Goal: Task Accomplishment & Management: Manage account settings

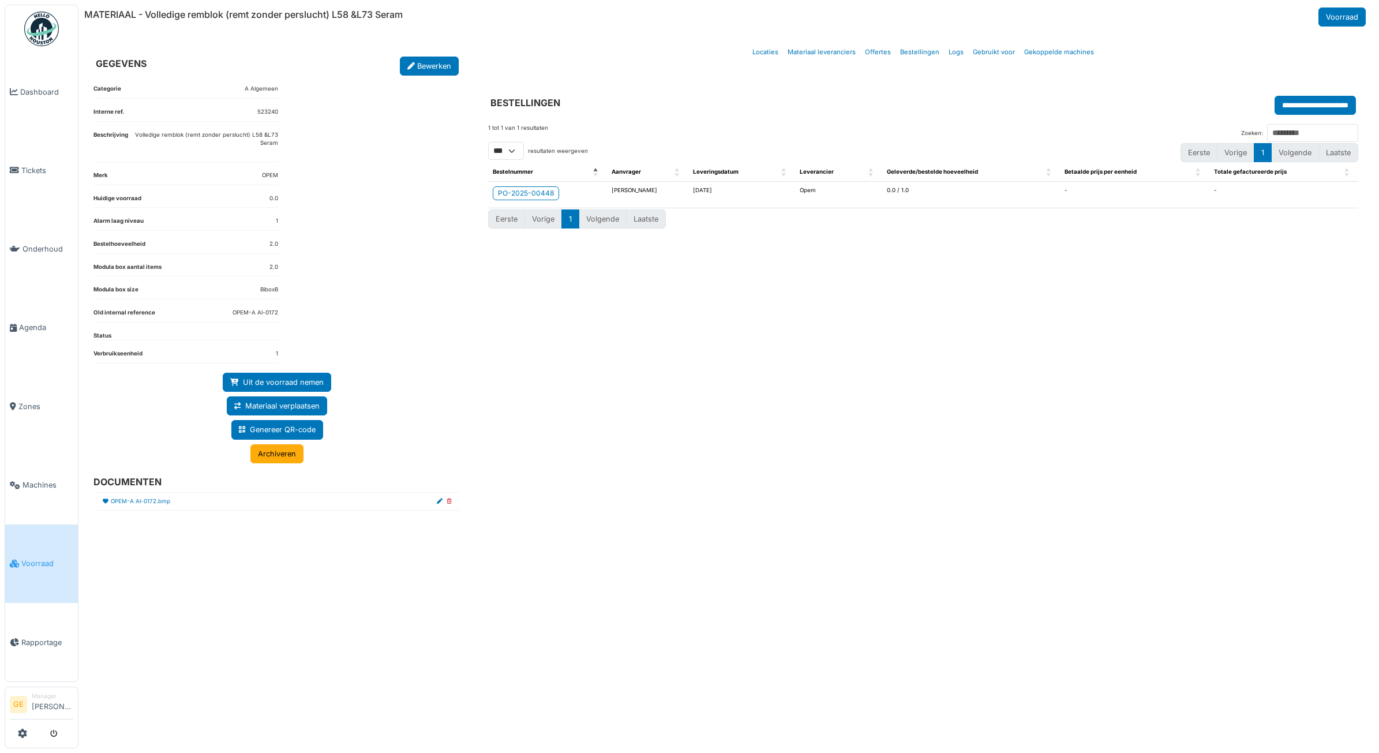
select select "***"
click at [21, 558] on span "Voorraad" at bounding box center [47, 563] width 52 height 11
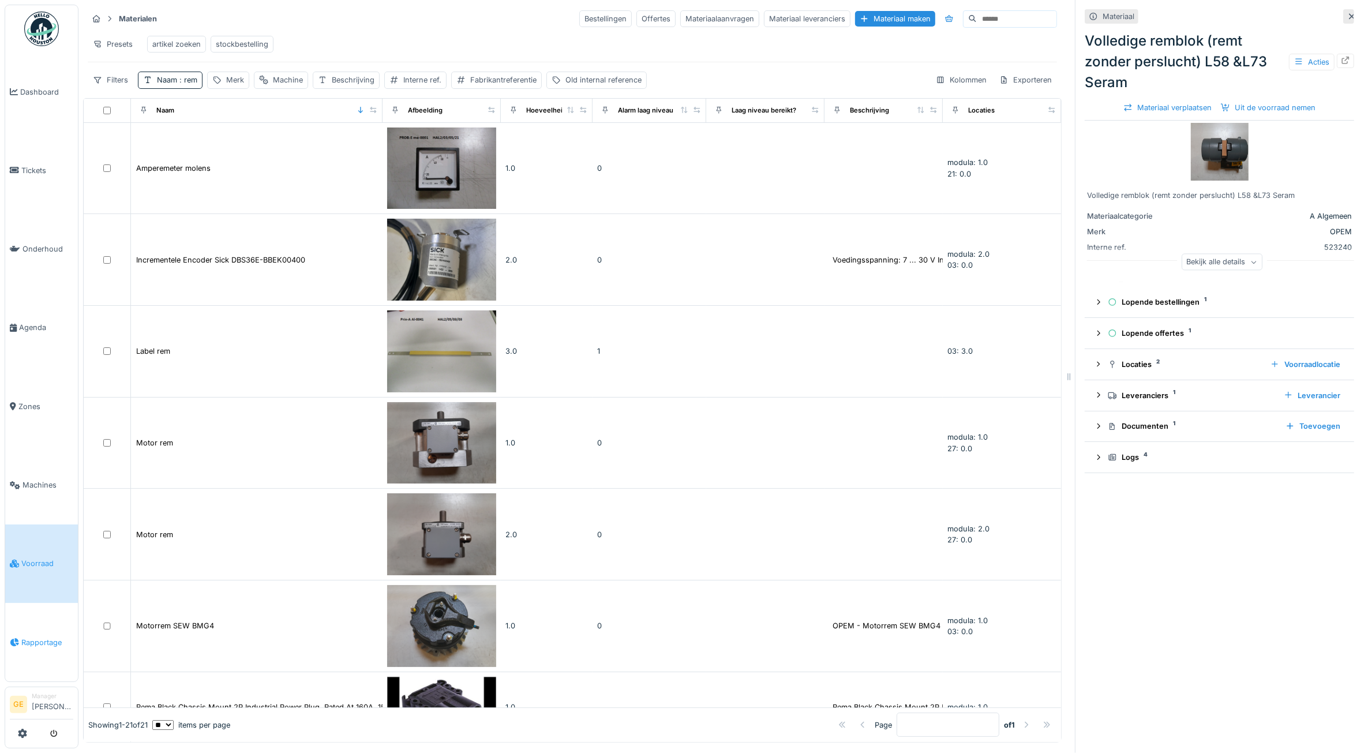
scroll to position [1164, 0]
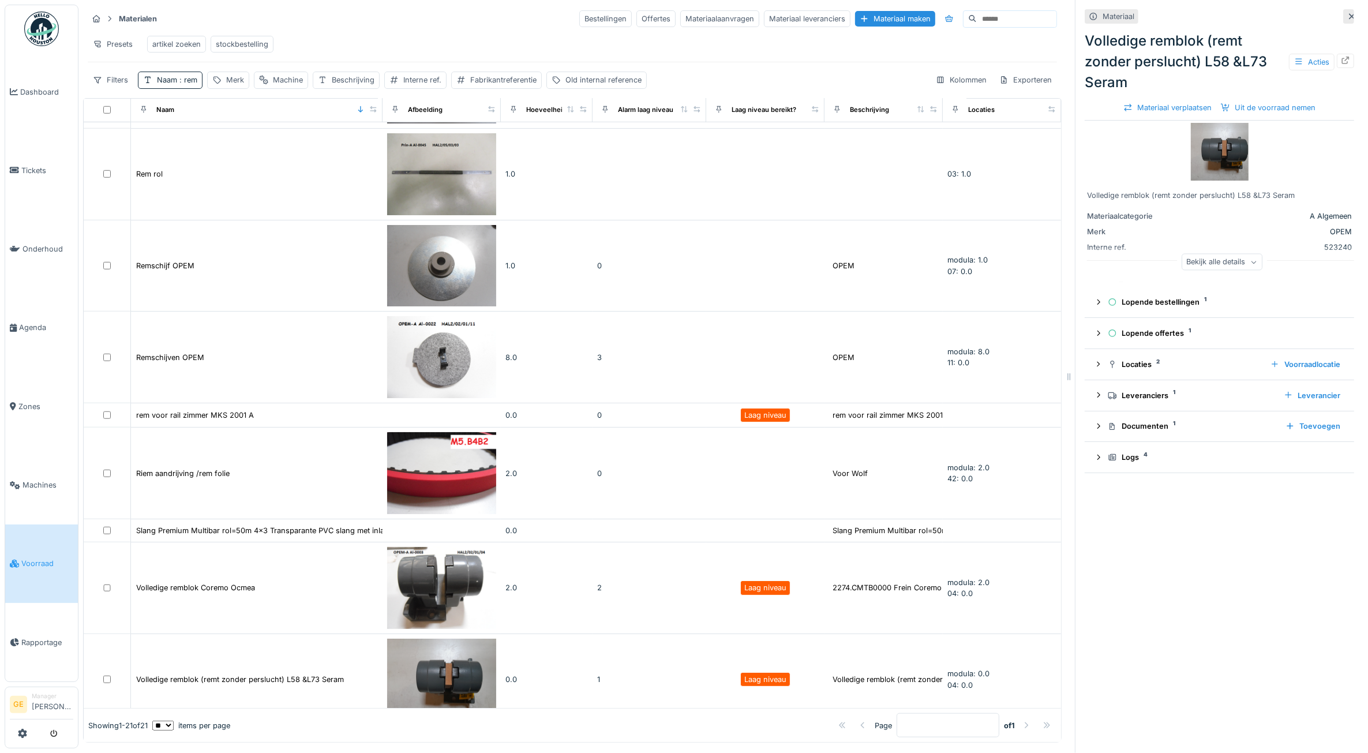
click at [177, 46] on div "artikel zoeken" at bounding box center [176, 44] width 48 height 11
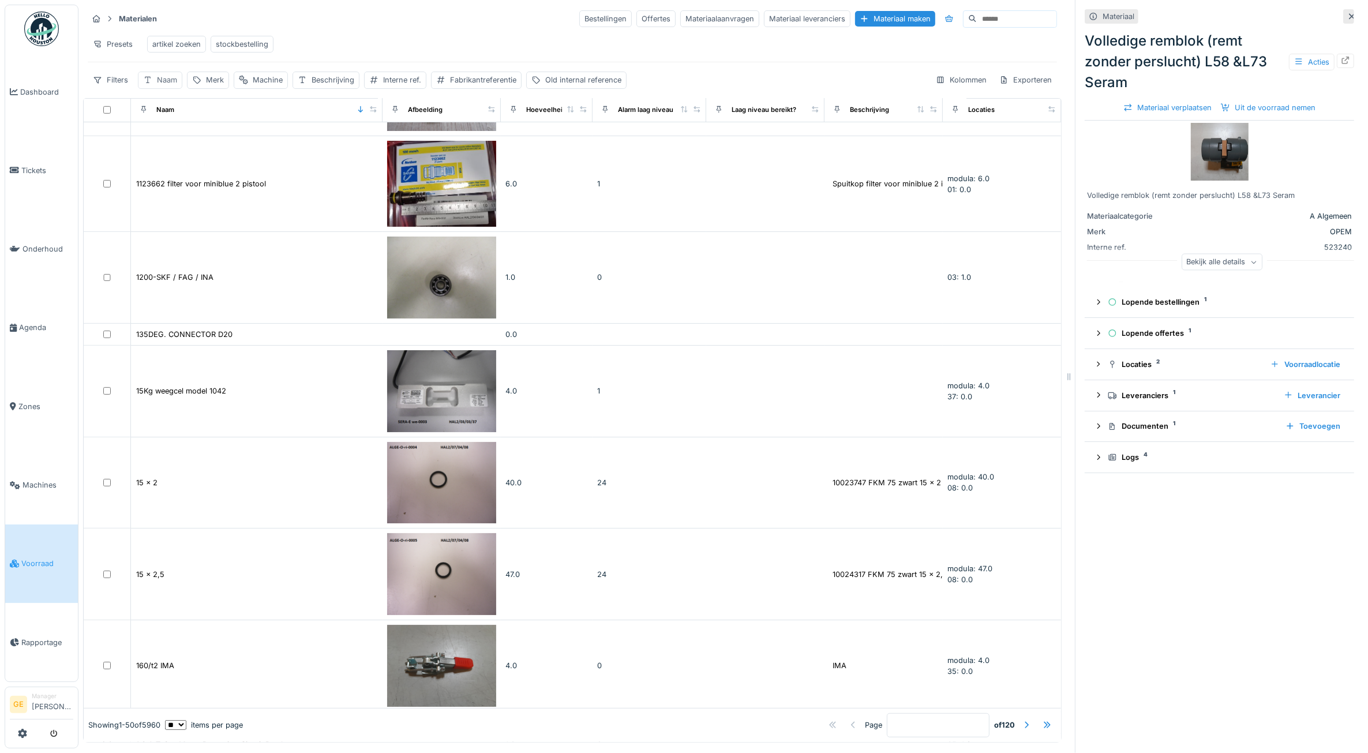
click at [164, 85] on div "Naam" at bounding box center [167, 79] width 20 height 11
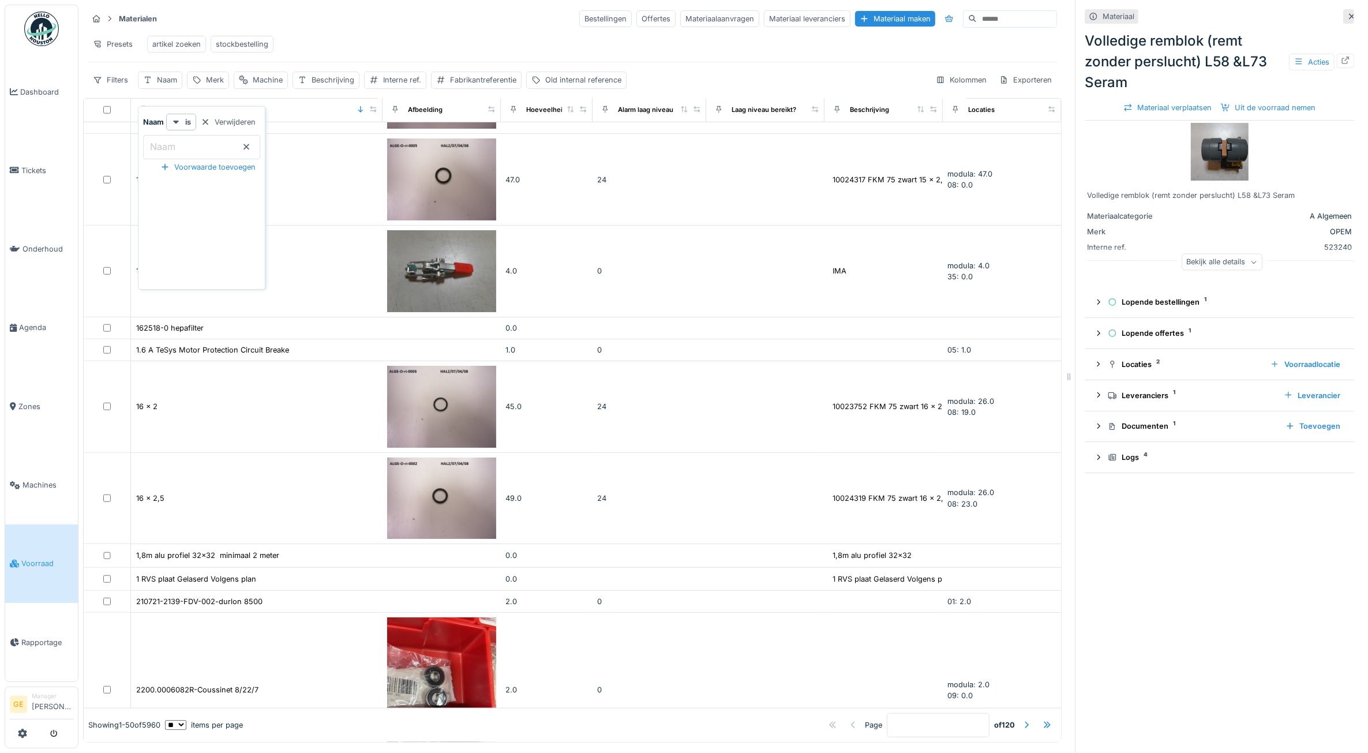
click at [192, 148] on input "Naam" at bounding box center [201, 147] width 117 height 24
type input "*****"
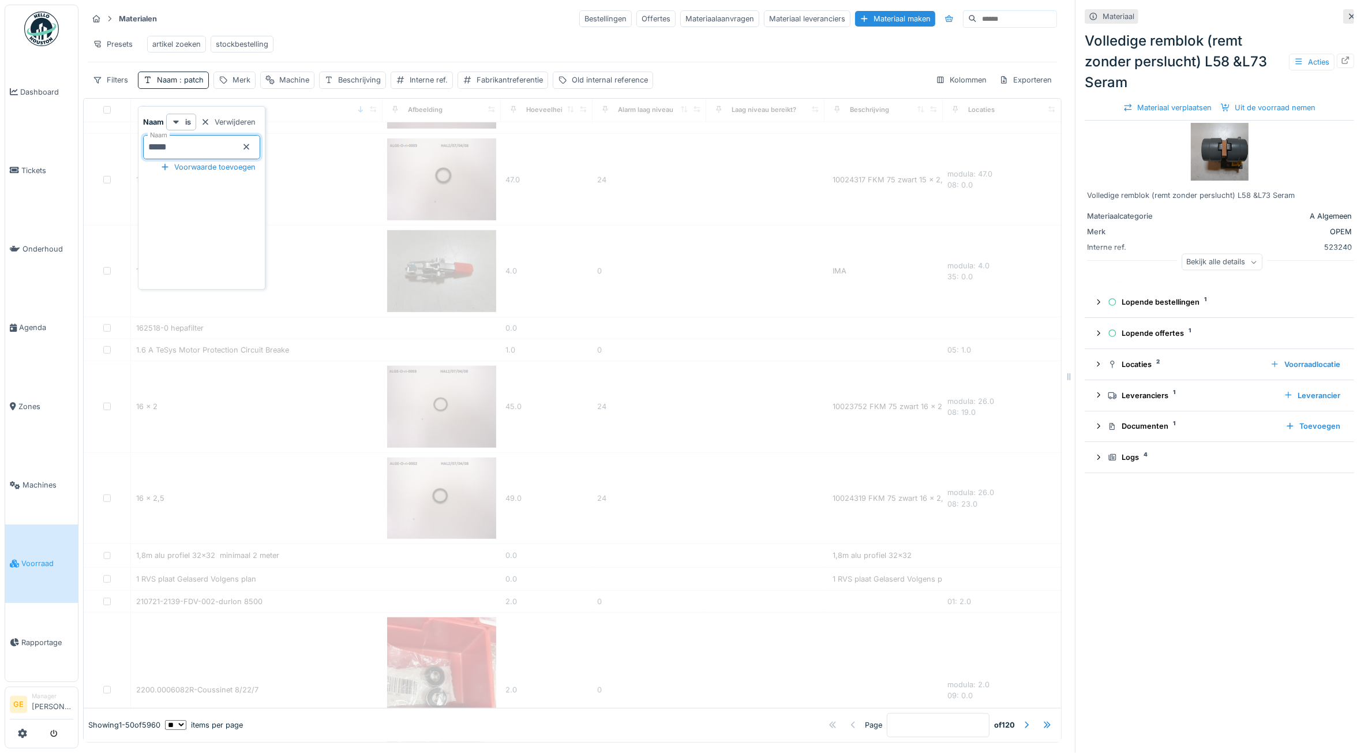
scroll to position [0, 0]
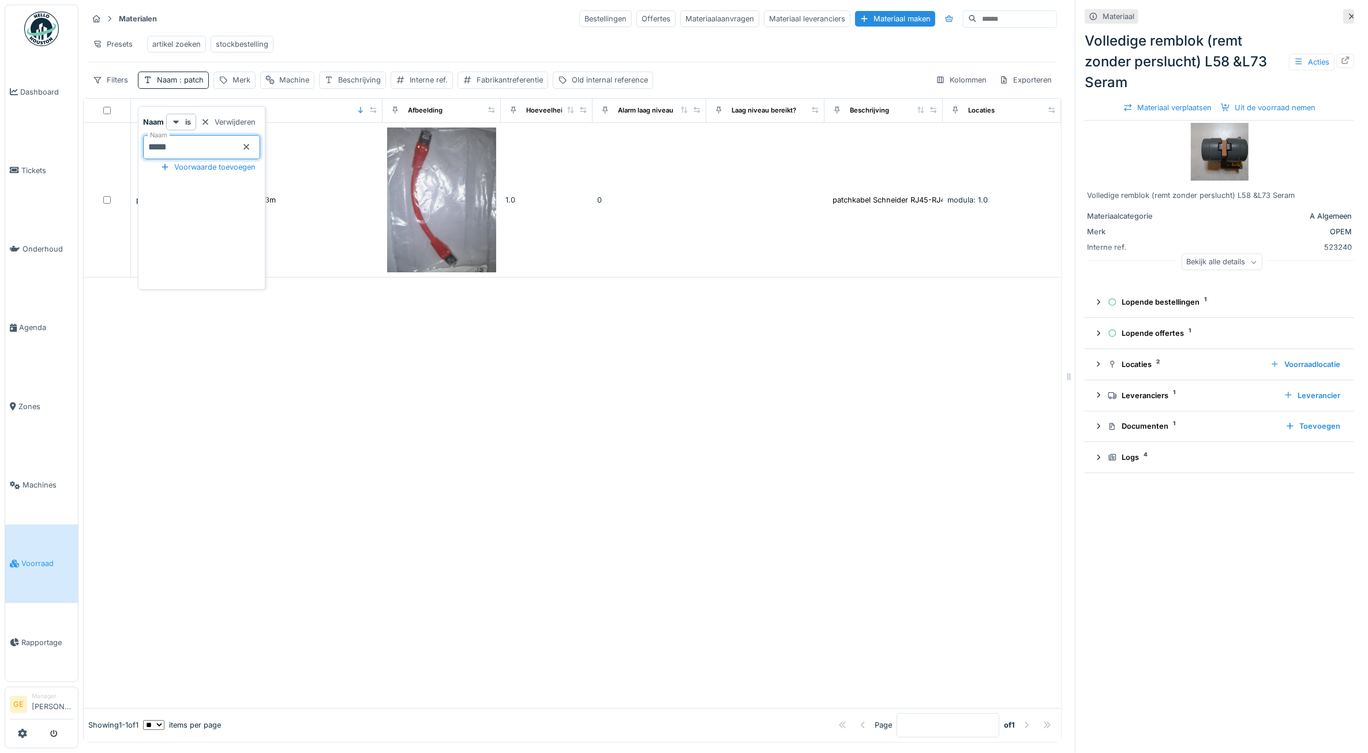
click at [843, 581] on div at bounding box center [573, 493] width 978 height 430
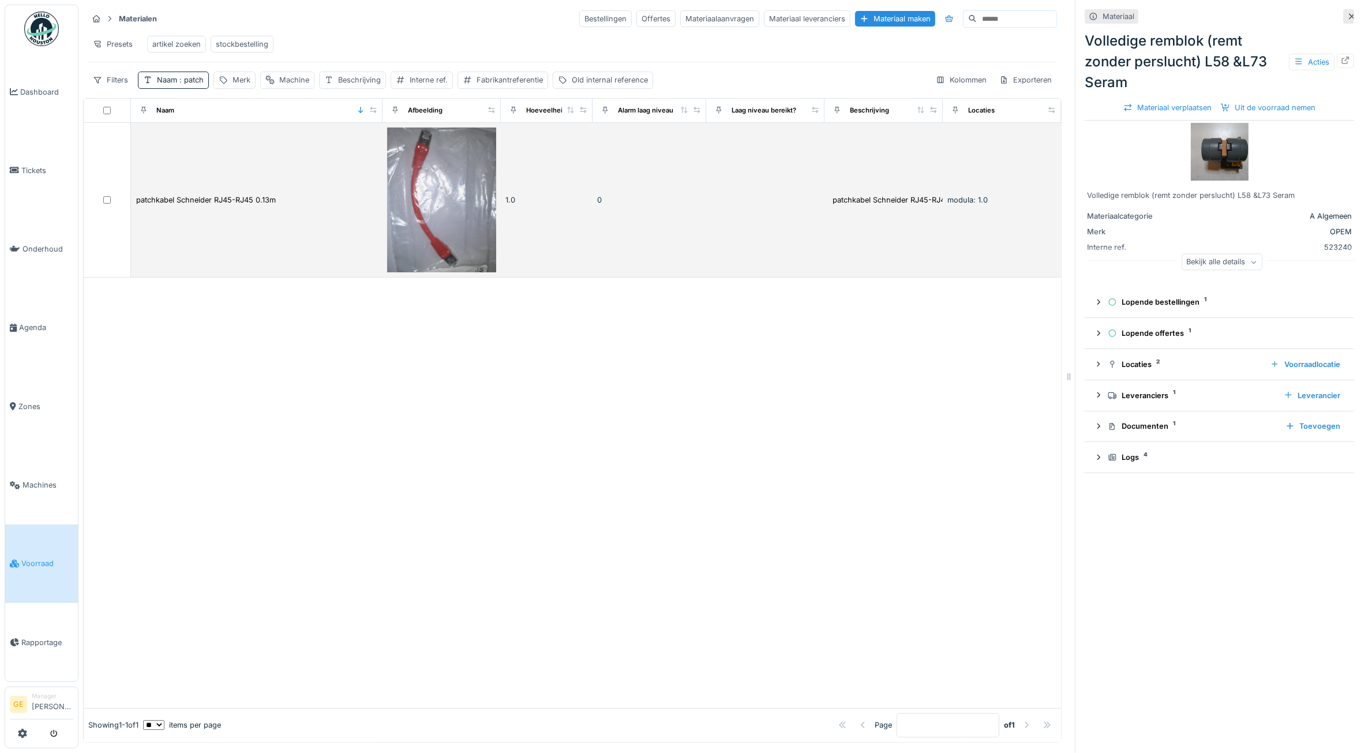
click at [595, 184] on td "0" at bounding box center [650, 200] width 114 height 155
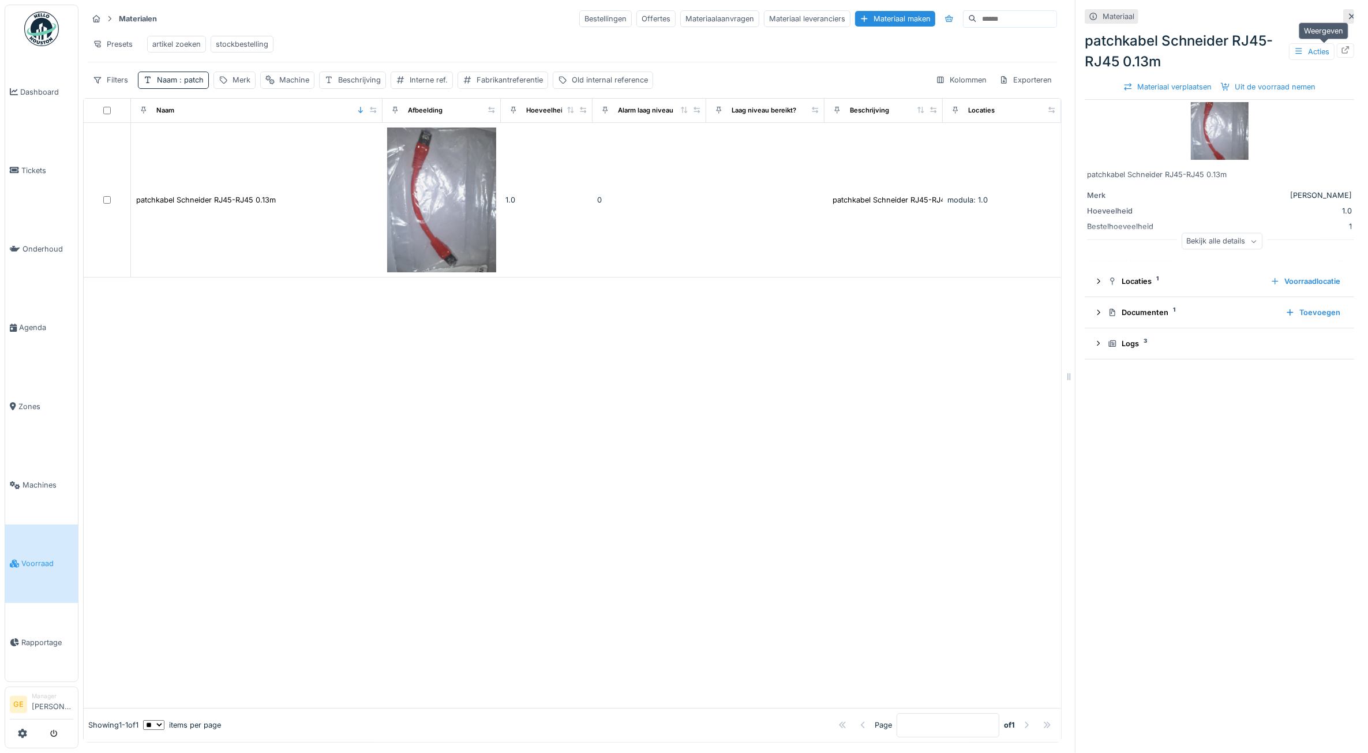
click at [1337, 44] on div at bounding box center [1345, 50] width 17 height 14
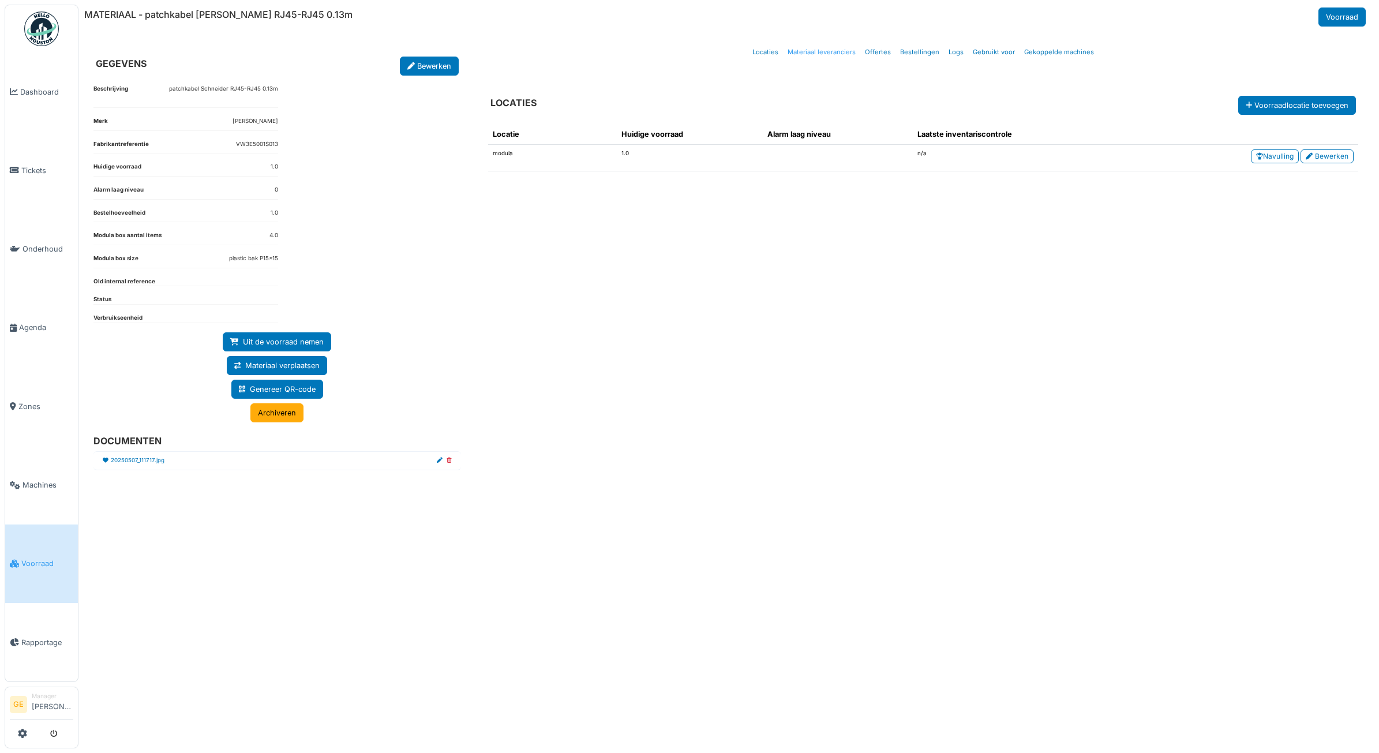
click at [814, 54] on link "Materiaal leveranciers" at bounding box center [821, 52] width 77 height 27
click at [828, 54] on link "Materiaal leveranciers" at bounding box center [821, 52] width 77 height 27
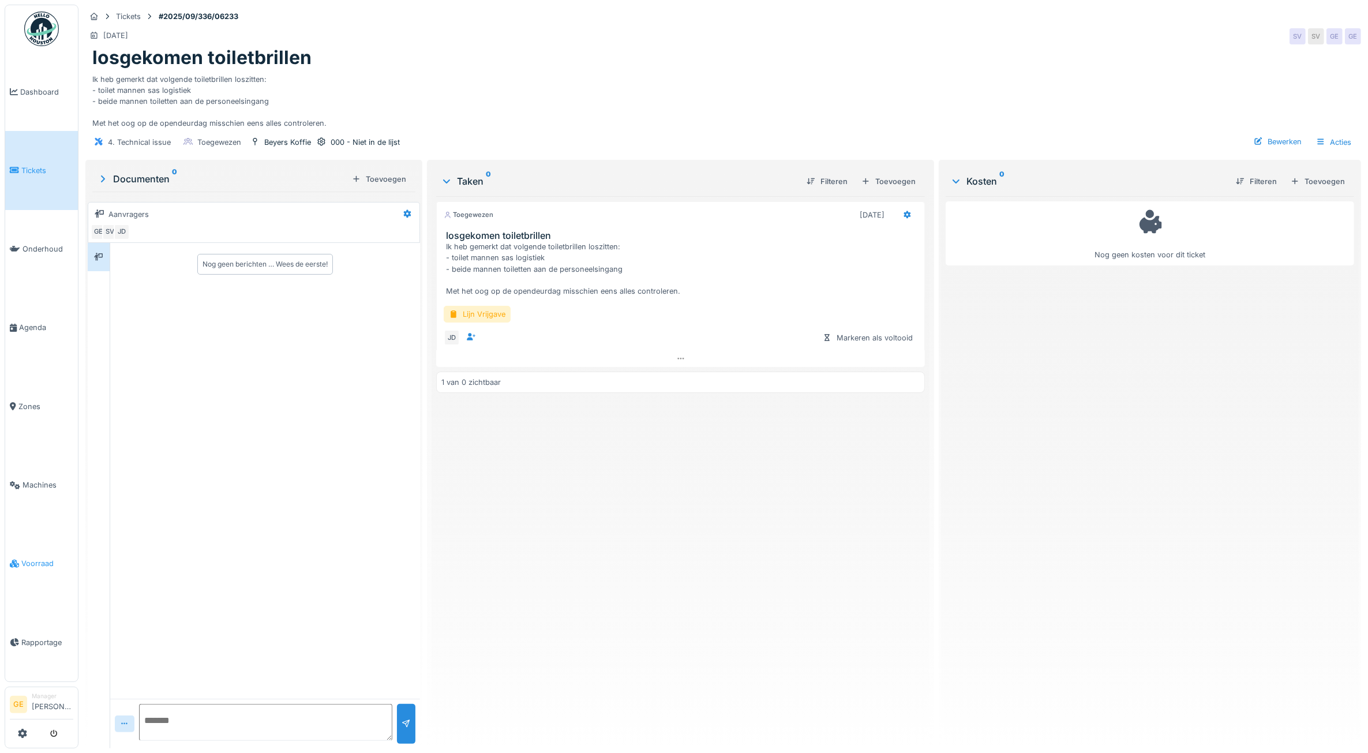
click at [32, 558] on span "Voorraad" at bounding box center [47, 563] width 52 height 11
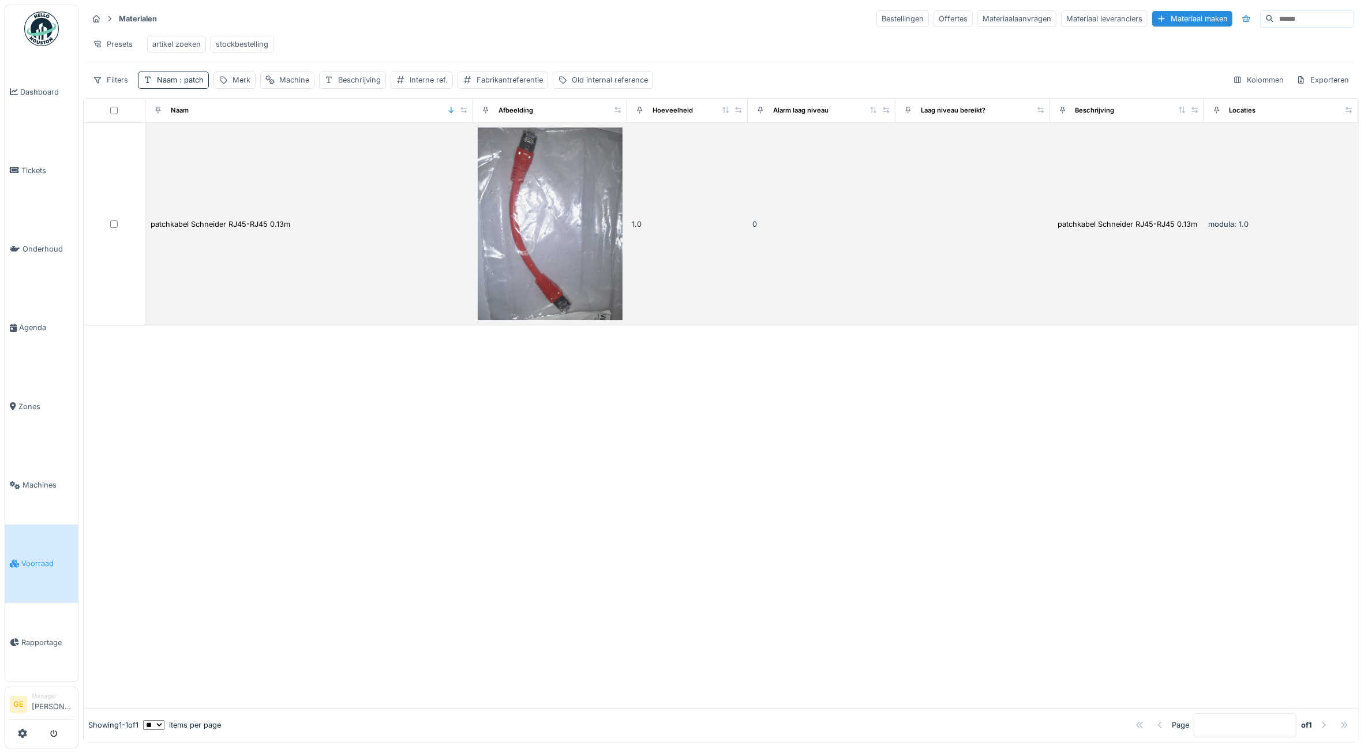
click at [642, 252] on td "1.0" at bounding box center [687, 224] width 120 height 203
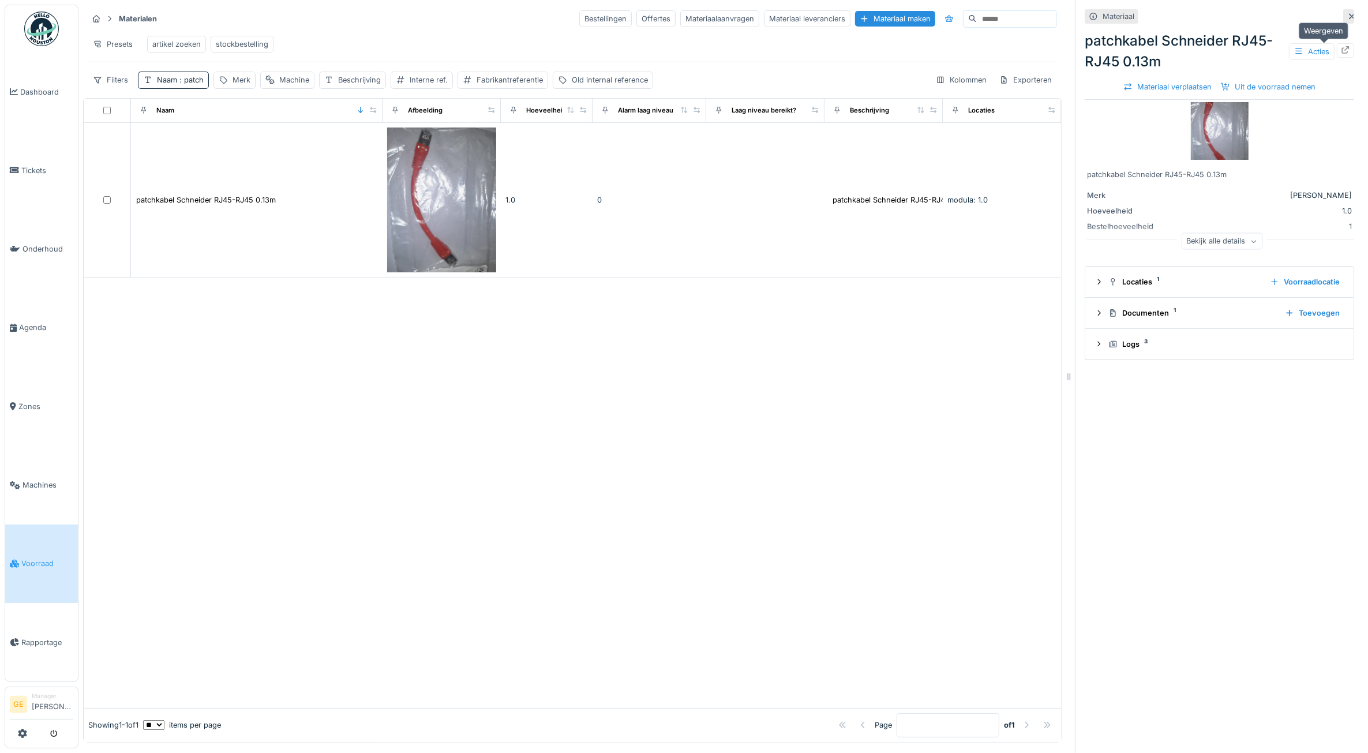
click at [1341, 49] on icon at bounding box center [1345, 50] width 9 height 8
click at [173, 49] on div "artikel zoeken" at bounding box center [176, 44] width 48 height 11
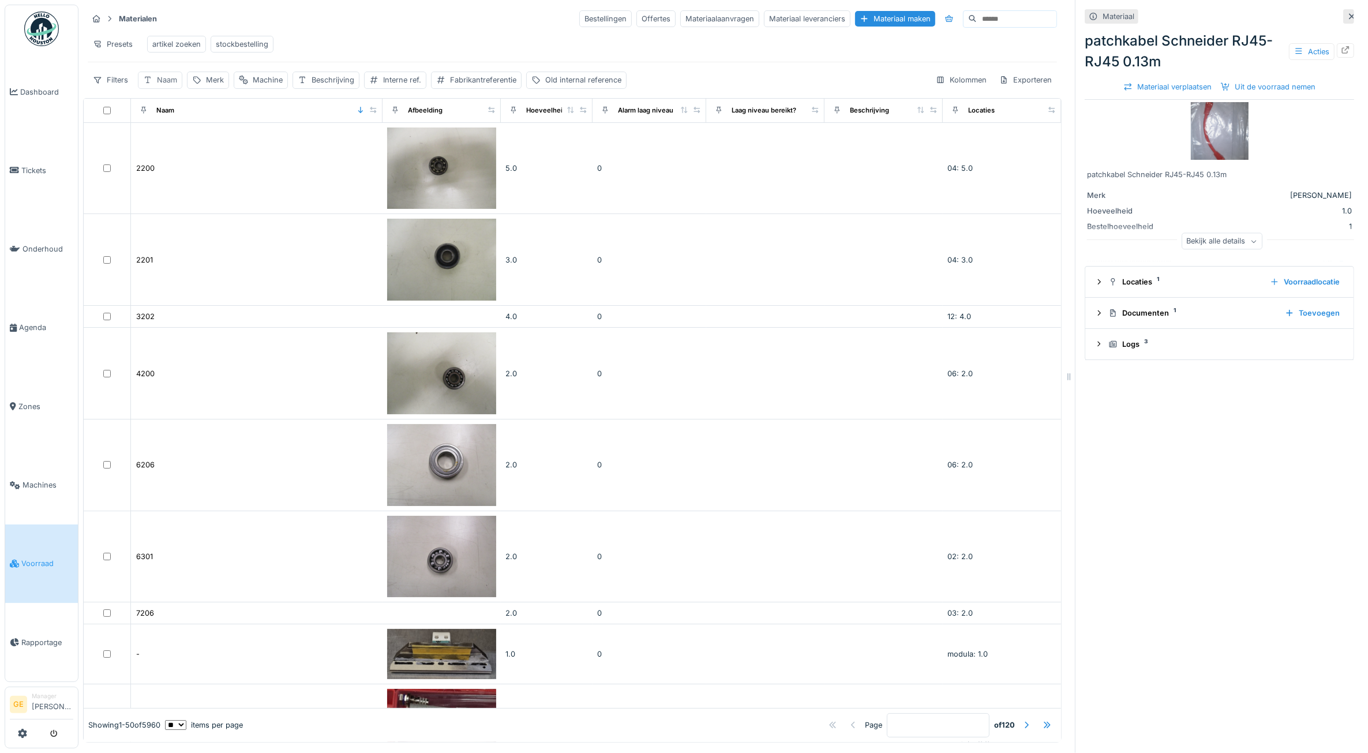
click at [166, 85] on div "Naam" at bounding box center [167, 79] width 20 height 11
click at [172, 145] on label "Naam" at bounding box center [163, 147] width 30 height 14
click at [172, 145] on input "Naam" at bounding box center [201, 147] width 117 height 24
drag, startPoint x: 172, startPoint y: 145, endPoint x: 163, endPoint y: 151, distance: 10.6
click at [163, 151] on label "Naam" at bounding box center [163, 147] width 30 height 14
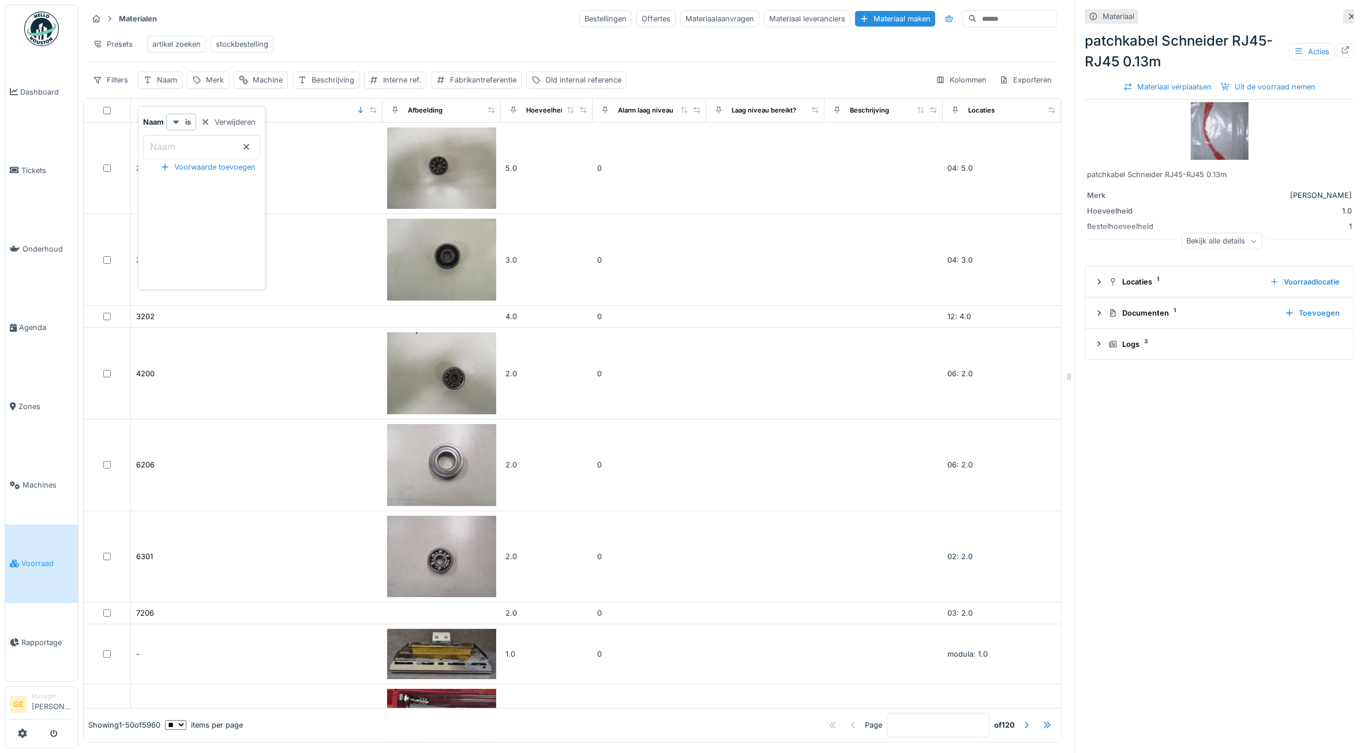
click at [163, 151] on input "Naam" at bounding box center [201, 147] width 117 height 24
paste input "**********"
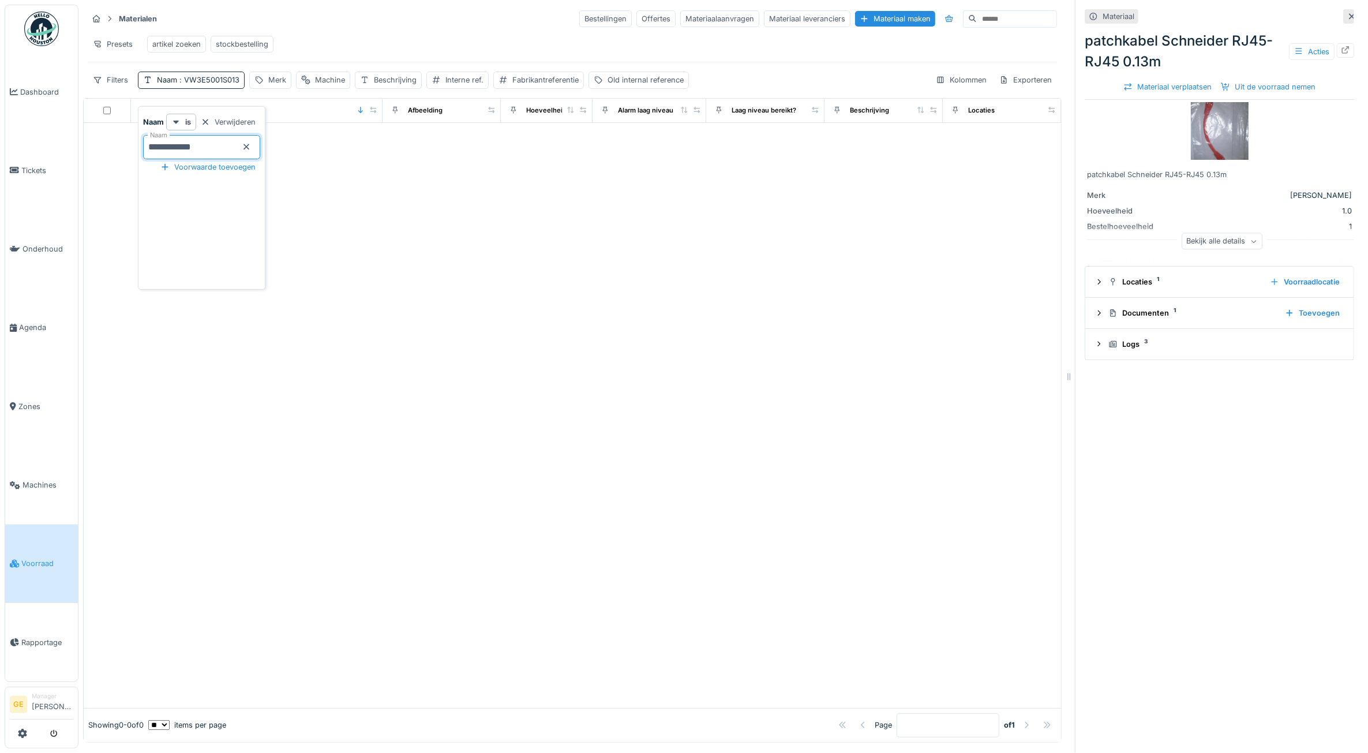
type input "**********"
click at [694, 371] on div at bounding box center [573, 415] width 978 height 585
click at [223, 84] on span ": VW3E5001S013" at bounding box center [208, 80] width 62 height 9
click at [251, 147] on icon at bounding box center [246, 147] width 9 height 8
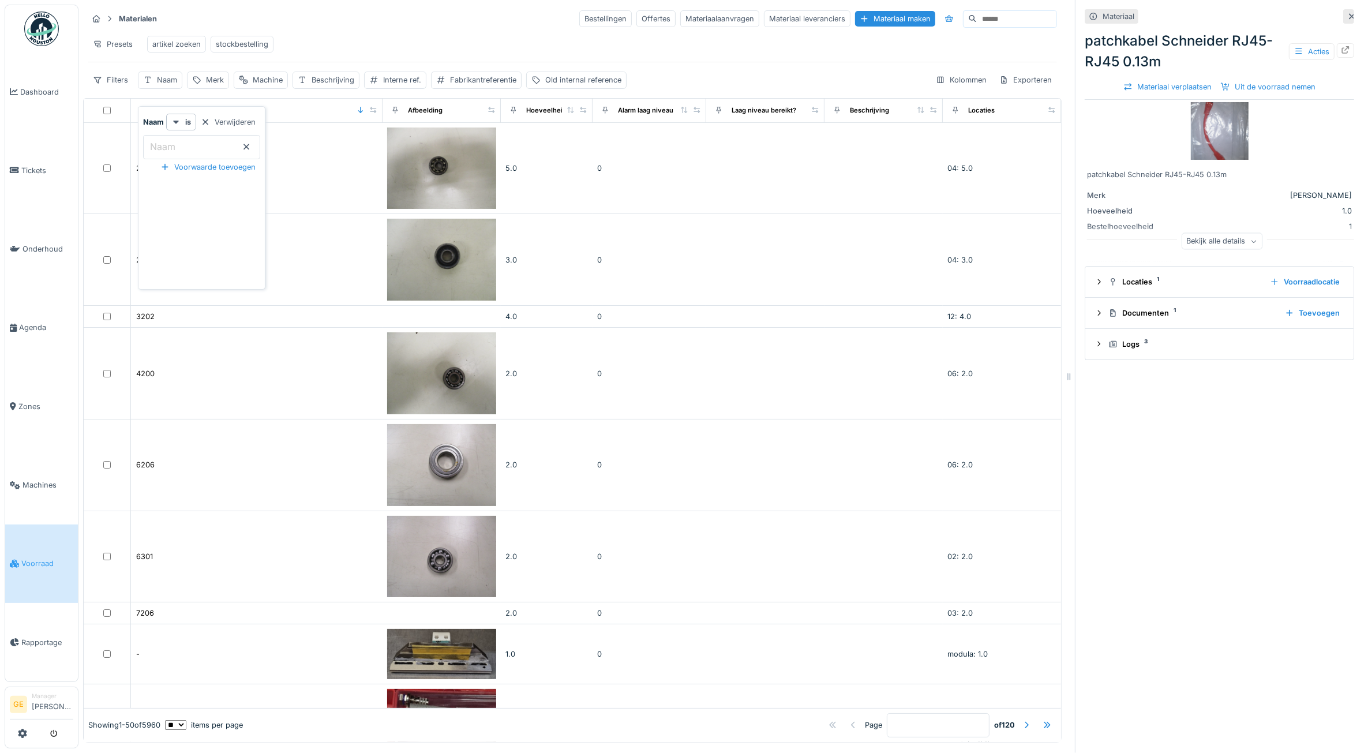
click at [207, 144] on input "Naam" at bounding box center [201, 147] width 117 height 24
type input "******"
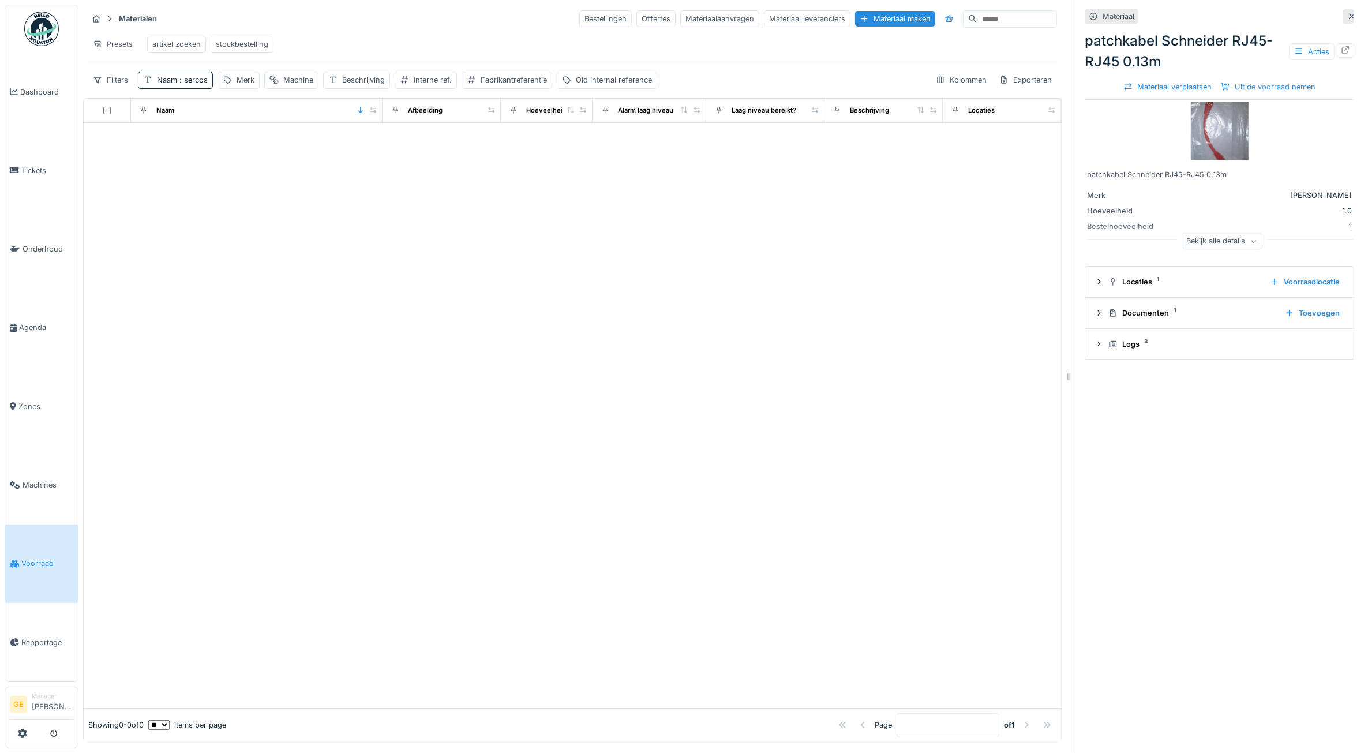
click at [506, 246] on div at bounding box center [573, 415] width 978 height 585
click at [579, 24] on div "Bestellingen" at bounding box center [605, 18] width 53 height 17
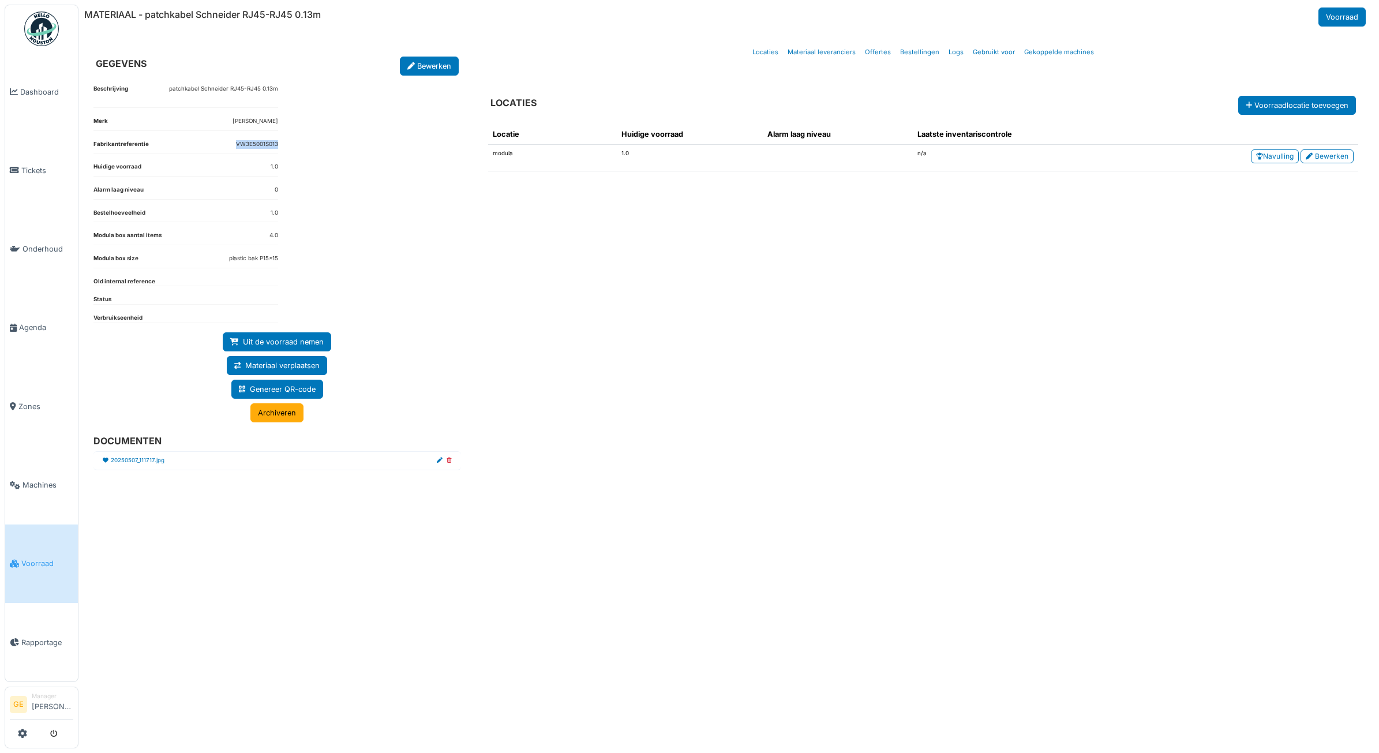
drag, startPoint x: 283, startPoint y: 147, endPoint x: 228, endPoint y: 132, distance: 57.0
click at [228, 132] on div "Beschrijving patchkabel Schneider RJ45-RJ45 0.13m [PERSON_NAME] Fabrikantrefere…" at bounding box center [277, 404] width 386 height 657
drag, startPoint x: 228, startPoint y: 132, endPoint x: 246, endPoint y: 142, distance: 21.2
copy dd "VW3E5001S013"
click at [128, 465] on link "20250507_111717.jpg" at bounding box center [138, 461] width 54 height 9
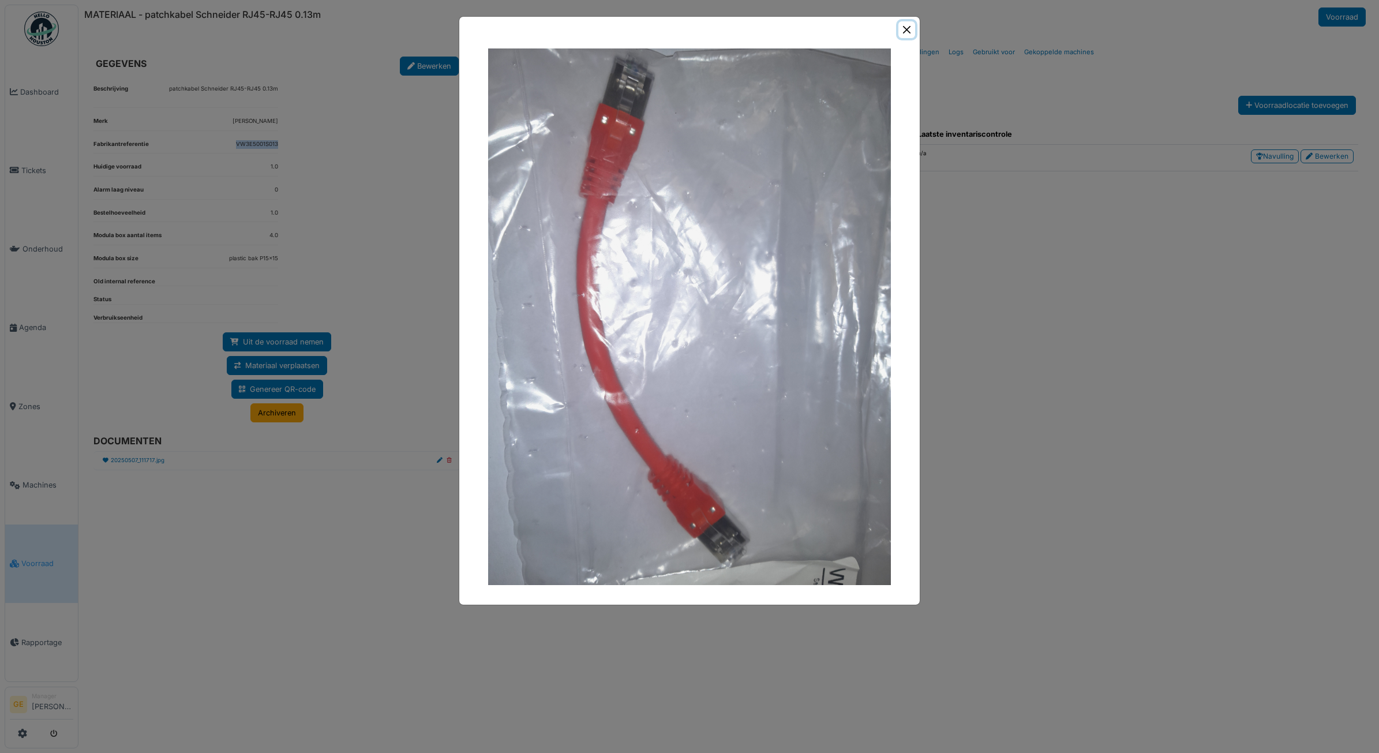
click at [908, 31] on button "Close" at bounding box center [907, 29] width 17 height 17
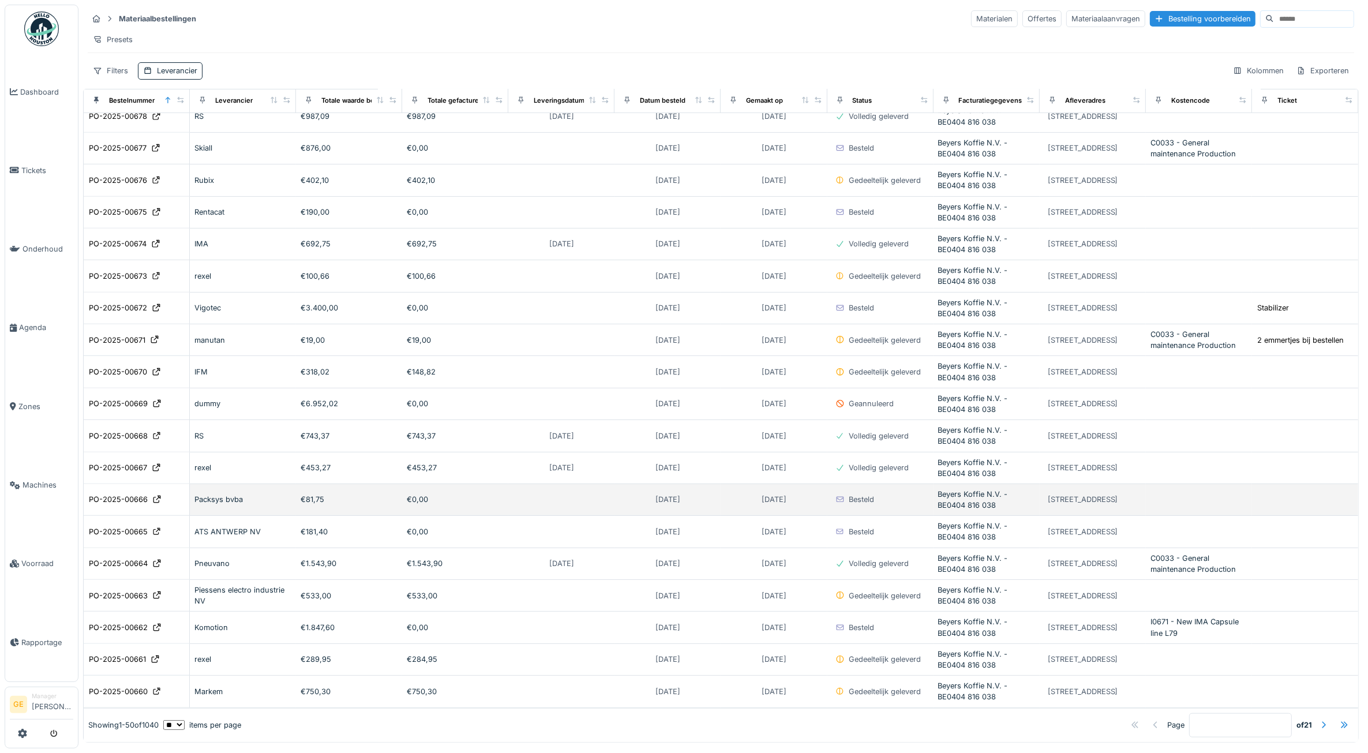
scroll to position [5, 0]
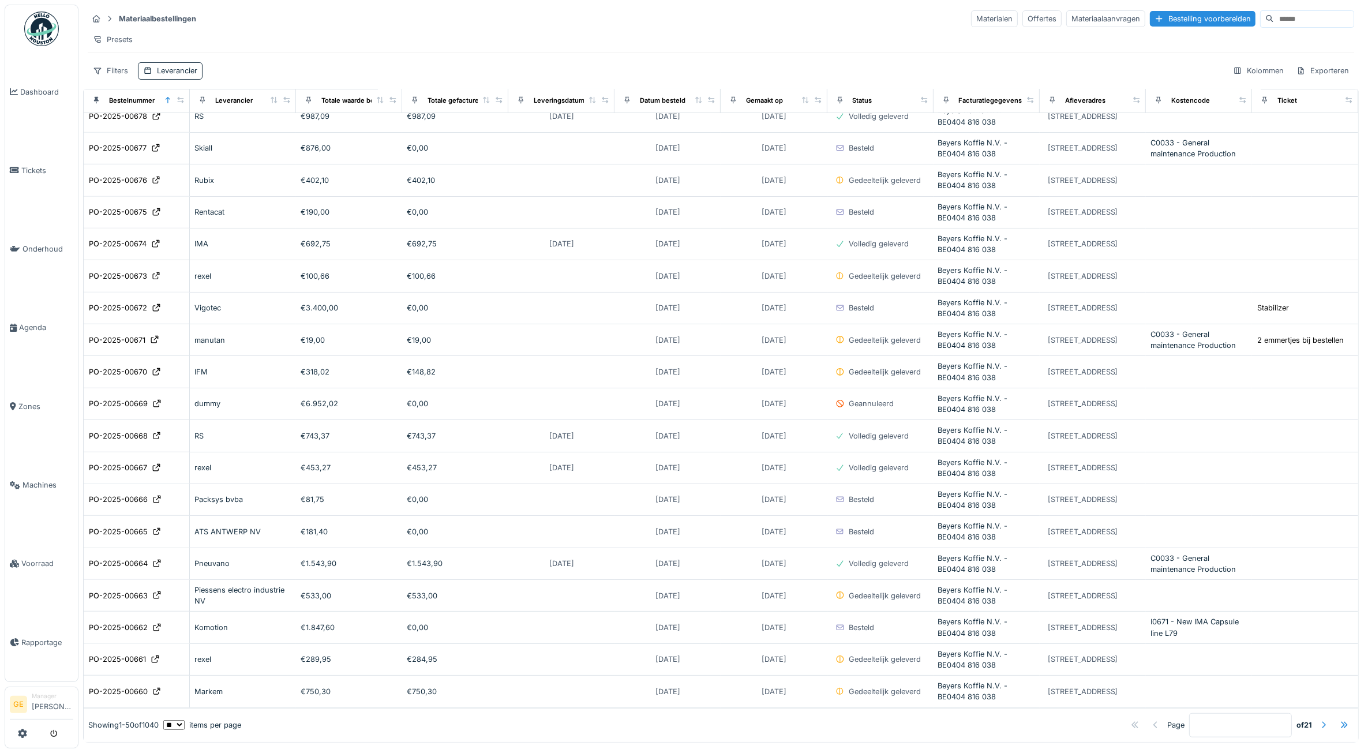
click at [1319, 720] on div at bounding box center [1323, 725] width 9 height 11
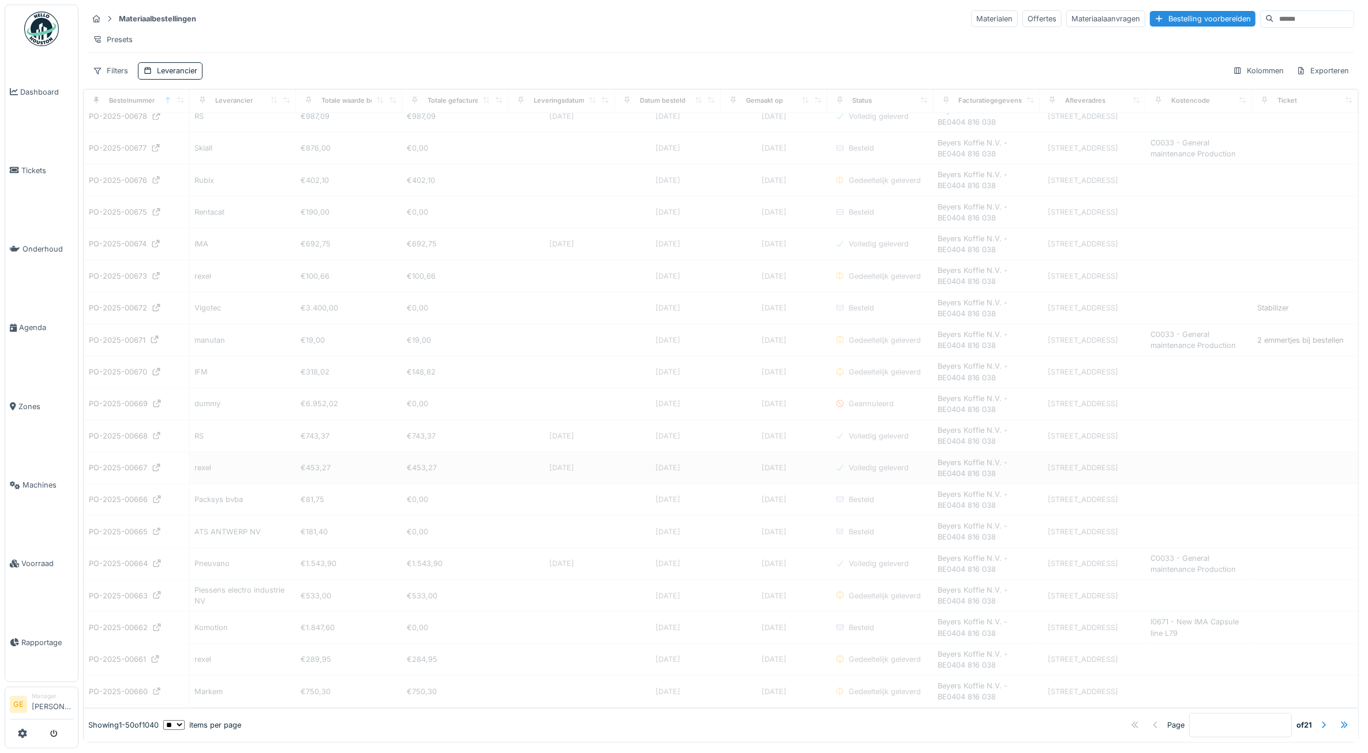
type input "*"
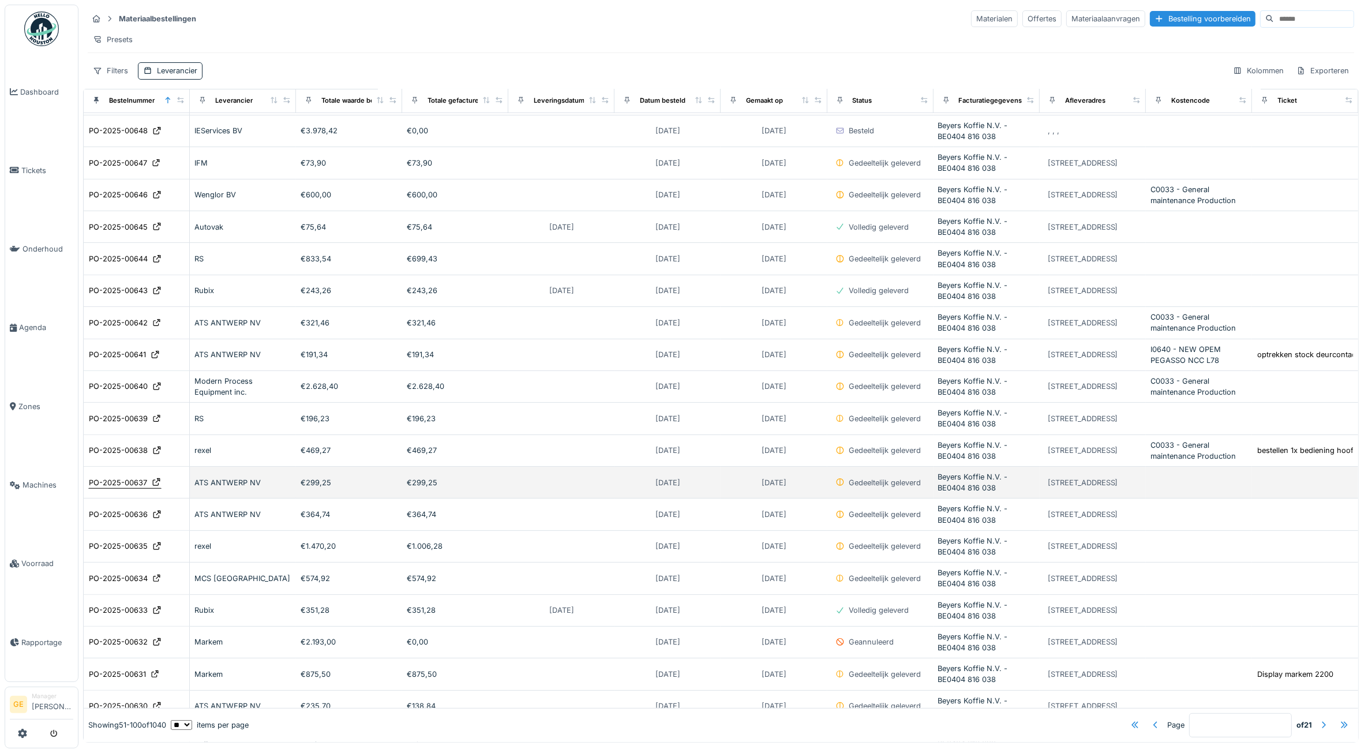
scroll to position [322, 0]
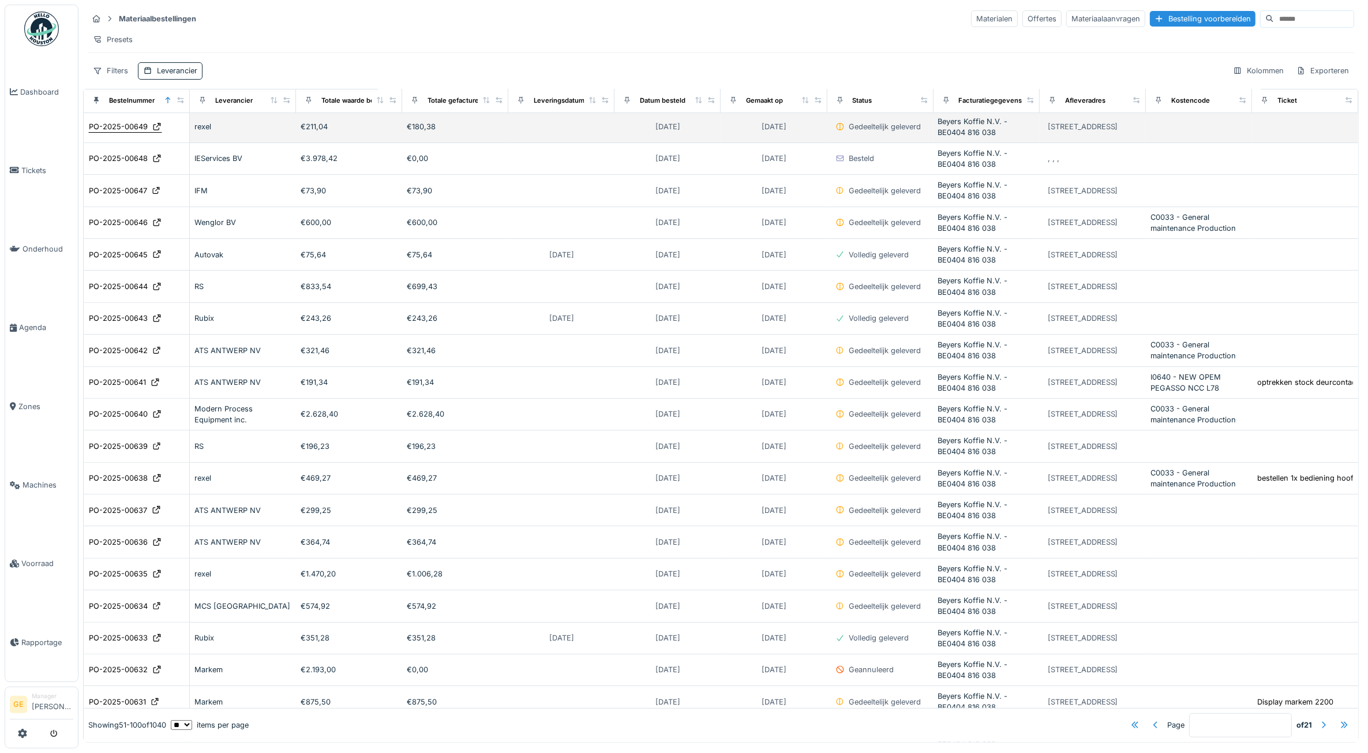
click at [143, 132] on div "PO-2025-00649" at bounding box center [118, 126] width 59 height 11
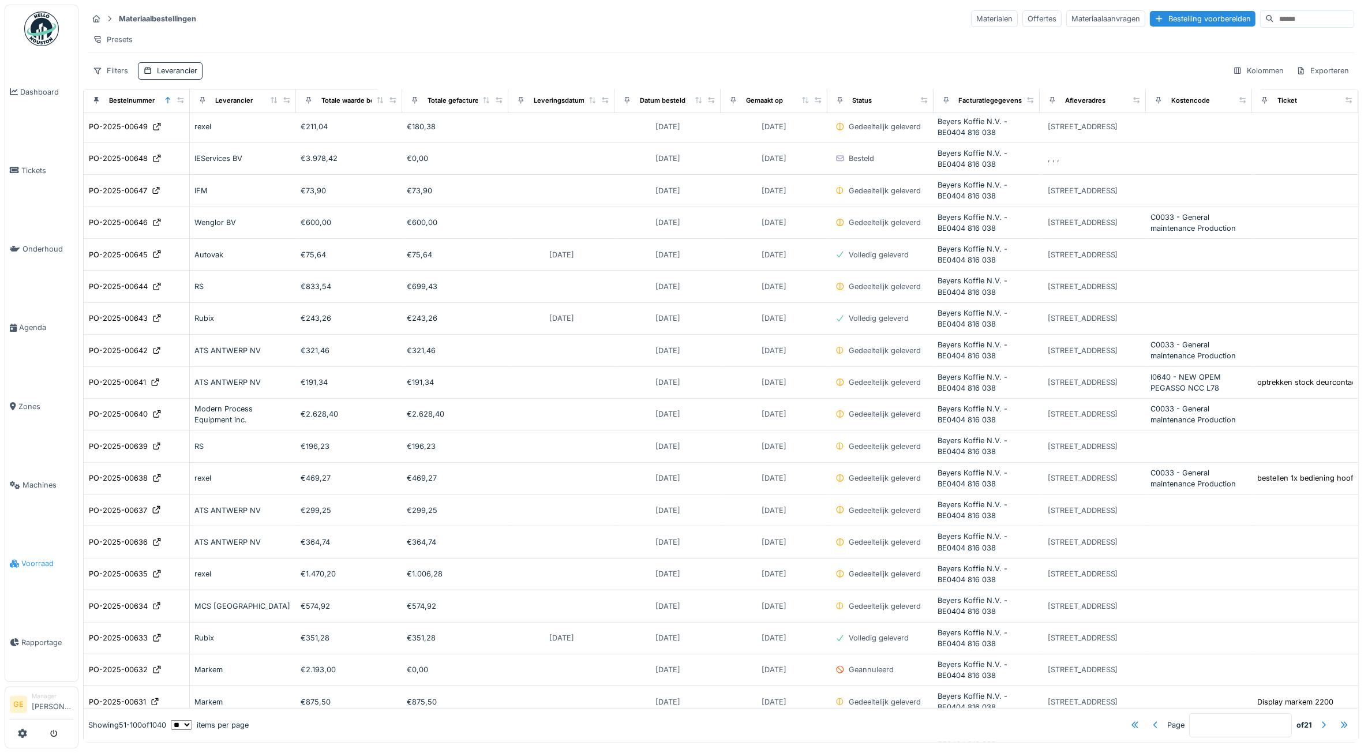
click at [47, 558] on span "Voorraad" at bounding box center [47, 563] width 52 height 11
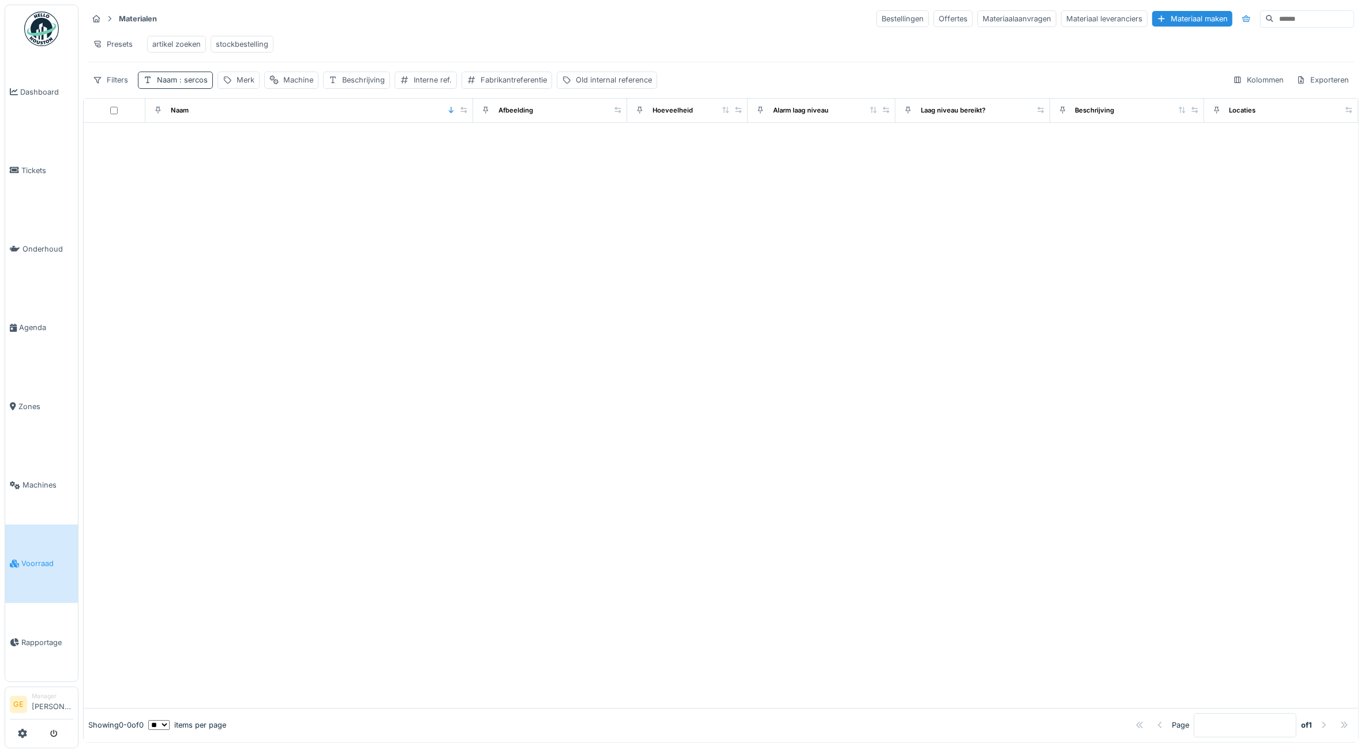
click at [205, 84] on span ": sercos" at bounding box center [192, 80] width 31 height 9
click at [222, 155] on input "******" at bounding box center [201, 147] width 117 height 24
type input "*"
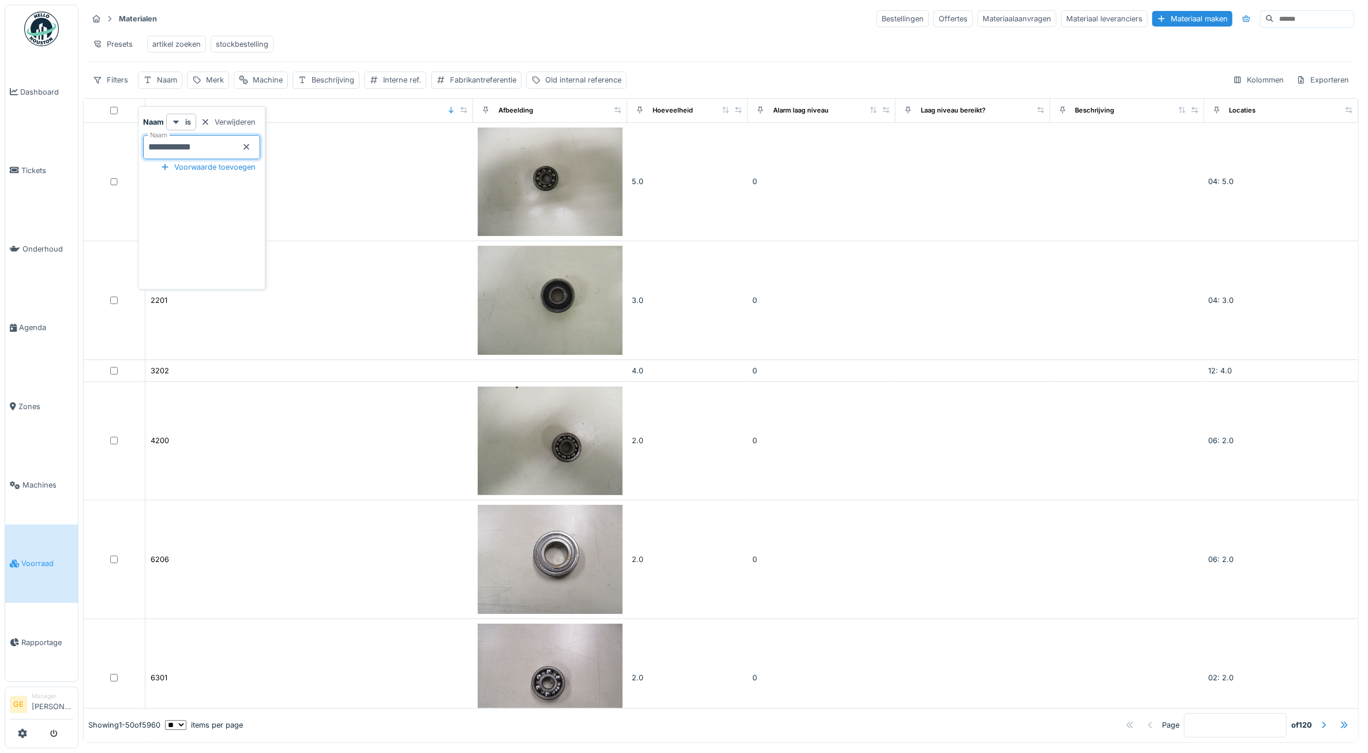
type input "**********"
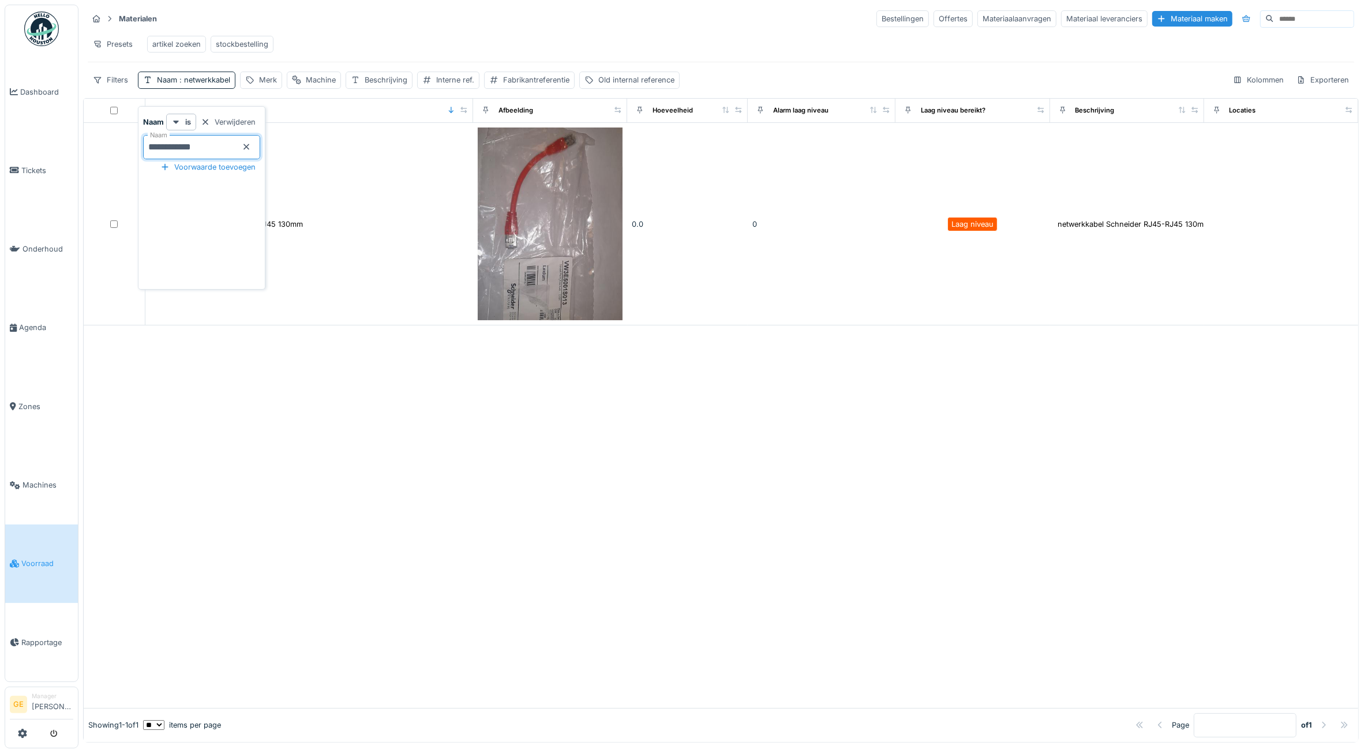
drag, startPoint x: 517, startPoint y: 585, endPoint x: 515, endPoint y: 573, distance: 12.2
click at [517, 578] on div at bounding box center [721, 517] width 1275 height 382
drag, startPoint x: 42, startPoint y: 173, endPoint x: 19, endPoint y: 173, distance: 22.5
click at [41, 173] on span "Tickets" at bounding box center [47, 170] width 52 height 11
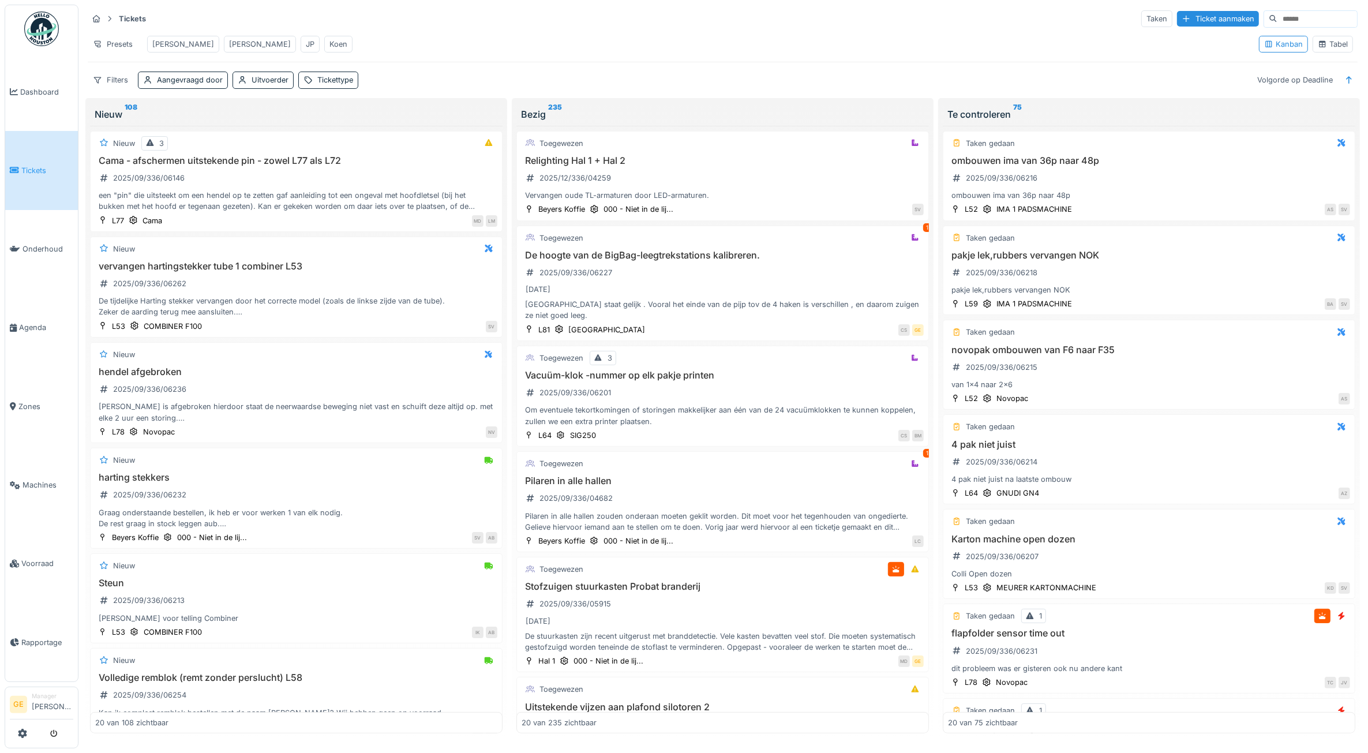
click at [162, 43] on div "[PERSON_NAME]" at bounding box center [183, 44] width 62 height 11
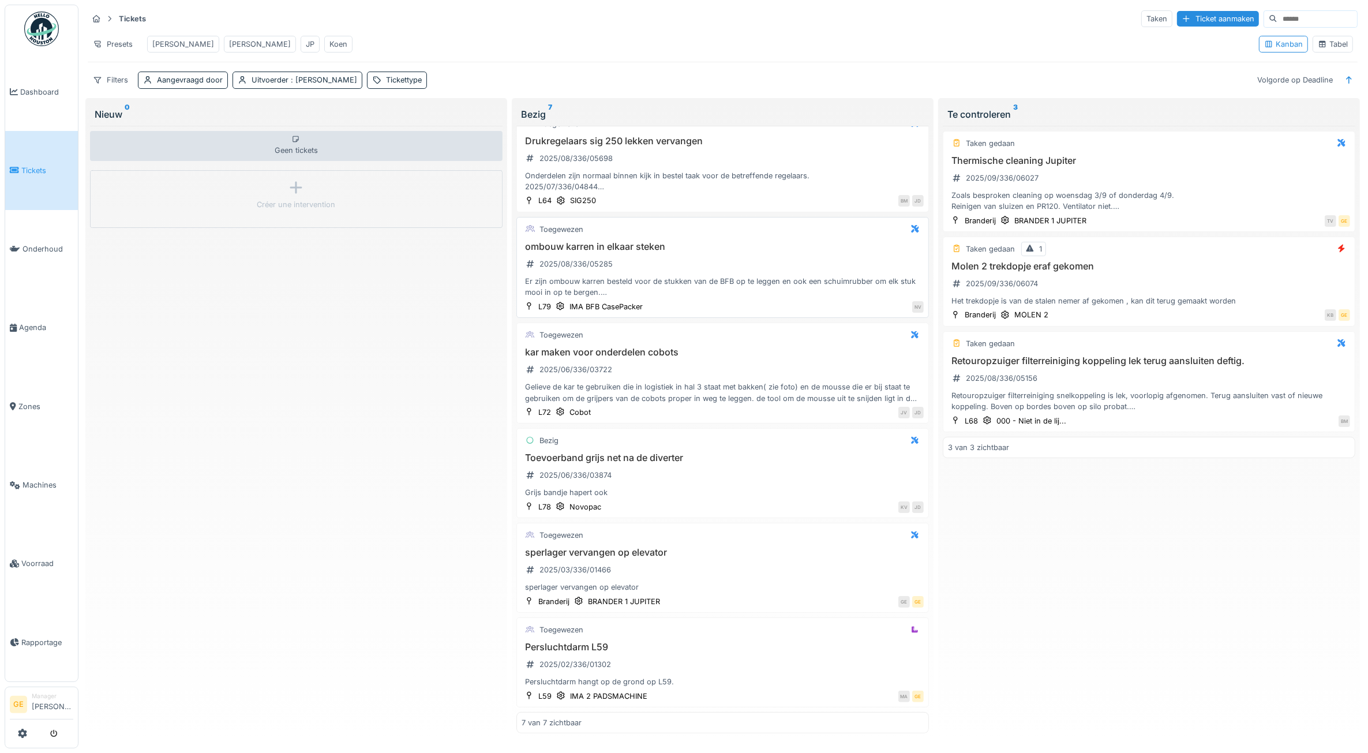
scroll to position [63, 0]
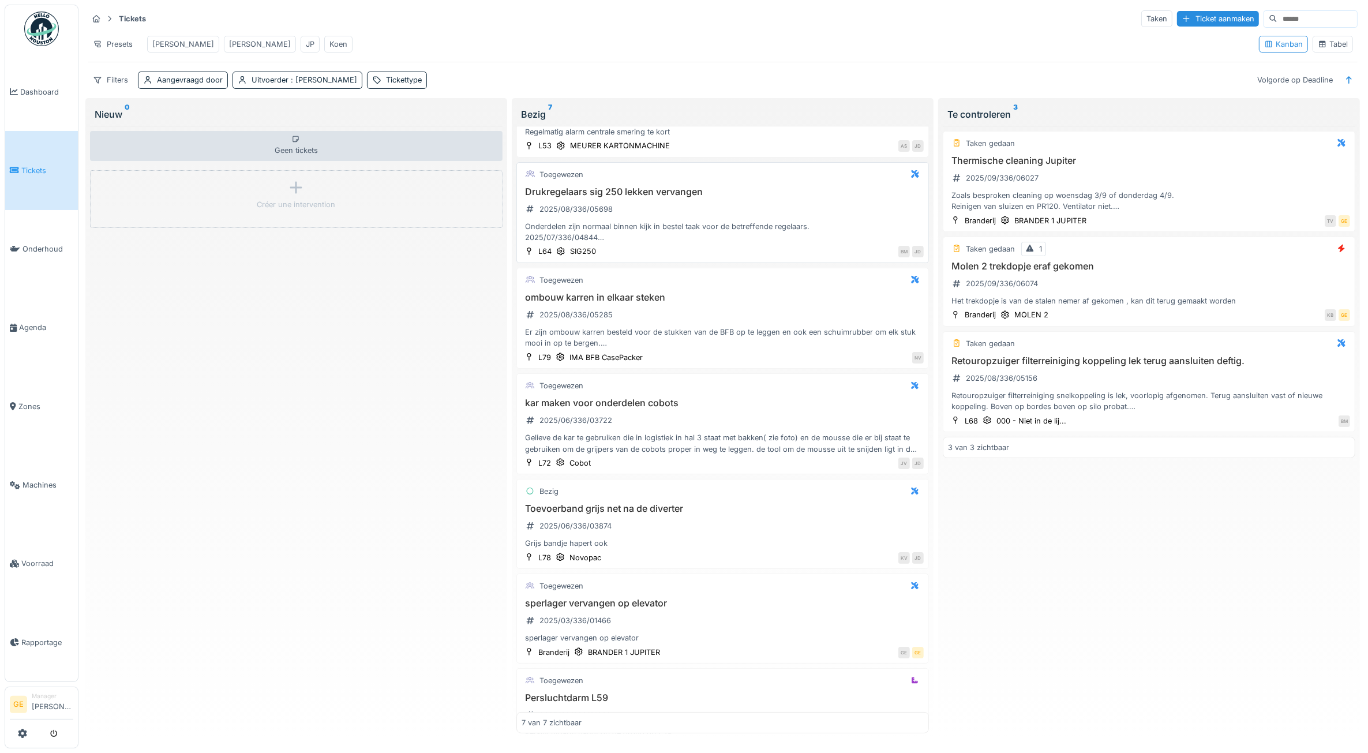
click at [619, 235] on div "Onderdelen zijn normaal binnen kijk in bestel taak voor de betreffende regelaar…" at bounding box center [723, 232] width 402 height 22
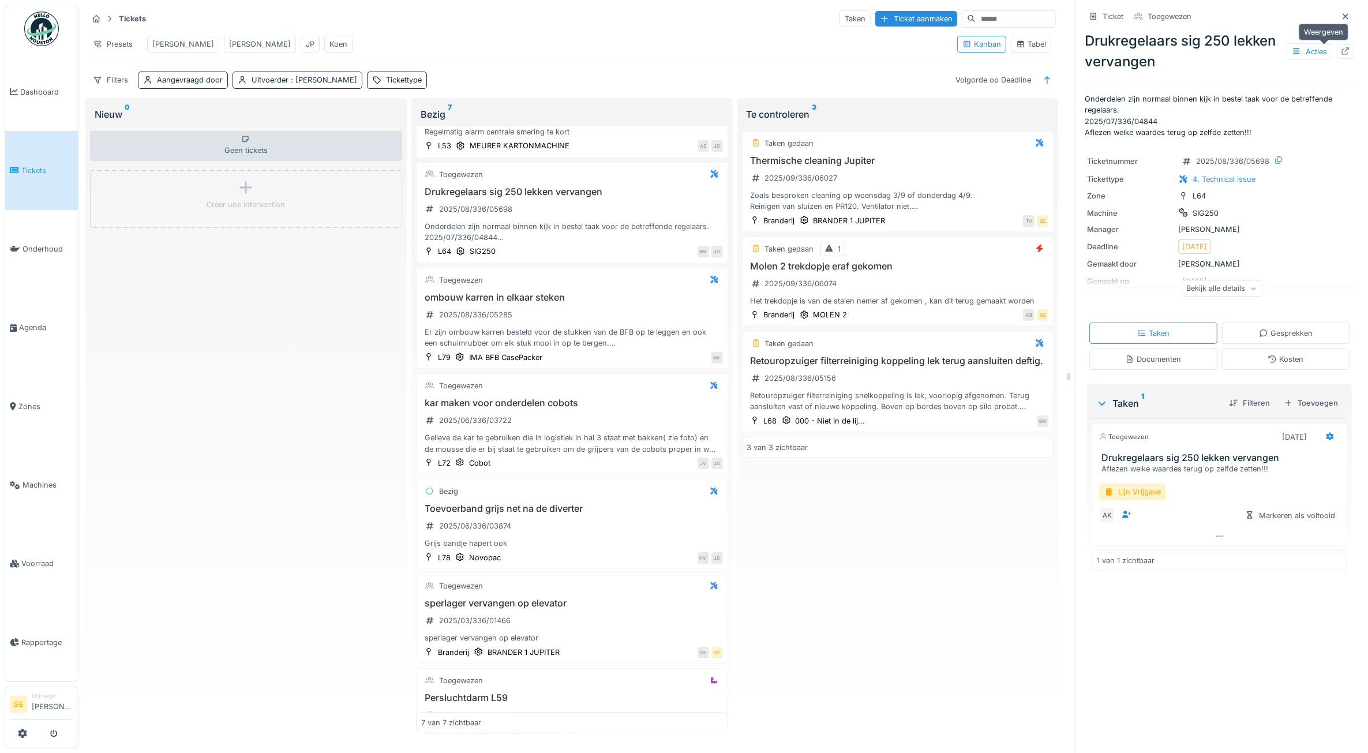
click at [1341, 50] on icon at bounding box center [1345, 51] width 9 height 8
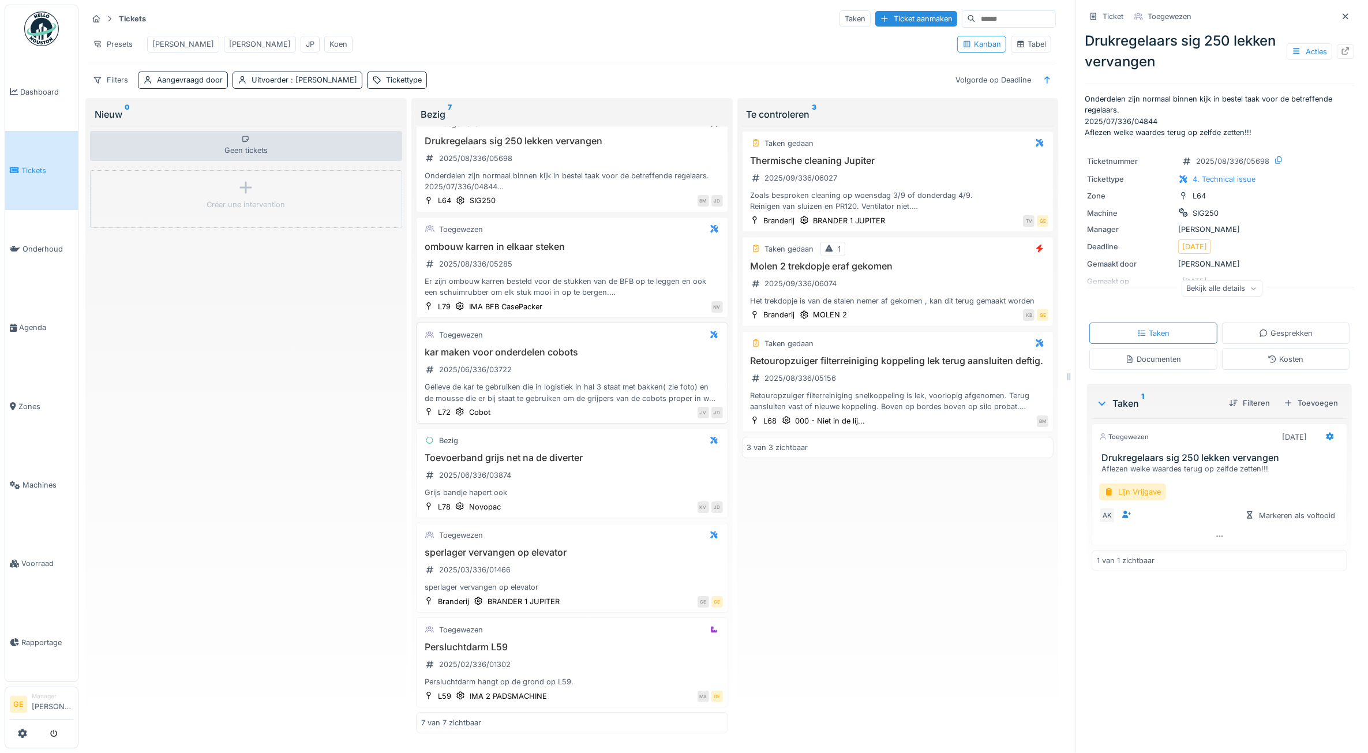
scroll to position [136, 0]
click at [39, 169] on span "Tickets" at bounding box center [47, 170] width 52 height 11
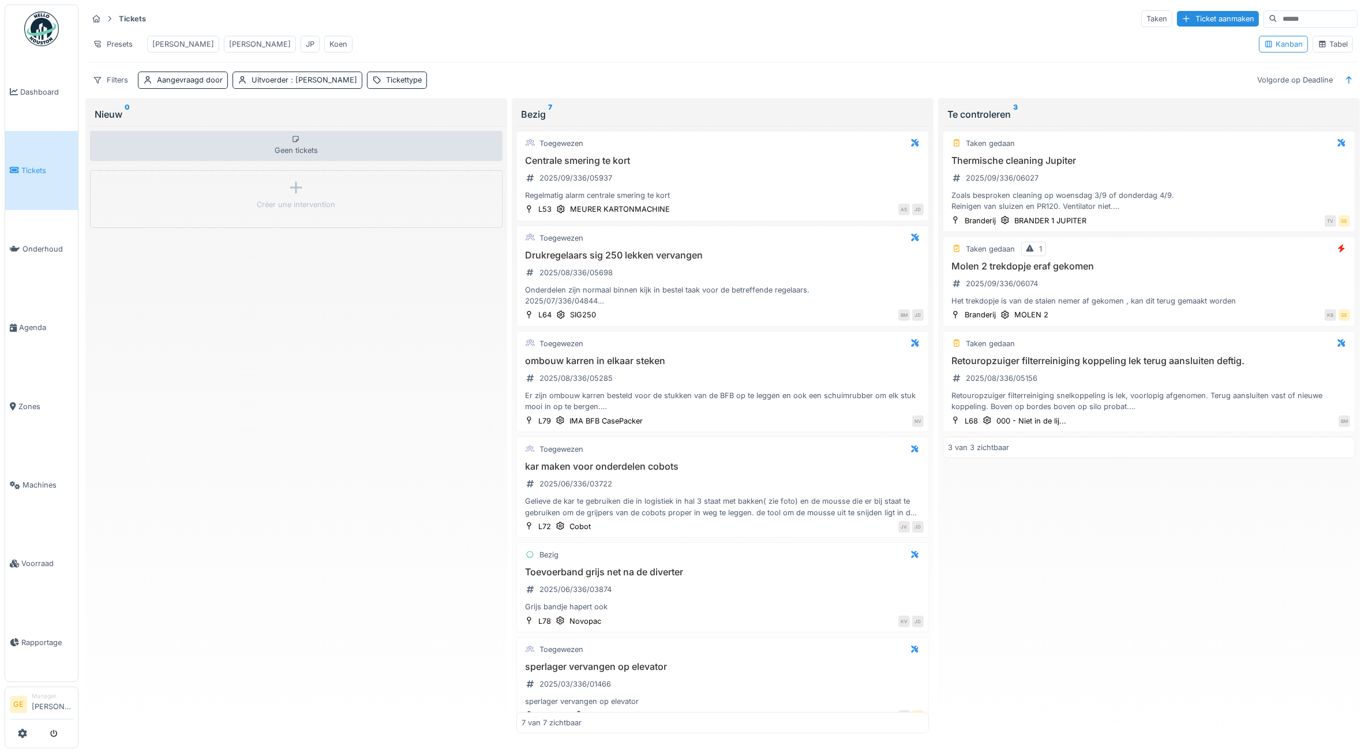
click at [32, 160] on link "Tickets" at bounding box center [41, 170] width 73 height 78
click at [339, 84] on span ": [PERSON_NAME]" at bounding box center [323, 80] width 69 height 9
click at [316, 160] on icon at bounding box center [321, 160] width 10 height 8
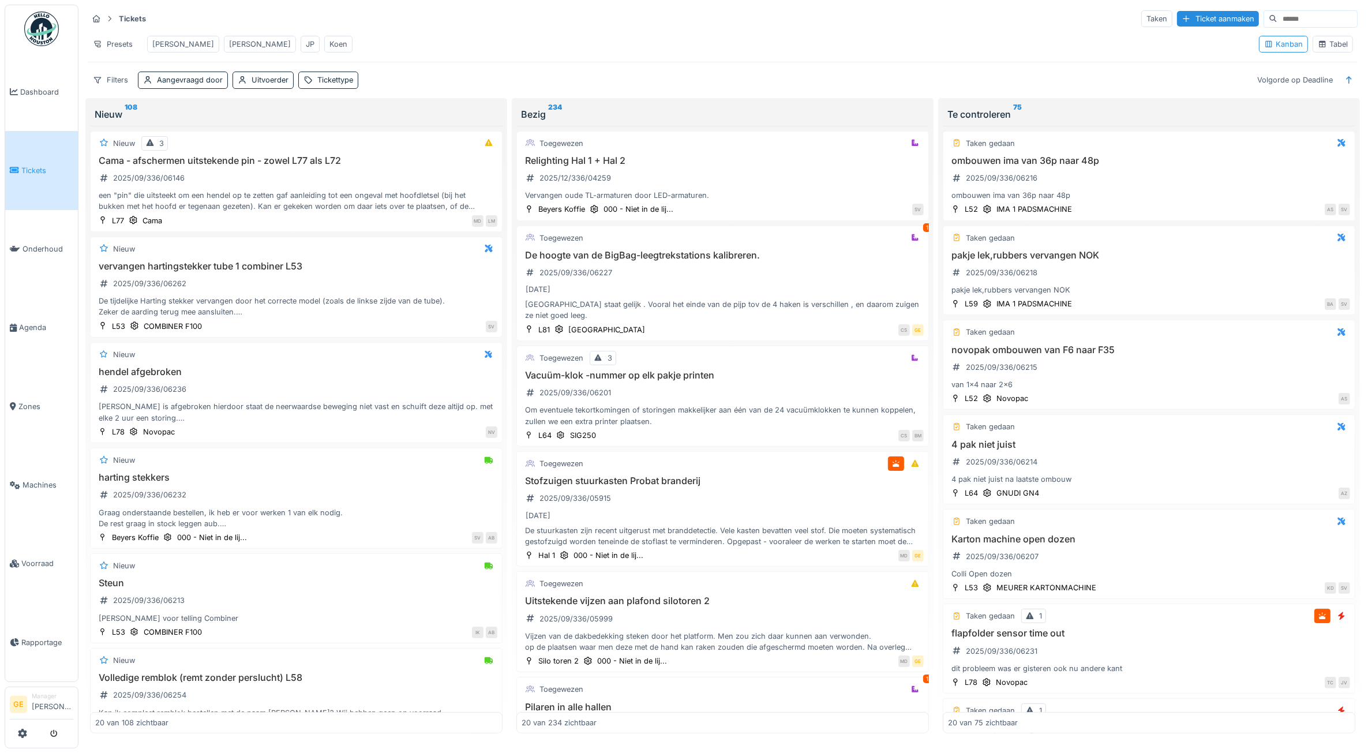
click at [518, 35] on div "Presets Adrian Gino JP Koen" at bounding box center [669, 44] width 1162 height 26
click at [332, 85] on div "Tickettype" at bounding box center [335, 79] width 36 height 11
click at [348, 153] on div "Tickettype" at bounding box center [337, 146] width 57 height 13
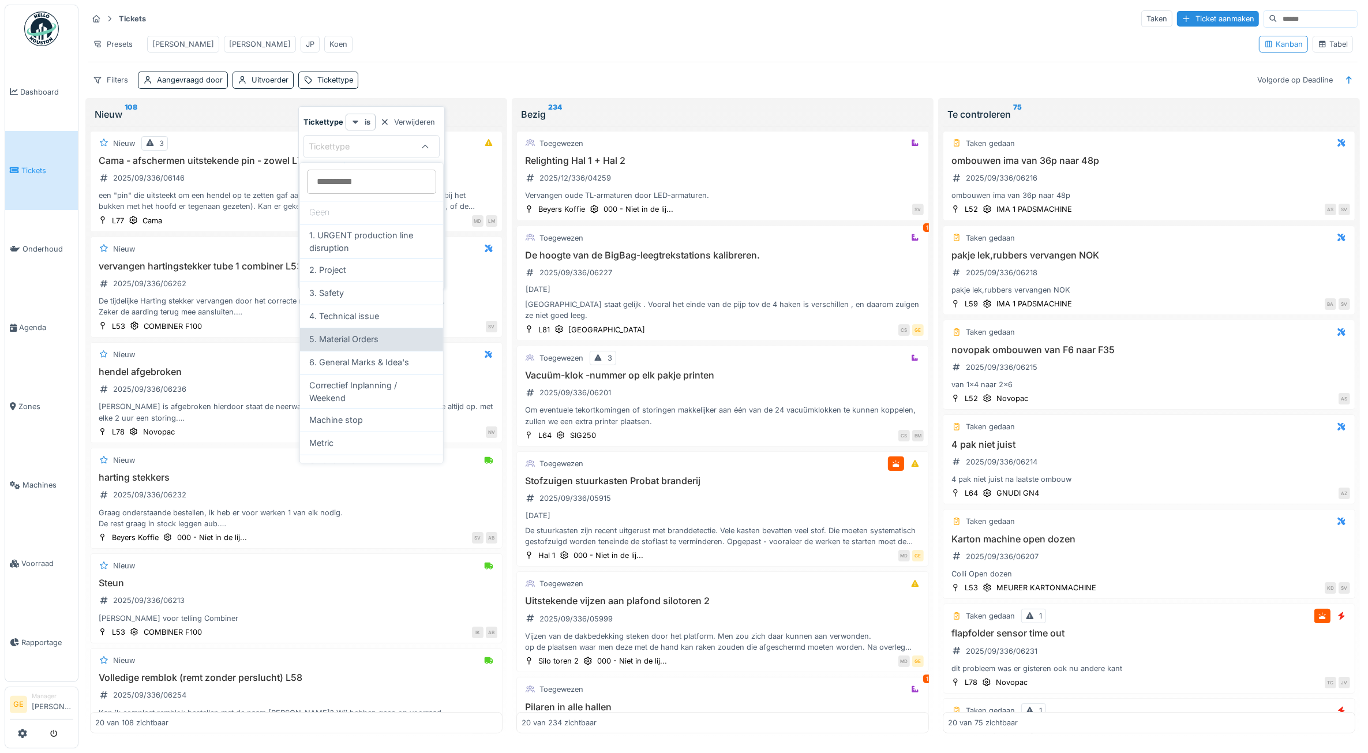
click at [365, 339] on span "5. Material Orders" at bounding box center [343, 339] width 69 height 13
type input "***"
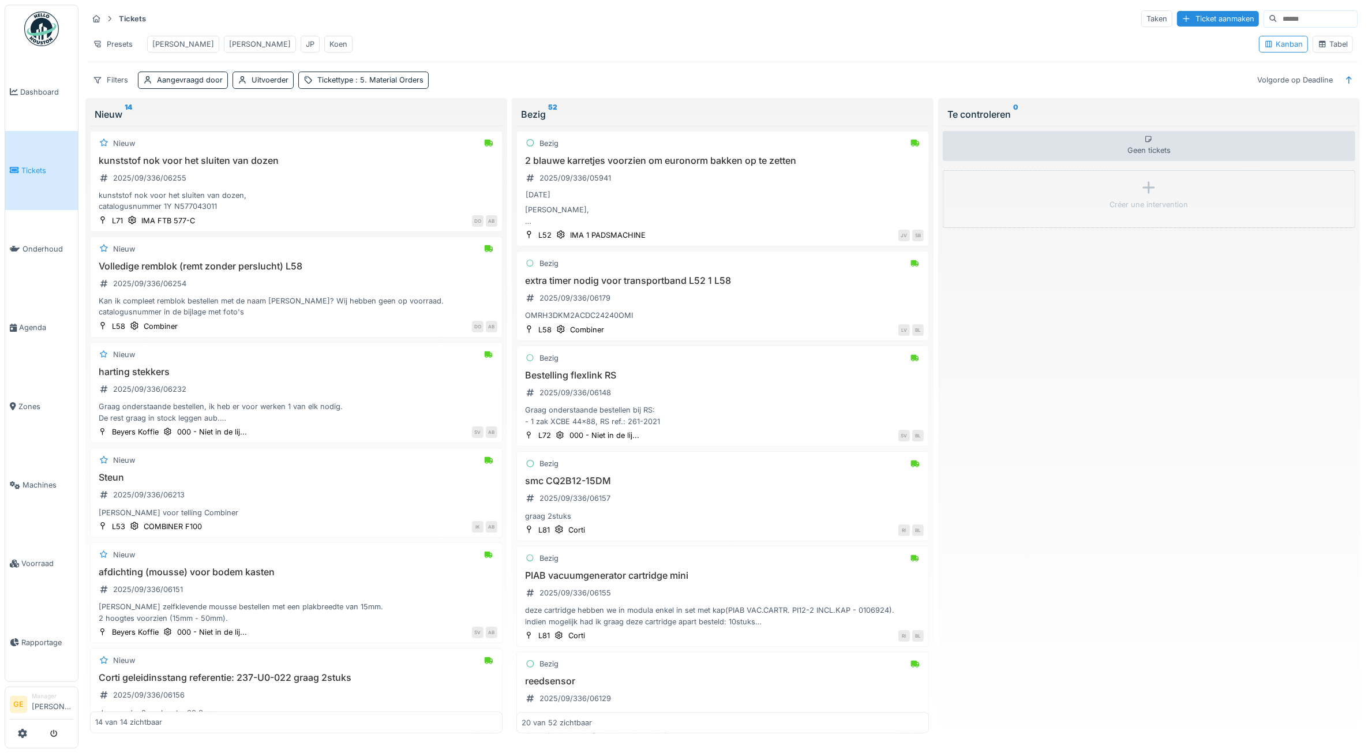
click at [618, 50] on div "Presets Adrian Gino JP Koen" at bounding box center [669, 44] width 1162 height 26
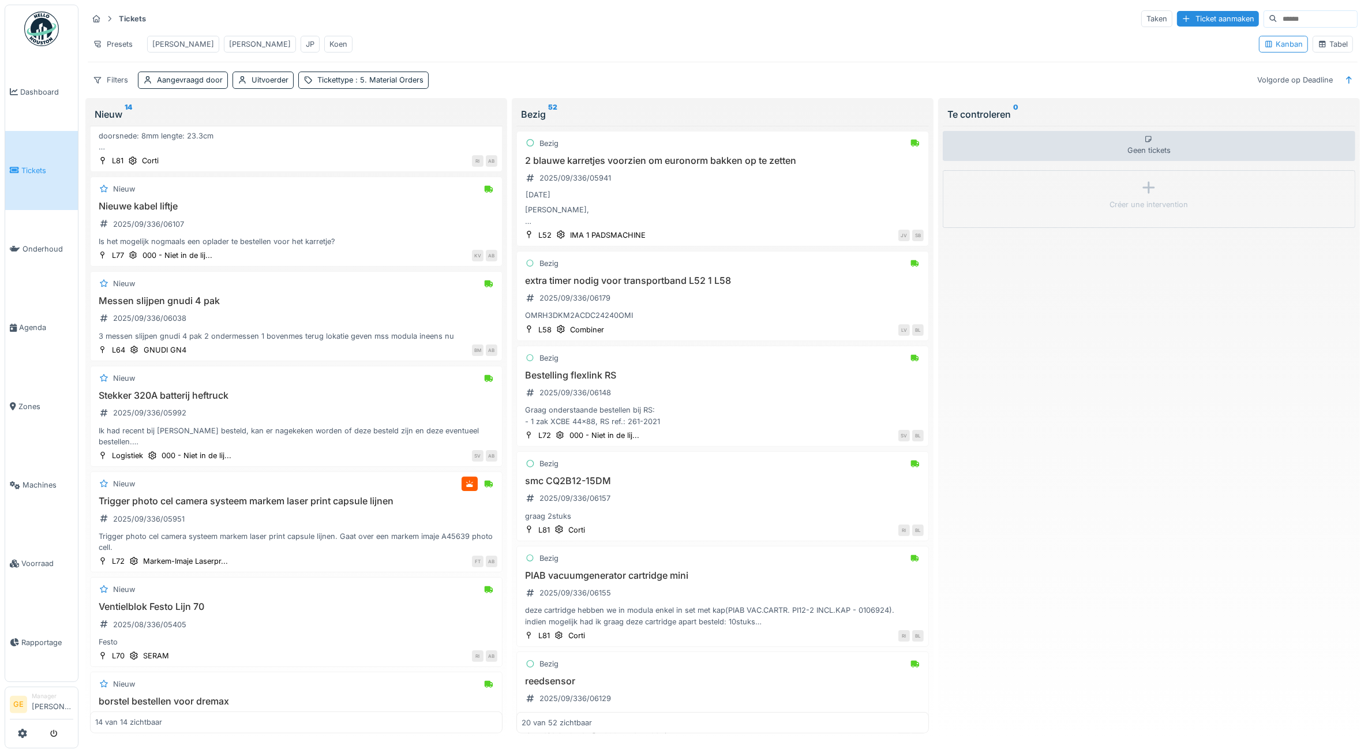
click at [1278, 13] on input at bounding box center [1318, 19] width 80 height 16
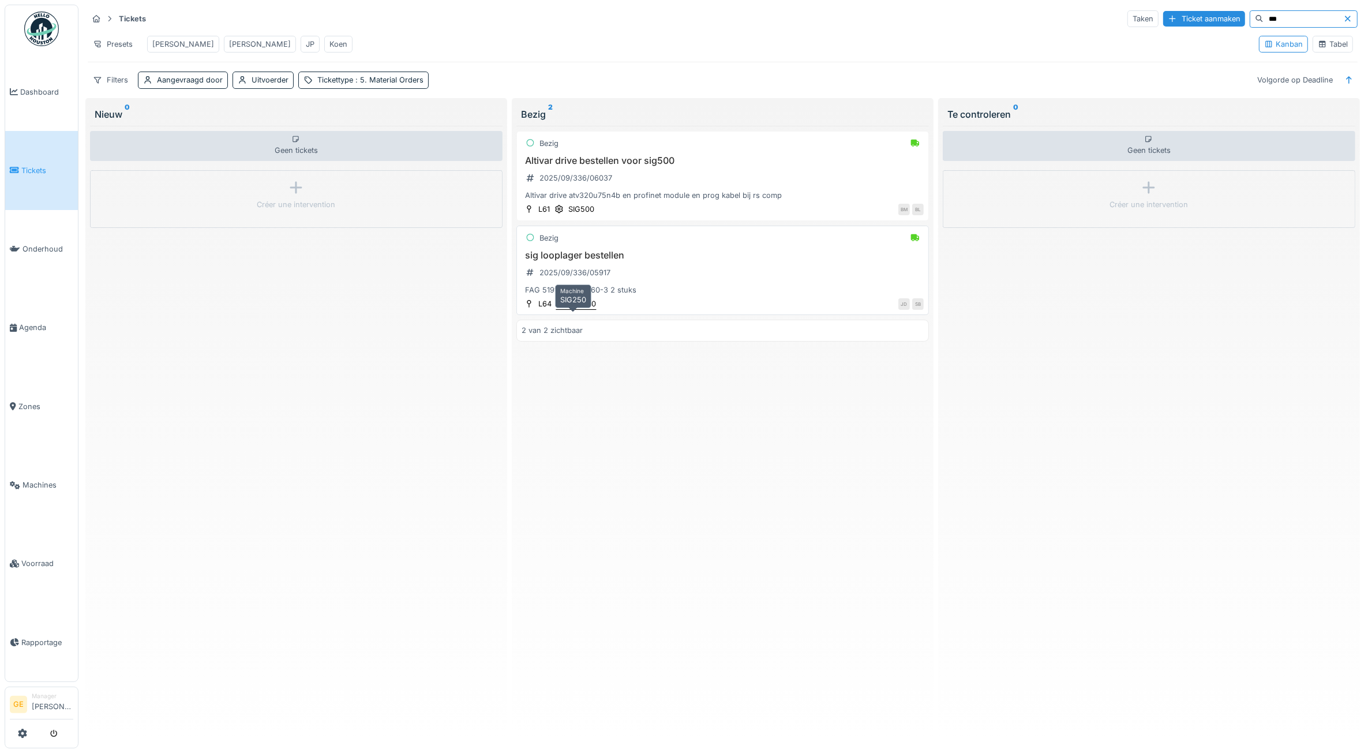
click at [577, 309] on div "SIG250" at bounding box center [583, 303] width 26 height 11
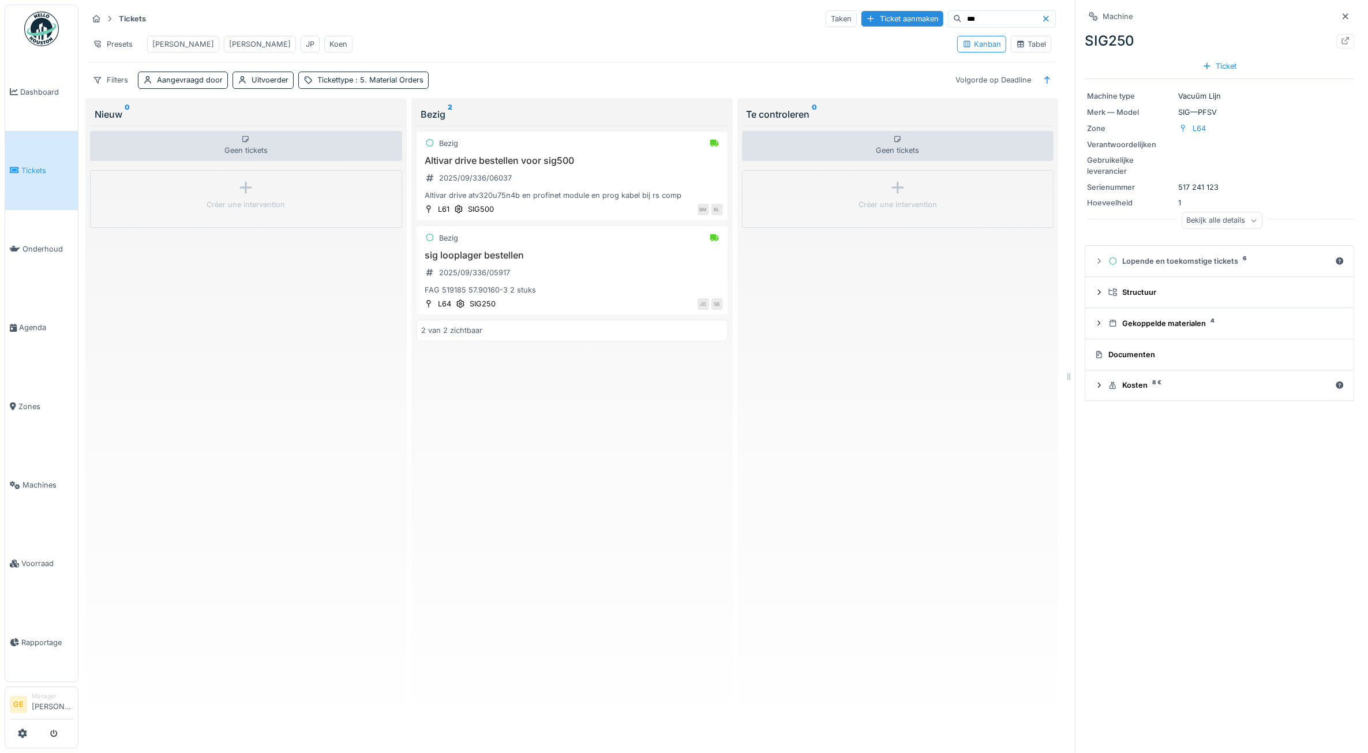
click at [962, 13] on input "***" at bounding box center [1002, 19] width 80 height 16
type input "*"
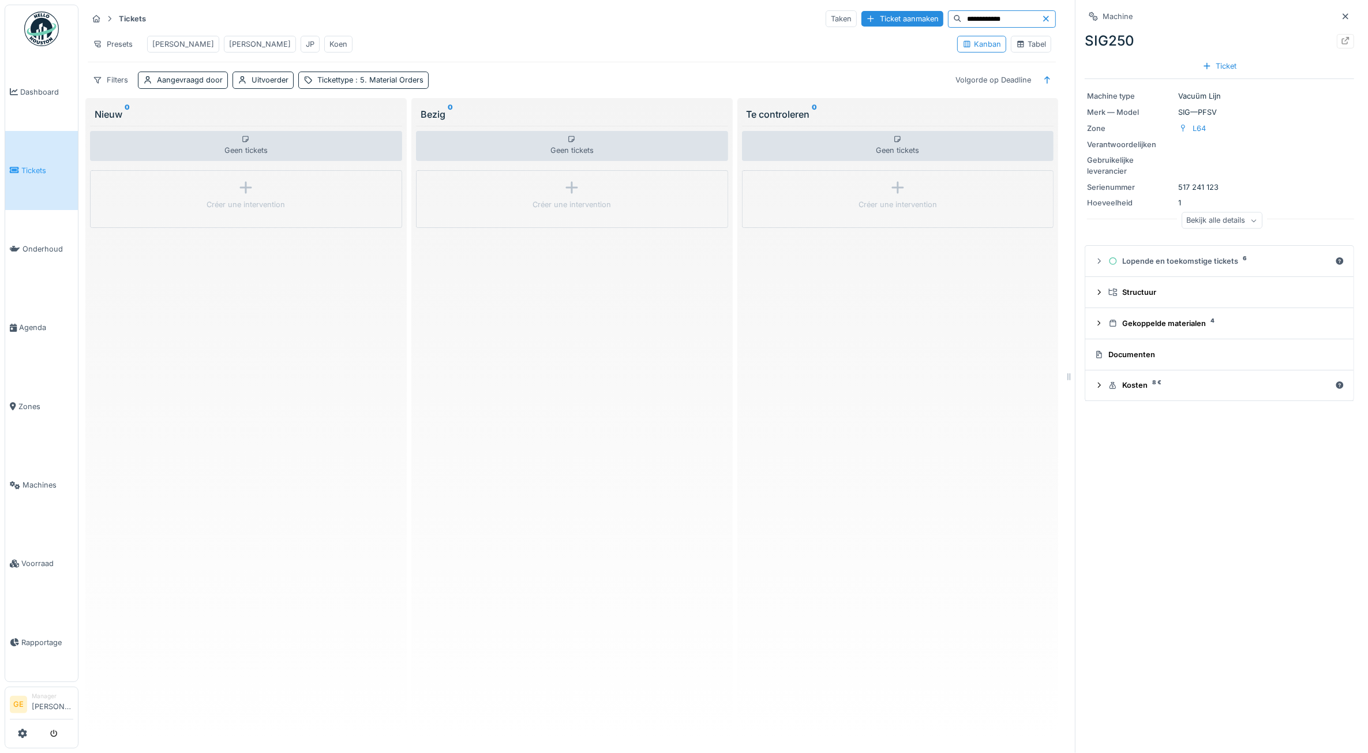
type input "**********"
click at [468, 53] on div "Presets Adrian Gino JP Koen" at bounding box center [518, 44] width 861 height 26
click at [166, 45] on div "Adrian" at bounding box center [183, 44] width 62 height 11
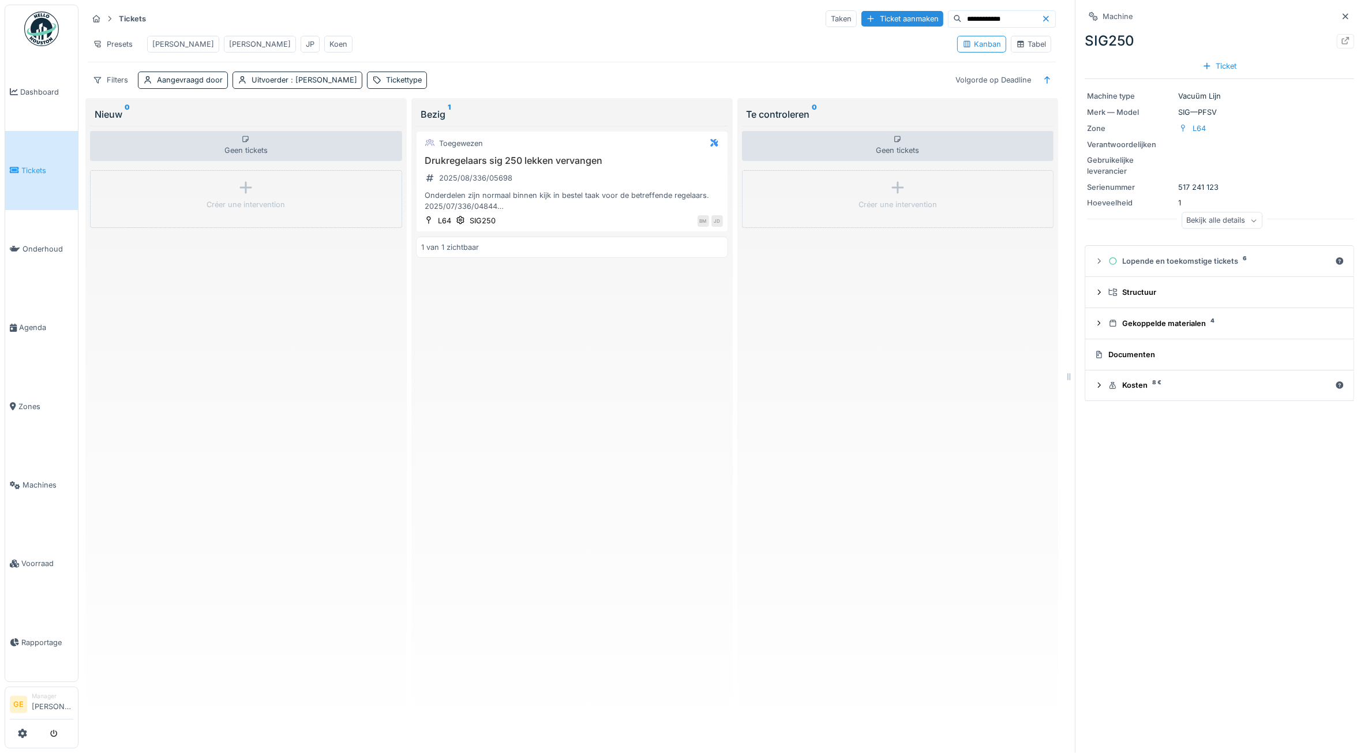
click at [1042, 18] on icon at bounding box center [1046, 19] width 9 height 8
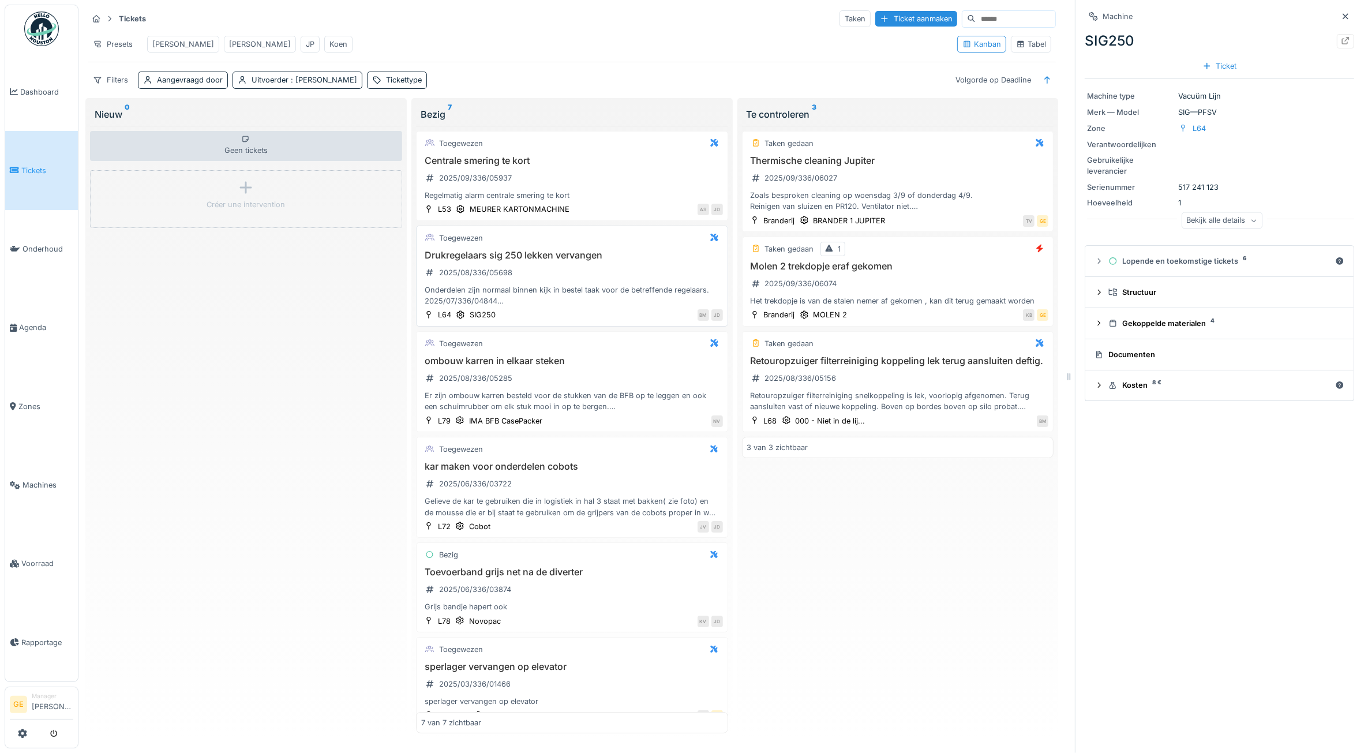
click at [509, 261] on h3 "Drukregelaars sig 250 lekken vervangen" at bounding box center [572, 255] width 302 height 11
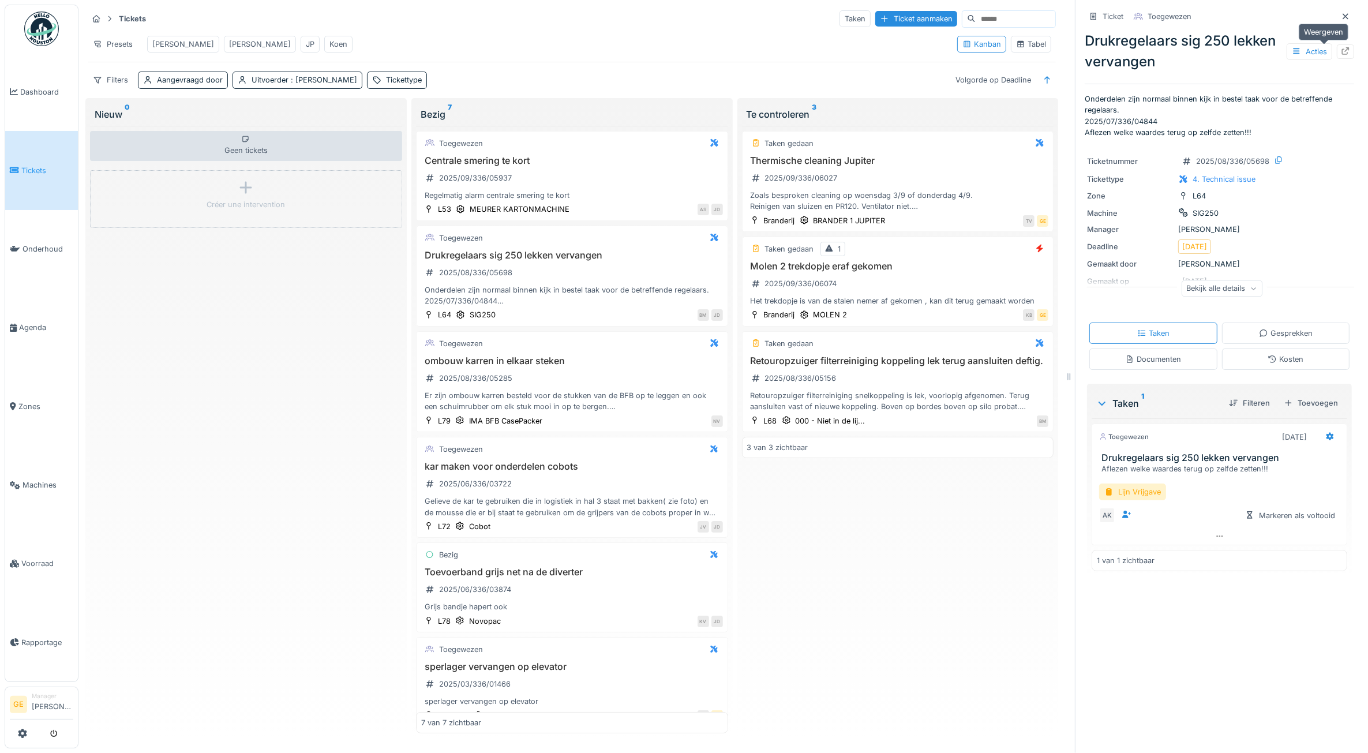
click at [1342, 54] on icon at bounding box center [1346, 51] width 8 height 8
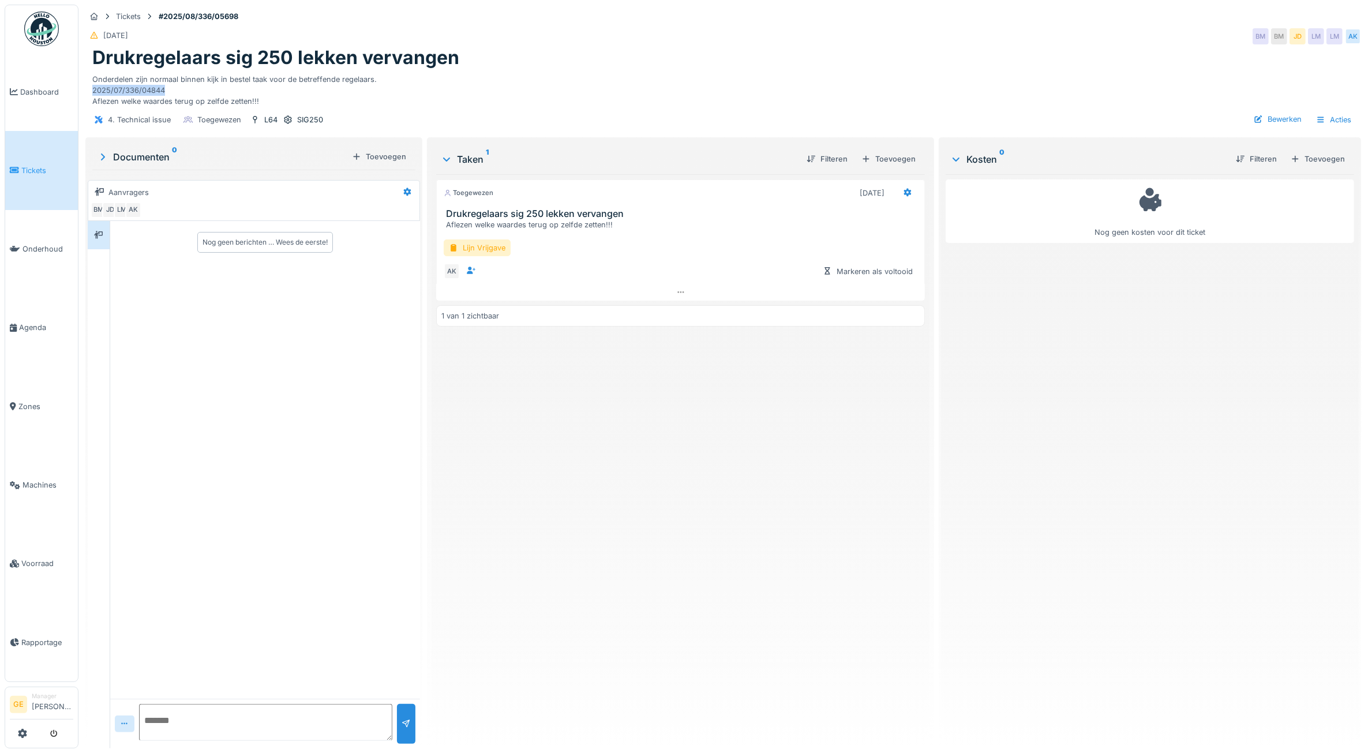
drag, startPoint x: 168, startPoint y: 88, endPoint x: 91, endPoint y: 93, distance: 76.9
click at [92, 93] on div "Onderdelen zijn normaal binnen kijk in bestel taak voor de betreffende regelaar…" at bounding box center [723, 88] width 1262 height 38
copy div "2025/07/336/04844"
click at [23, 172] on span "Tickets" at bounding box center [47, 170] width 52 height 11
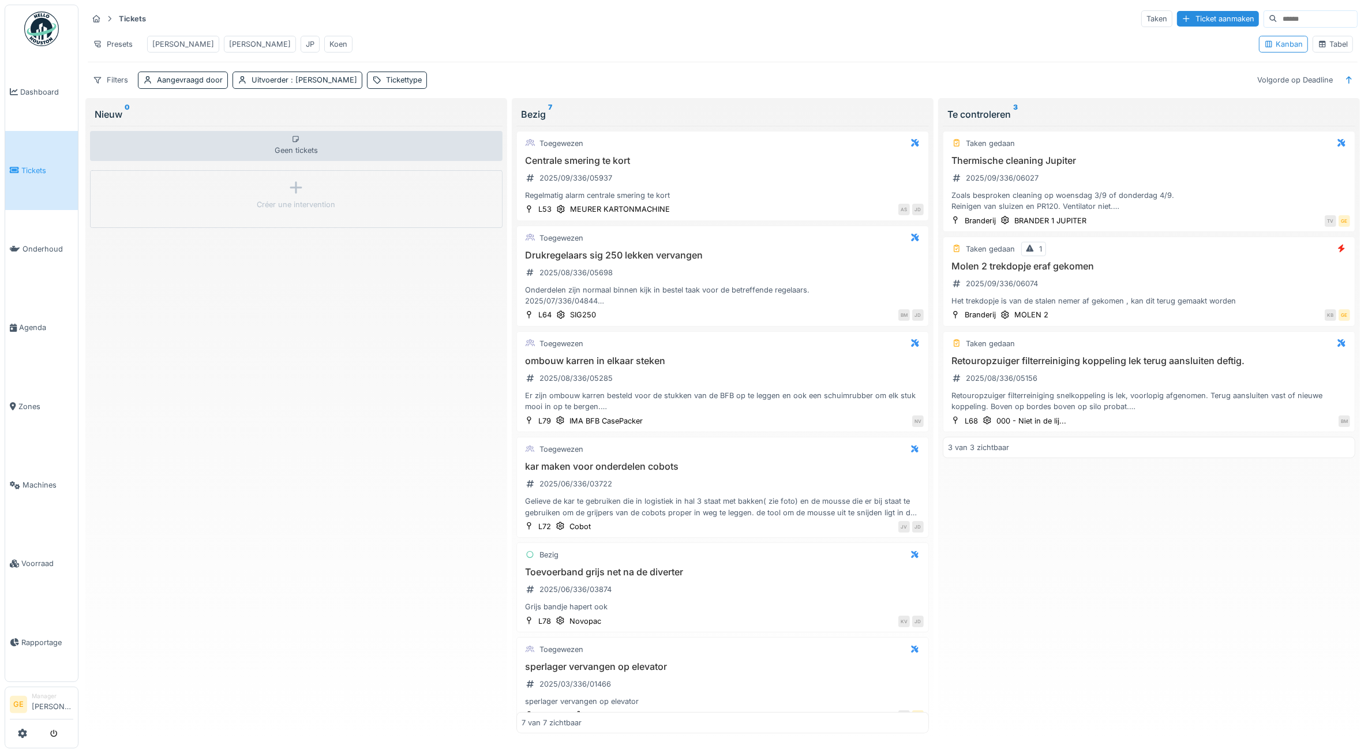
click at [1278, 16] on input at bounding box center [1318, 19] width 80 height 16
paste input "**********"
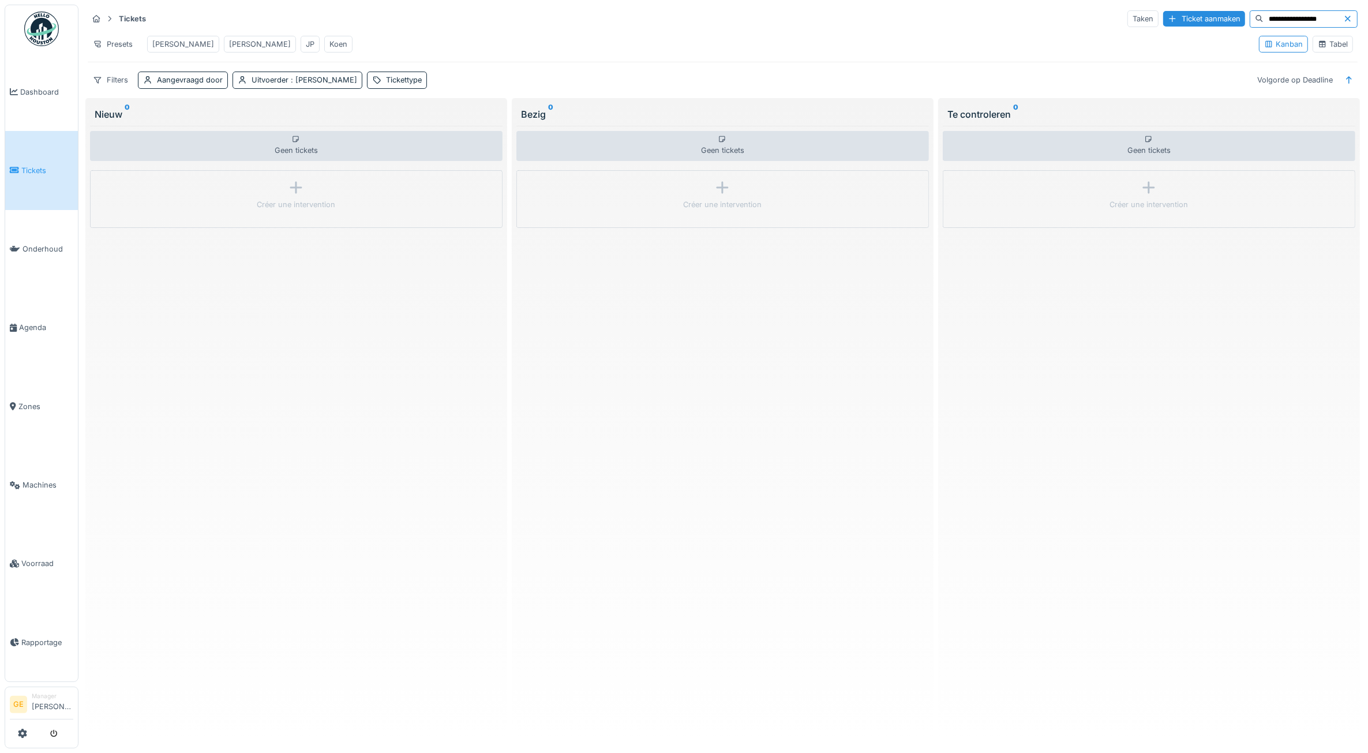
type input "**********"
click at [298, 85] on div "Uitvoerder : [PERSON_NAME]" at bounding box center [305, 79] width 106 height 11
click at [319, 162] on icon at bounding box center [322, 161] width 6 height 6
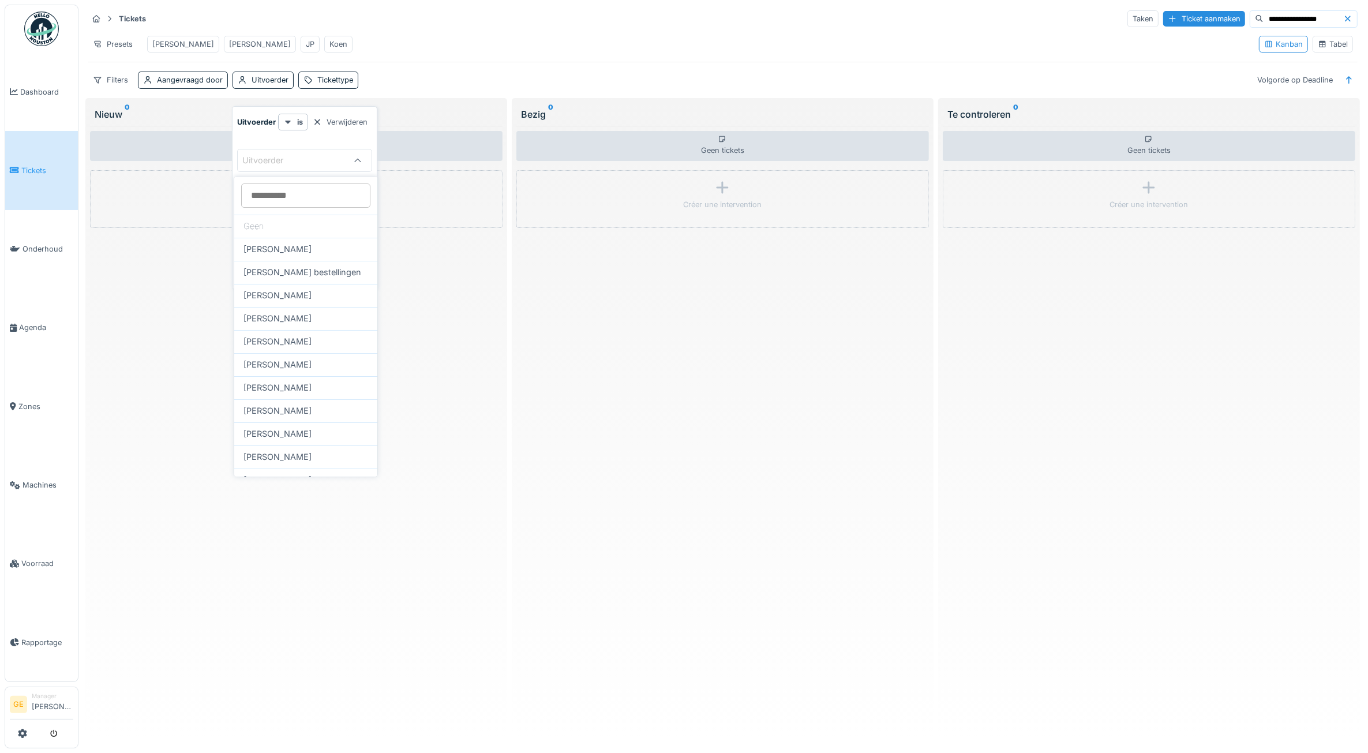
click at [435, 27] on div "**********" at bounding box center [723, 18] width 1270 height 19
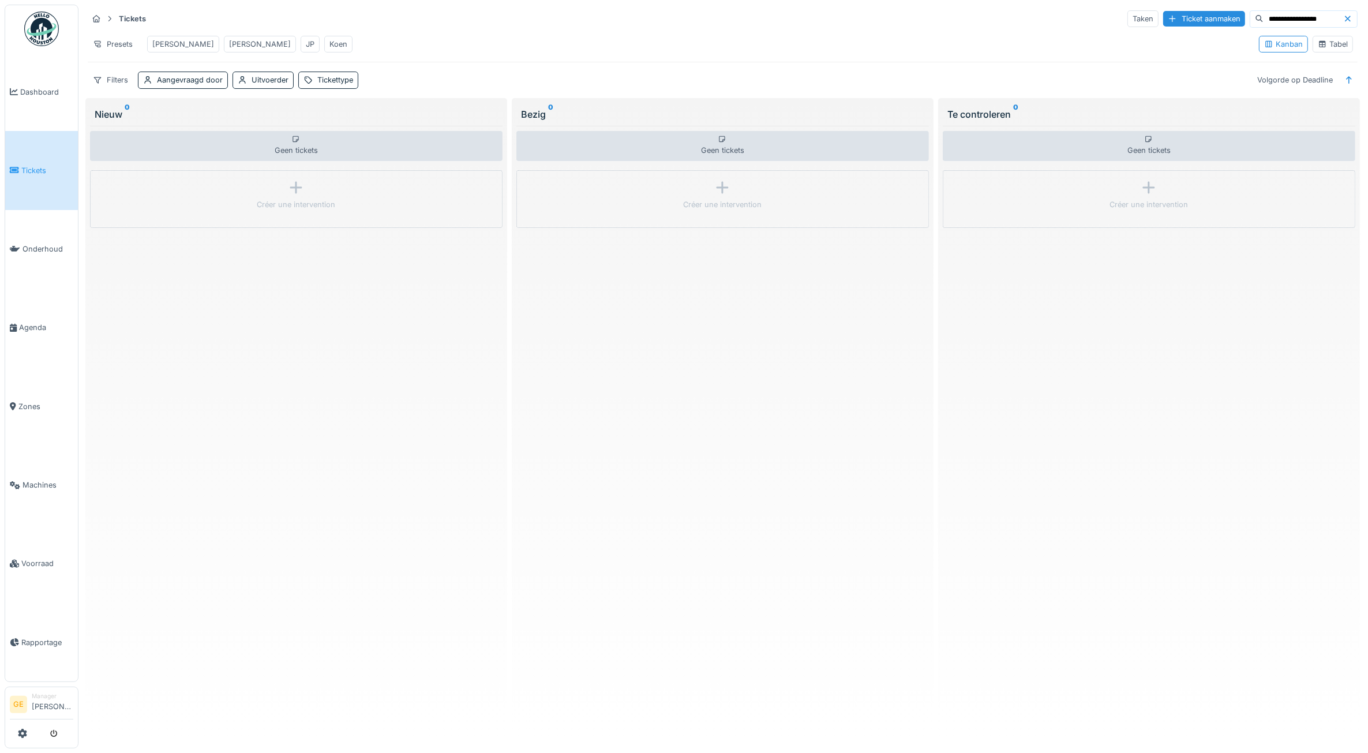
click at [1050, 24] on div "**********" at bounding box center [723, 18] width 1270 height 19
click at [32, 166] on span "Tickets" at bounding box center [47, 170] width 52 height 11
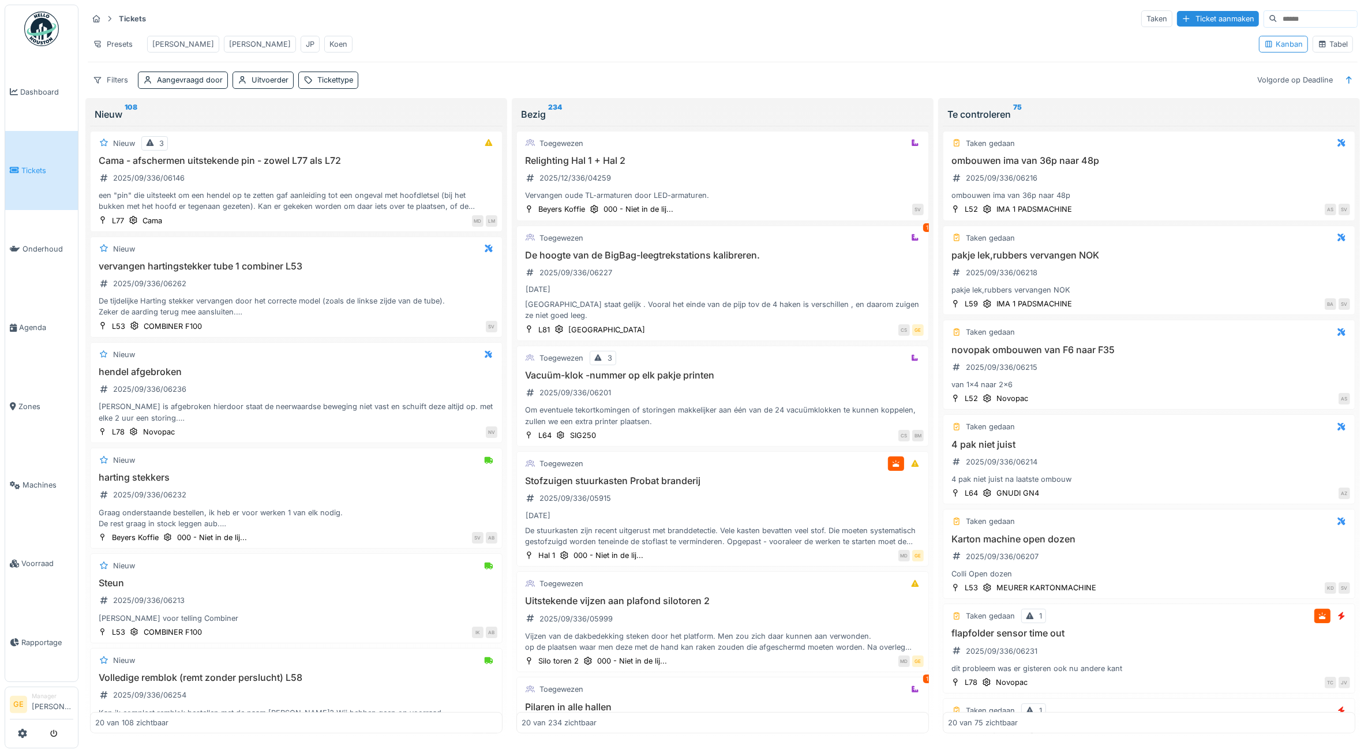
click at [1278, 16] on input at bounding box center [1318, 19] width 80 height 16
paste input "**********"
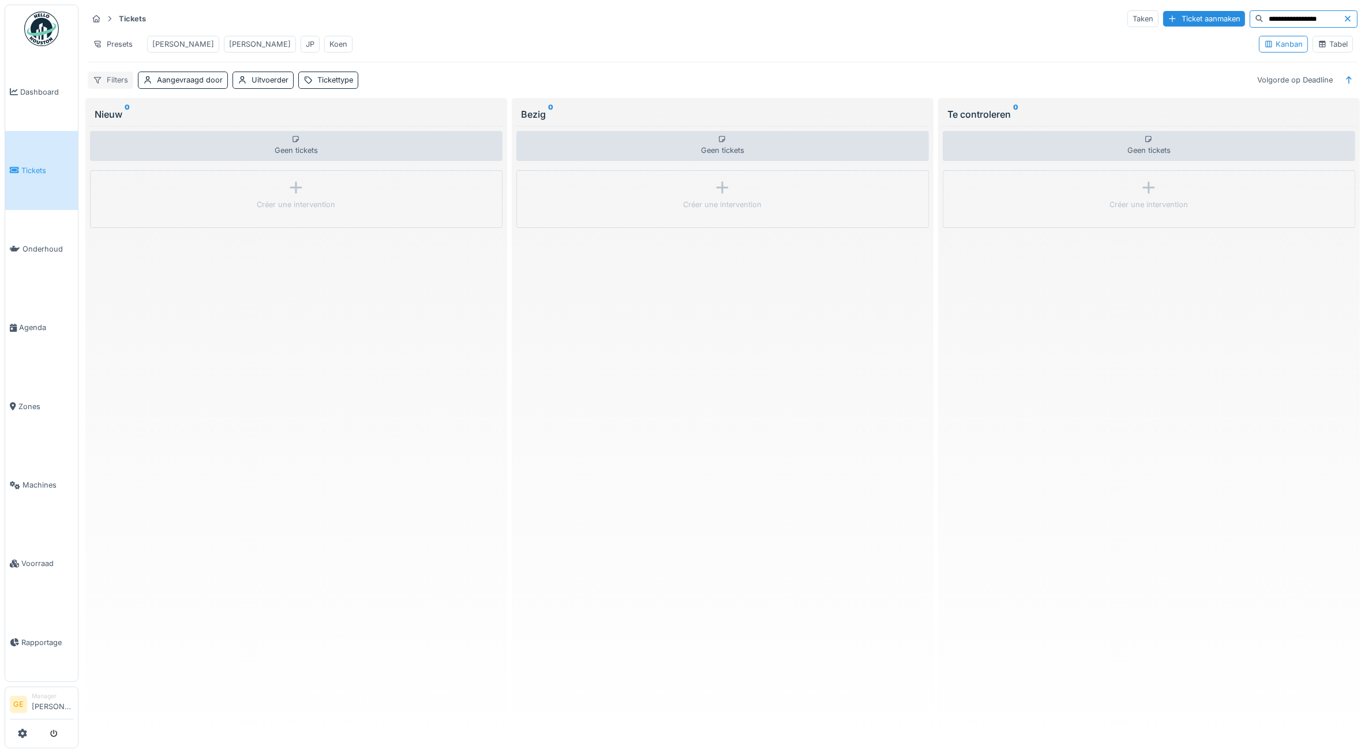
type input "**********"
click at [121, 88] on div "Filters" at bounding box center [111, 80] width 46 height 17
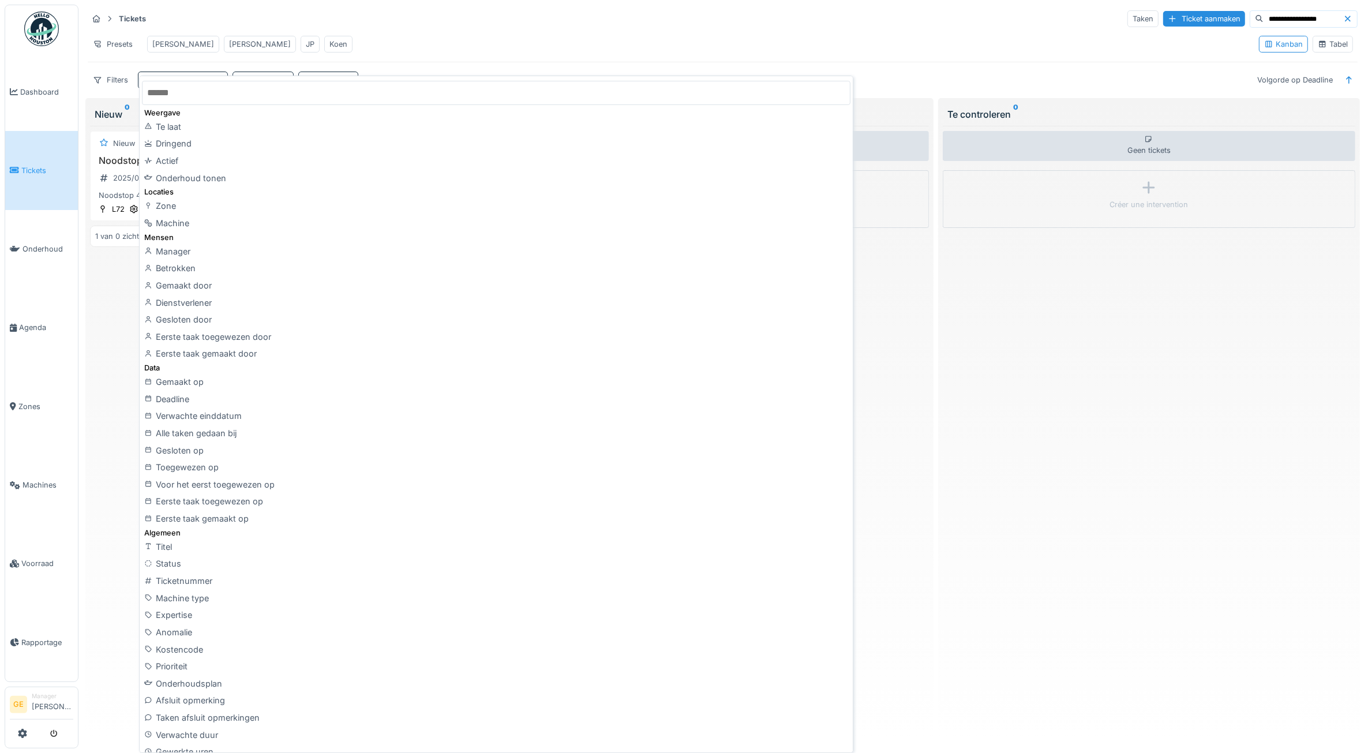
click at [1137, 325] on div "Geen tickets Créer une intervention" at bounding box center [1149, 430] width 413 height 608
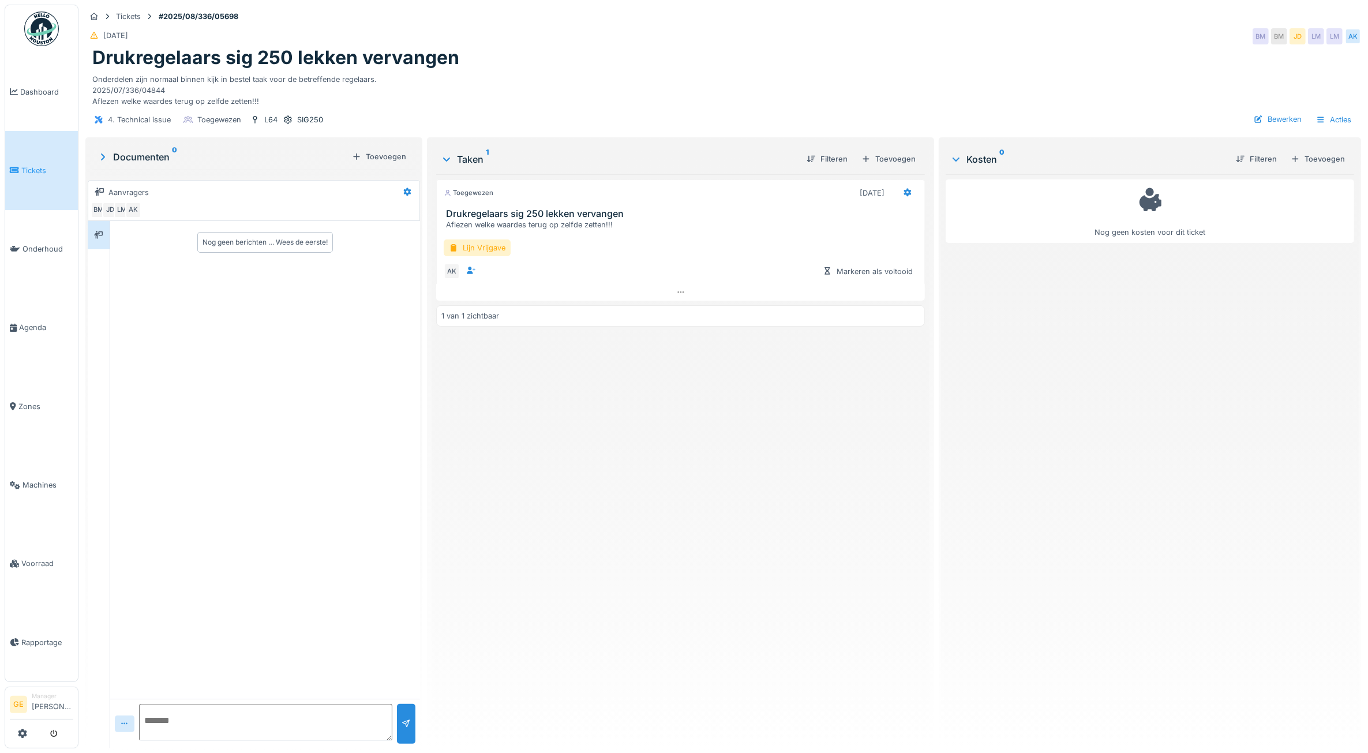
click at [31, 174] on link "Tickets" at bounding box center [41, 170] width 73 height 78
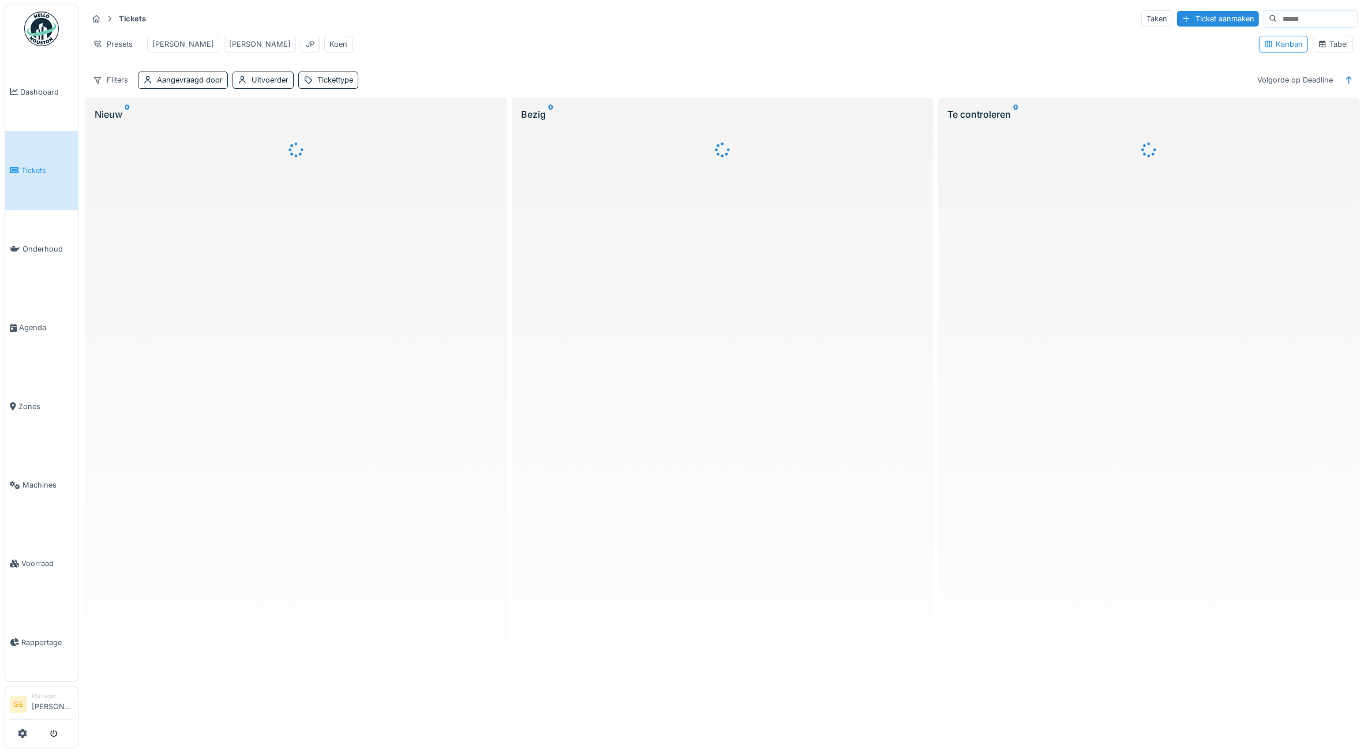
click at [164, 45] on div "[PERSON_NAME]" at bounding box center [183, 44] width 62 height 11
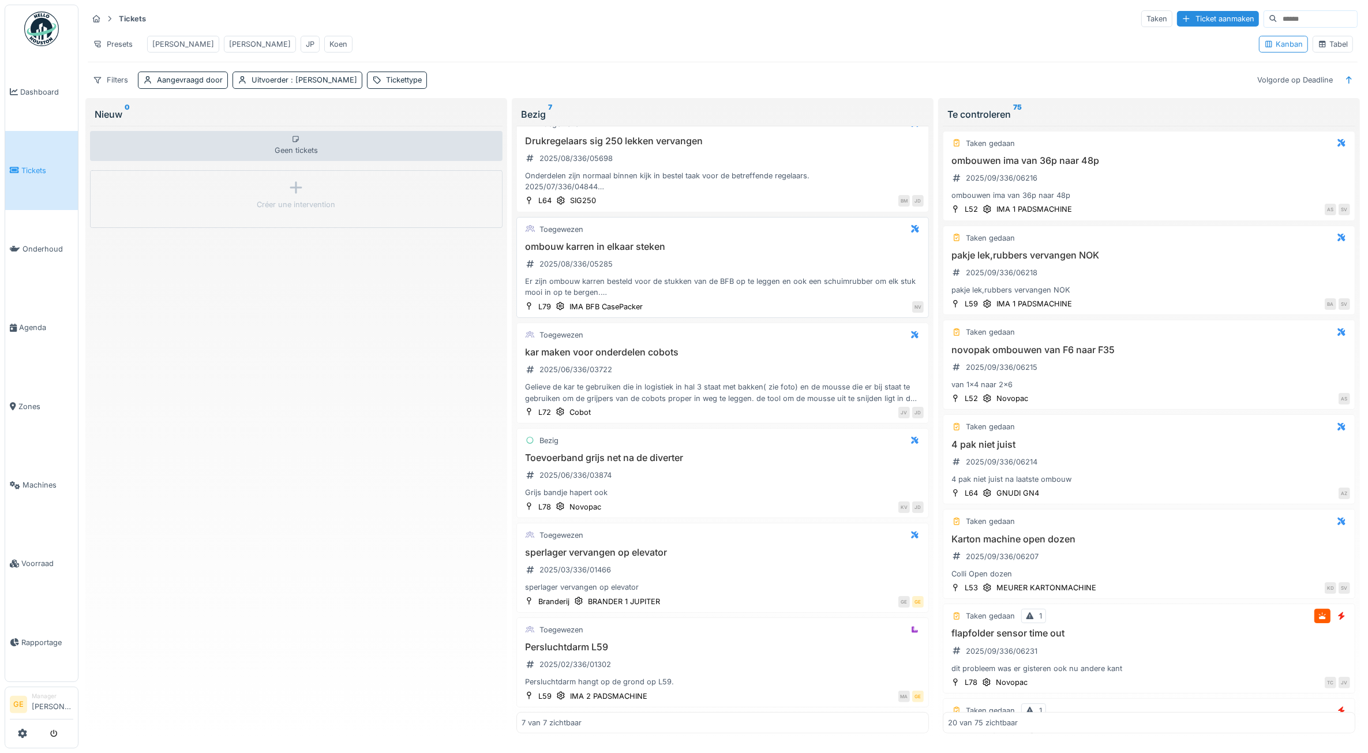
scroll to position [5, 0]
click at [738, 569] on div "sperlager vervangen op elevator 2025/03/336/01466 sperlager vervangen op elevat…" at bounding box center [723, 570] width 402 height 46
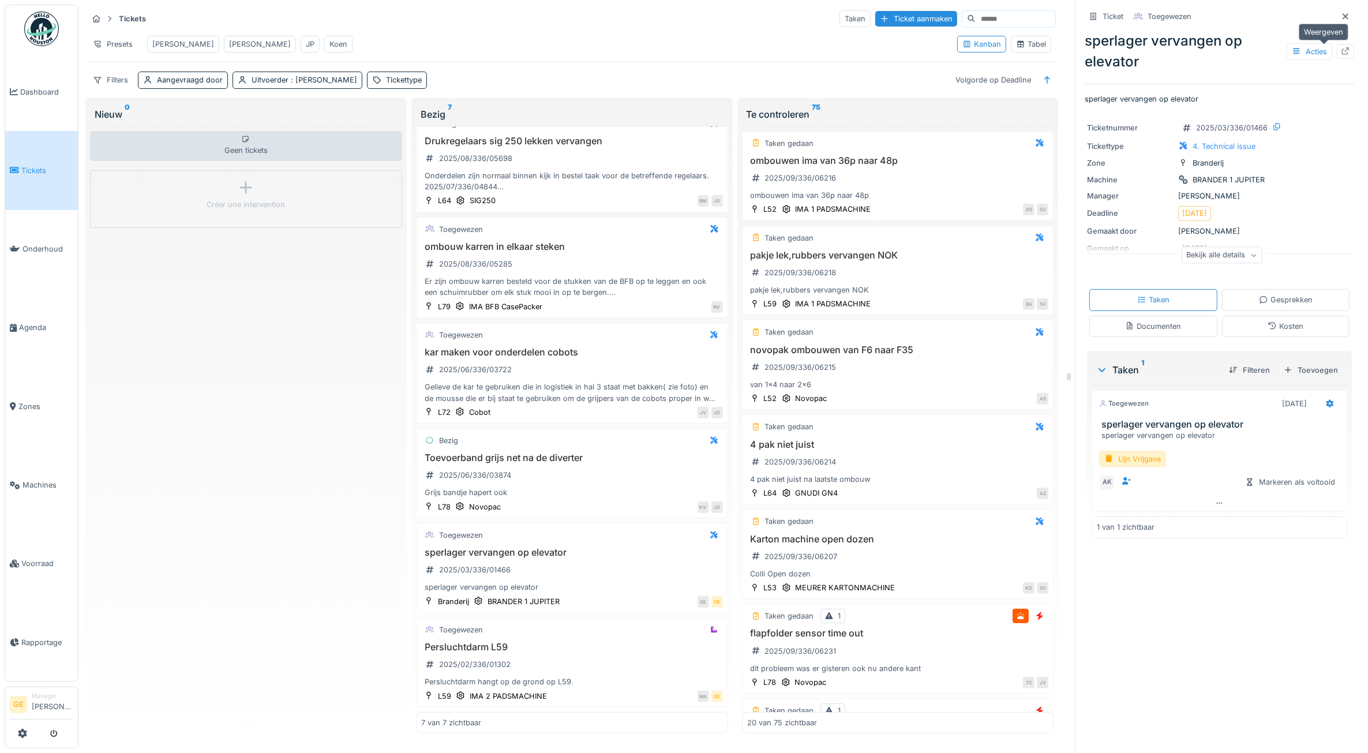
click at [1341, 50] on icon at bounding box center [1345, 51] width 9 height 8
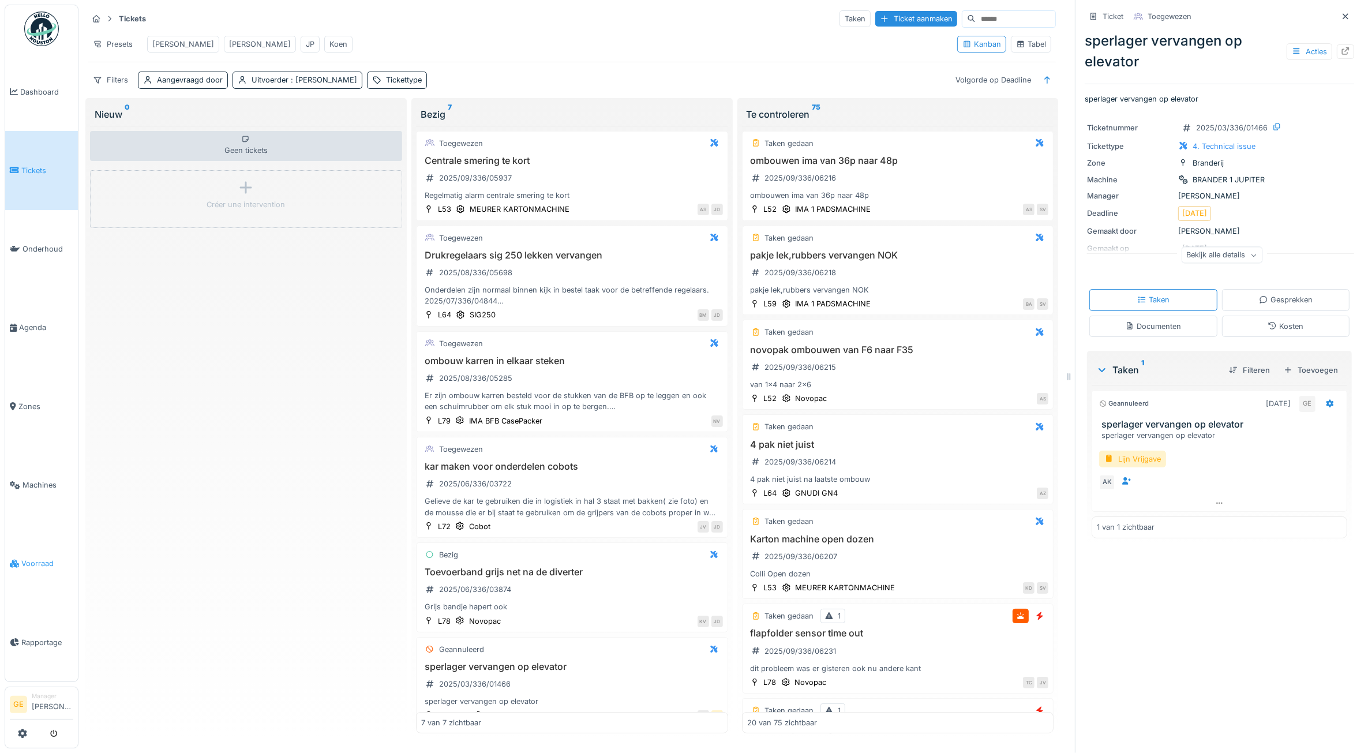
drag, startPoint x: 35, startPoint y: 557, endPoint x: 38, endPoint y: 544, distance: 13.2
click at [35, 558] on span "Voorraad" at bounding box center [47, 563] width 52 height 11
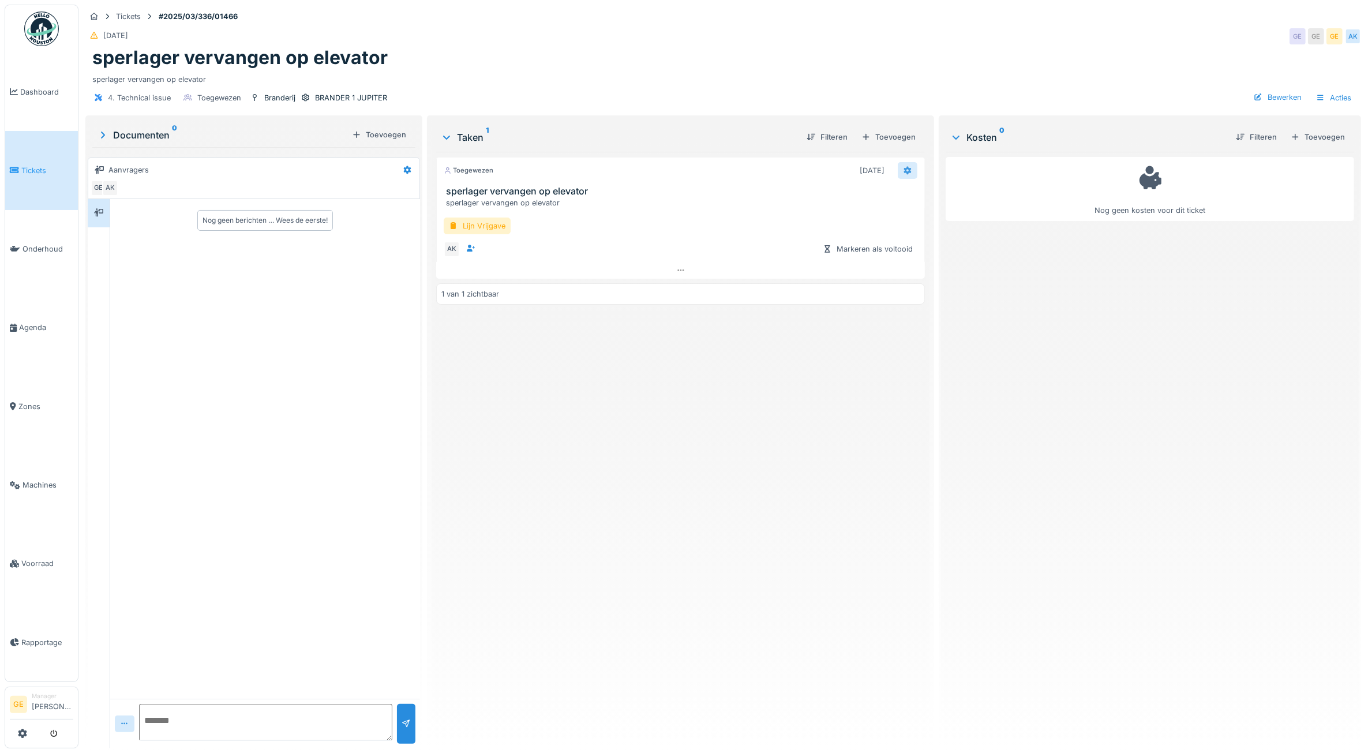
click at [904, 172] on icon at bounding box center [908, 171] width 8 height 8
click at [1323, 99] on div "Acties" at bounding box center [1334, 97] width 46 height 17
click at [1239, 263] on div "Ticket annuleren" at bounding box center [1263, 260] width 135 height 17
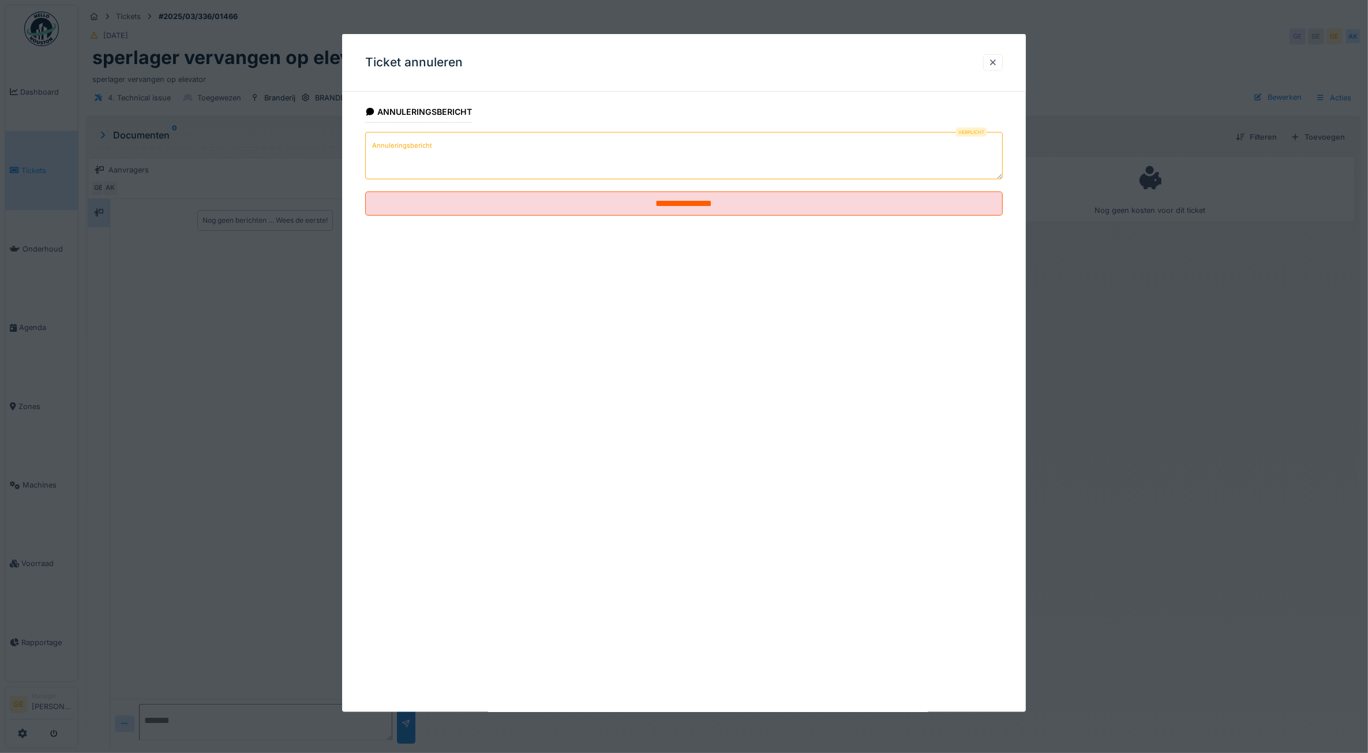
click at [425, 149] on label "Annuleringsbericht" at bounding box center [402, 146] width 65 height 14
click at [425, 149] on textarea "Annuleringsbericht" at bounding box center [684, 155] width 638 height 47
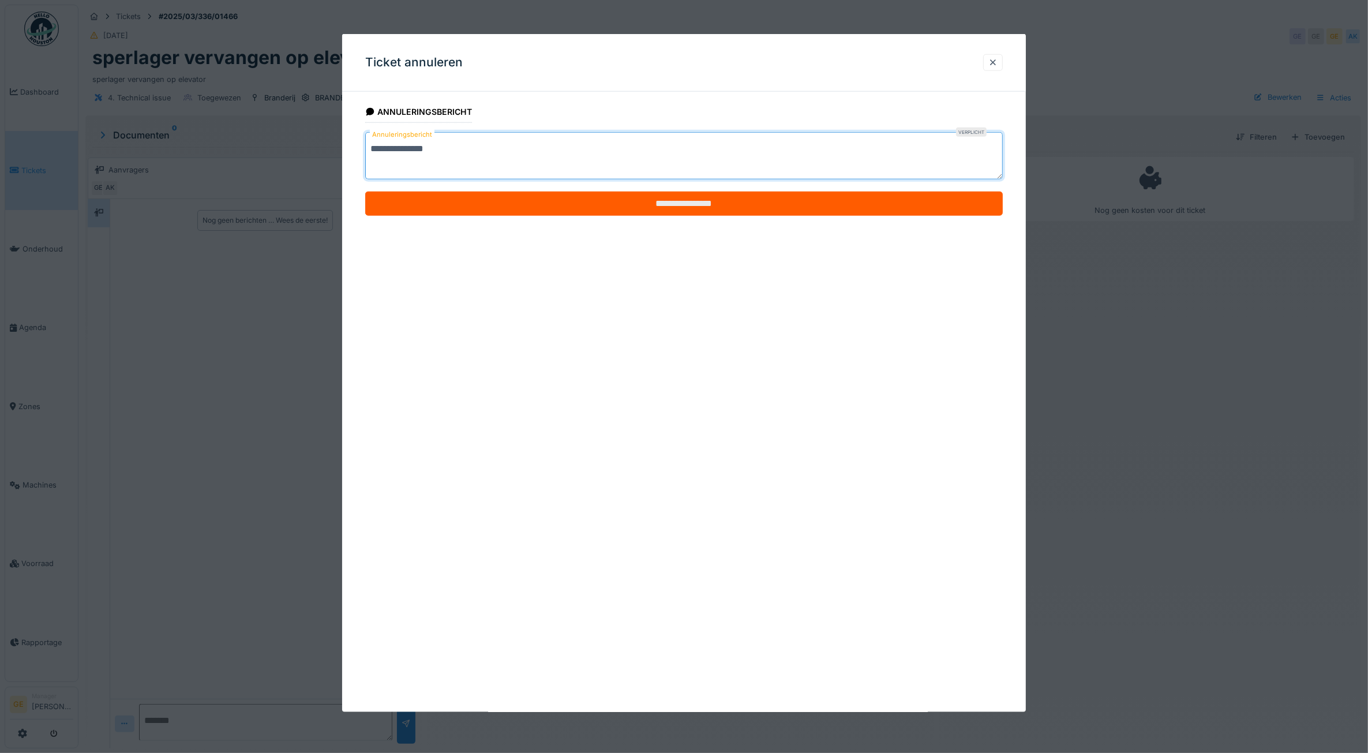
type textarea "**********"
click at [508, 205] on input "**********" at bounding box center [684, 204] width 638 height 24
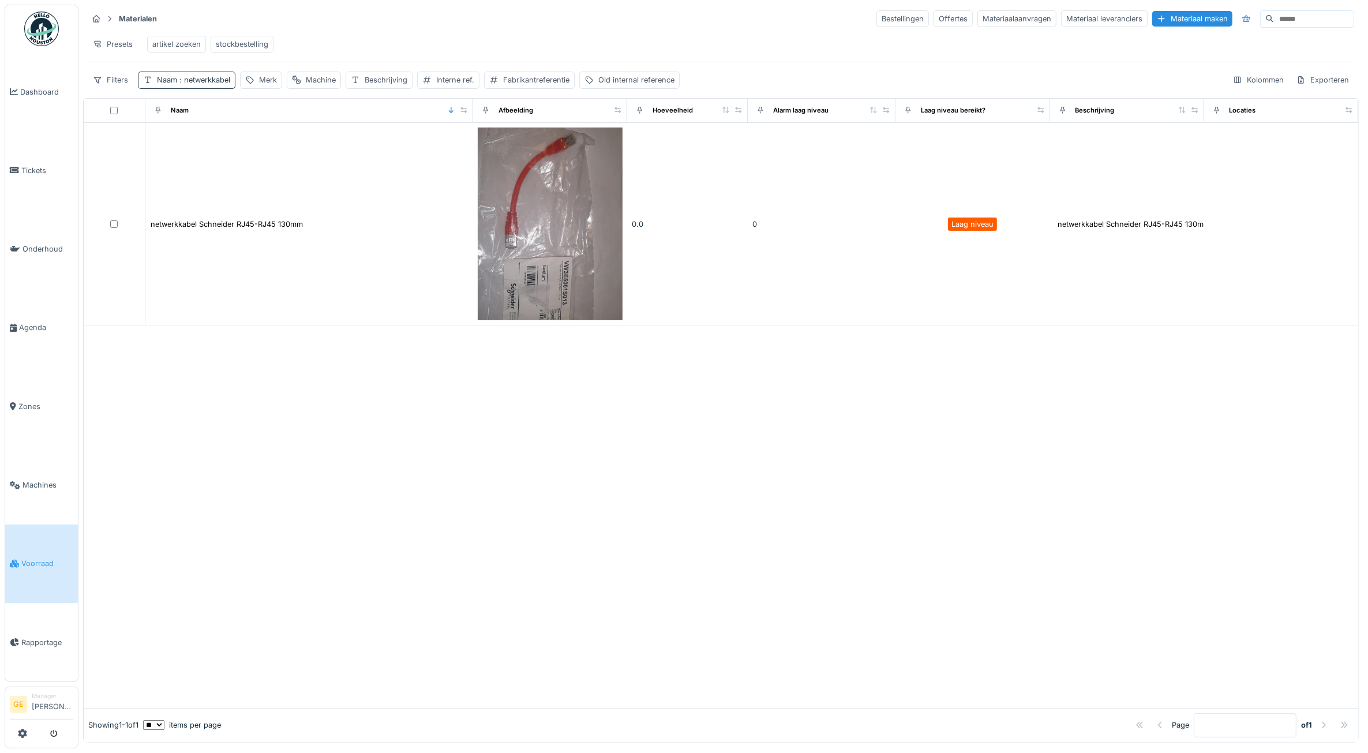
click at [211, 84] on span ": netwerkkabel" at bounding box center [203, 80] width 53 height 9
click at [251, 147] on icon at bounding box center [246, 147] width 9 height 8
click at [226, 149] on input "Naam" at bounding box center [201, 147] width 117 height 24
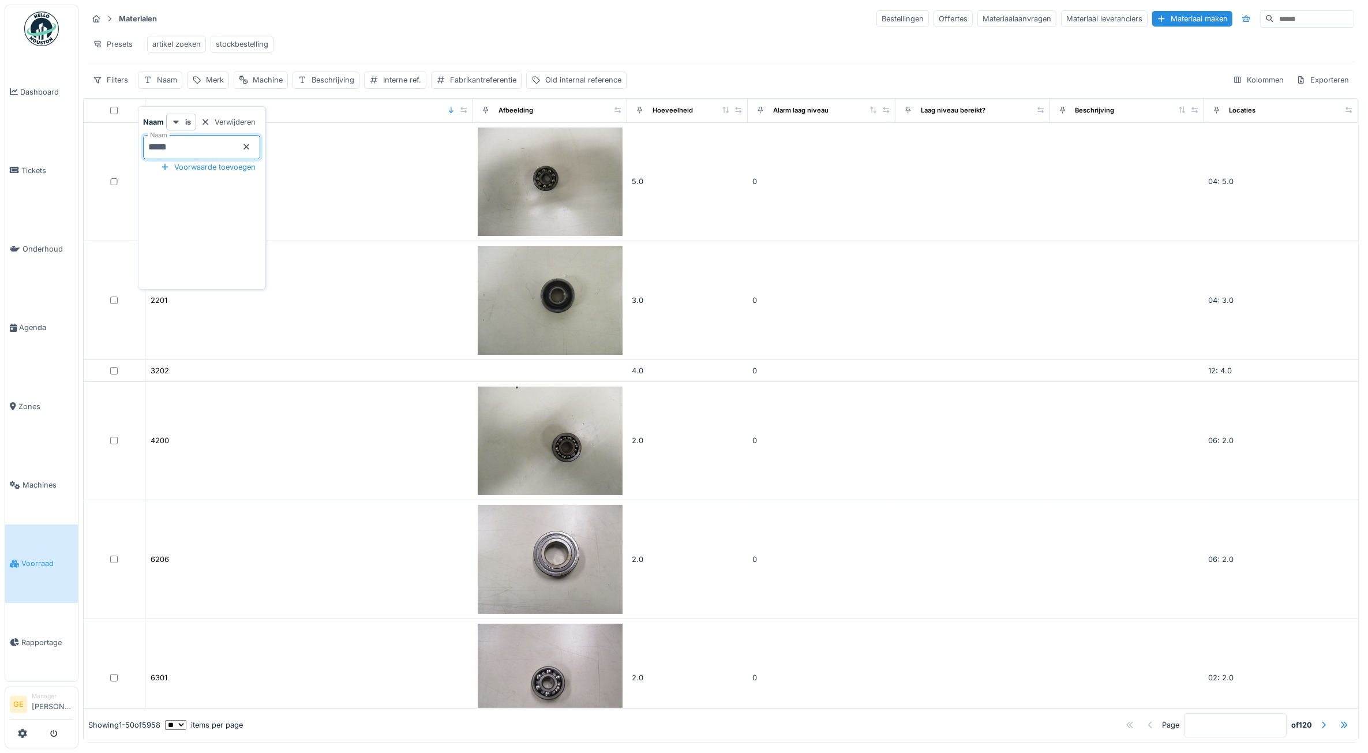
type input "*****"
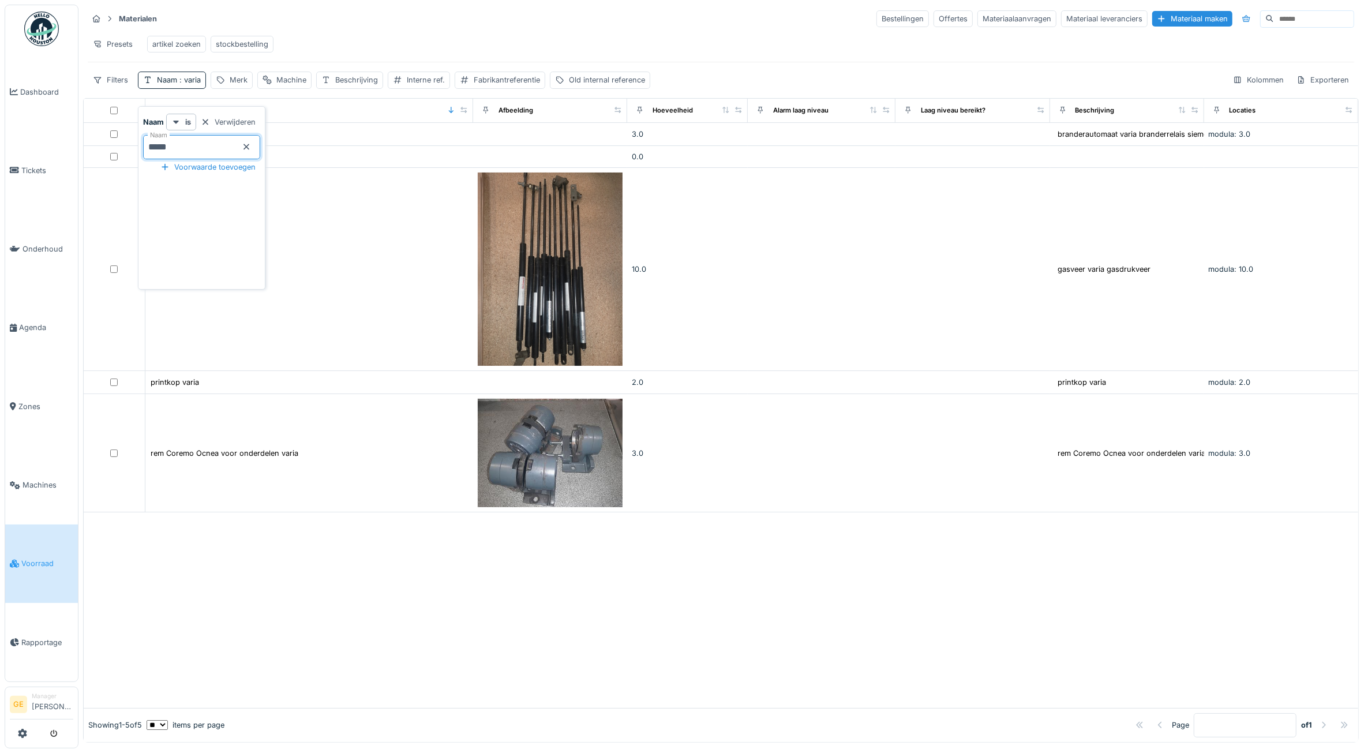
click at [425, 25] on div "Materialen Bestellingen Offertes Materiaalaanvragen Materiaal leveranciers Mate…" at bounding box center [721, 18] width 1267 height 19
click at [182, 84] on span ": varia" at bounding box center [189, 80] width 24 height 9
click at [217, 148] on input "*****" at bounding box center [201, 147] width 117 height 24
type input "*"
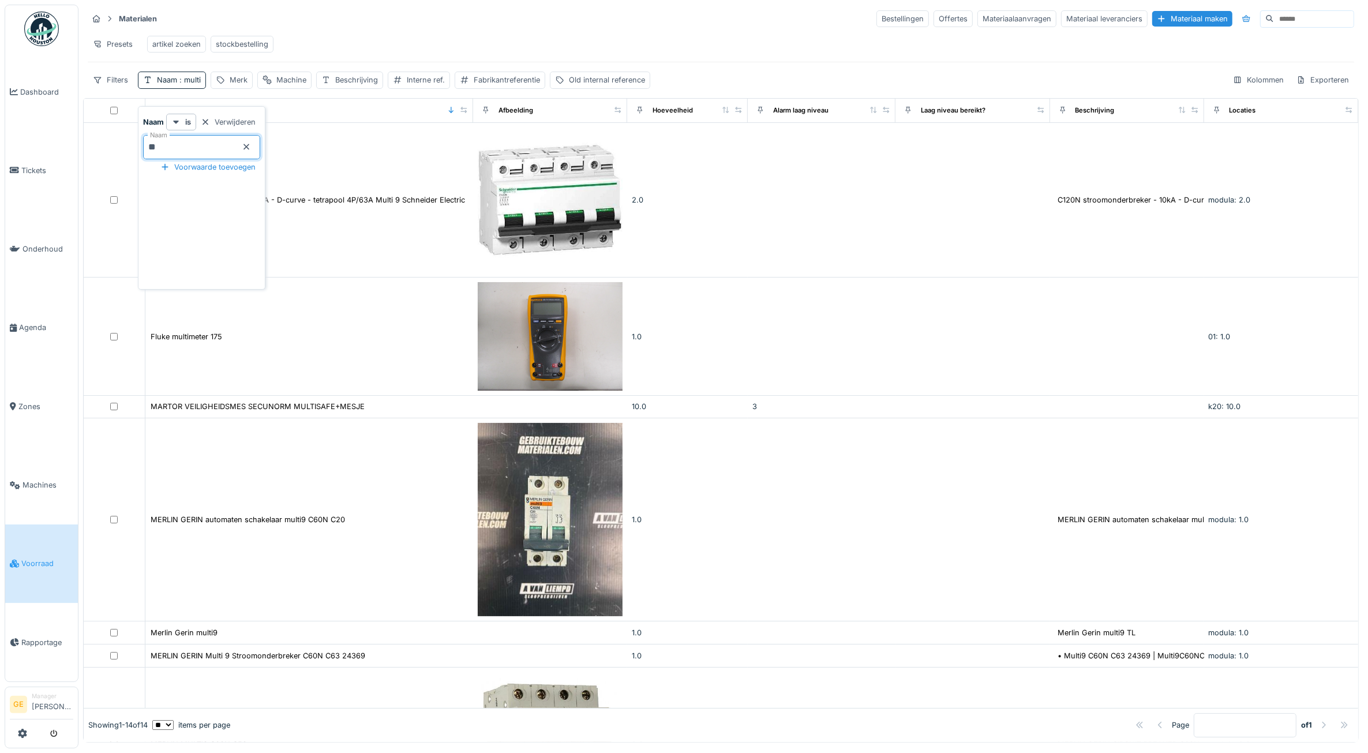
type input "*"
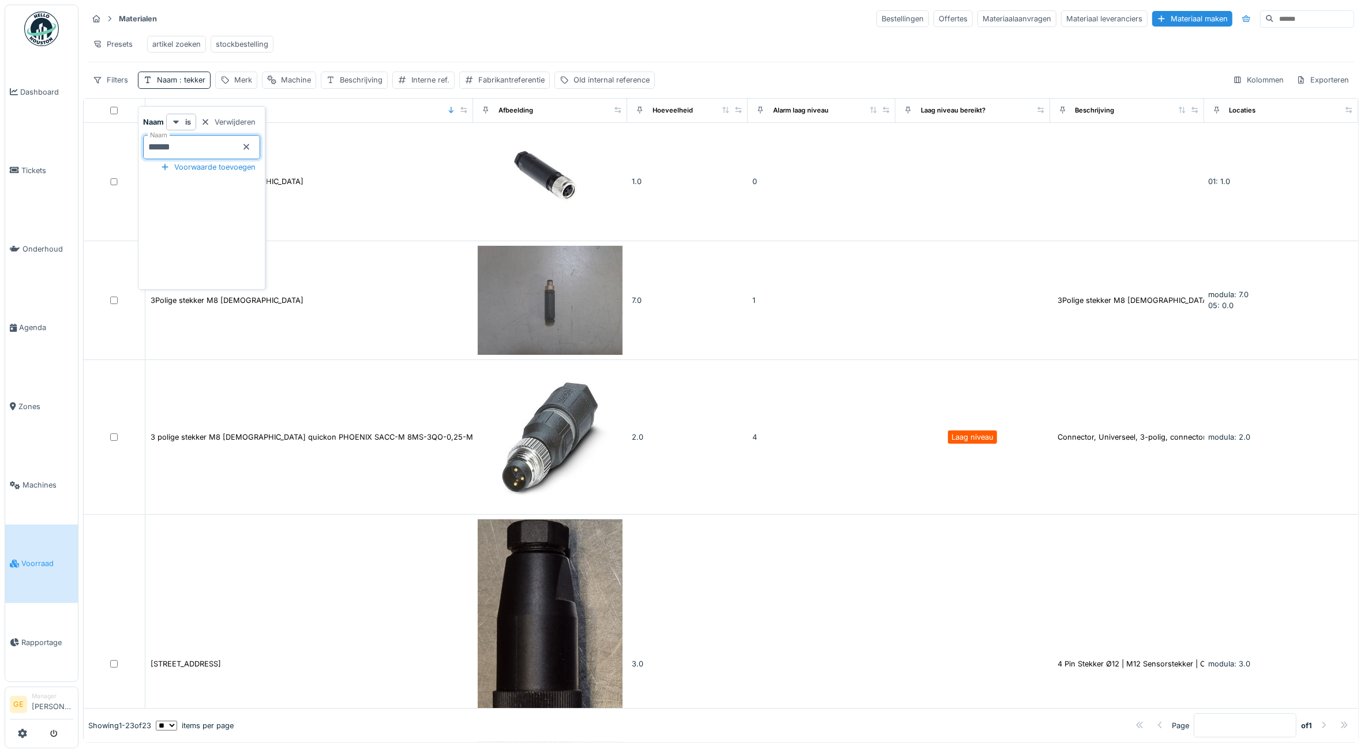
type input "******"
click at [250, 147] on icon at bounding box center [247, 147] width 6 height 6
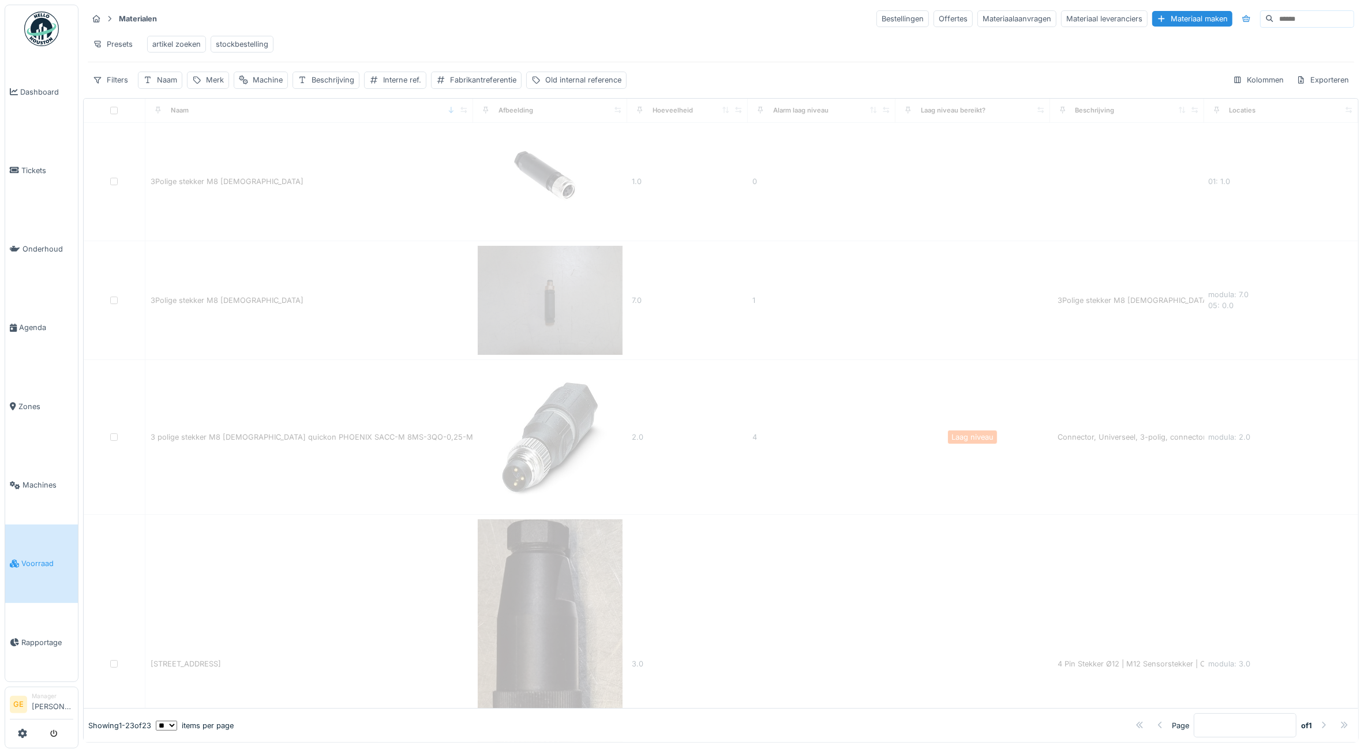
click at [346, 45] on div "Presets artikel zoeken stockbestelling" at bounding box center [721, 44] width 1267 height 26
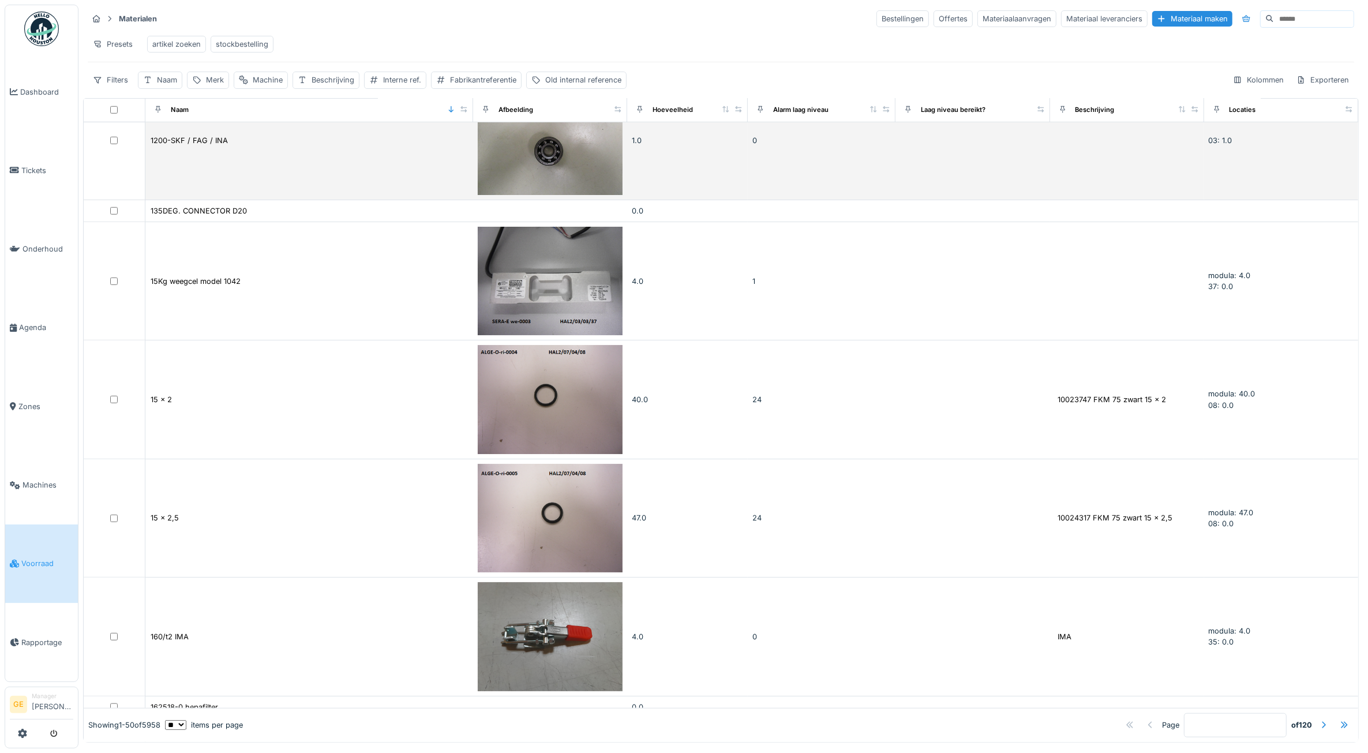
scroll to position [1226, 0]
